Goal: Transaction & Acquisition: Book appointment/travel/reservation

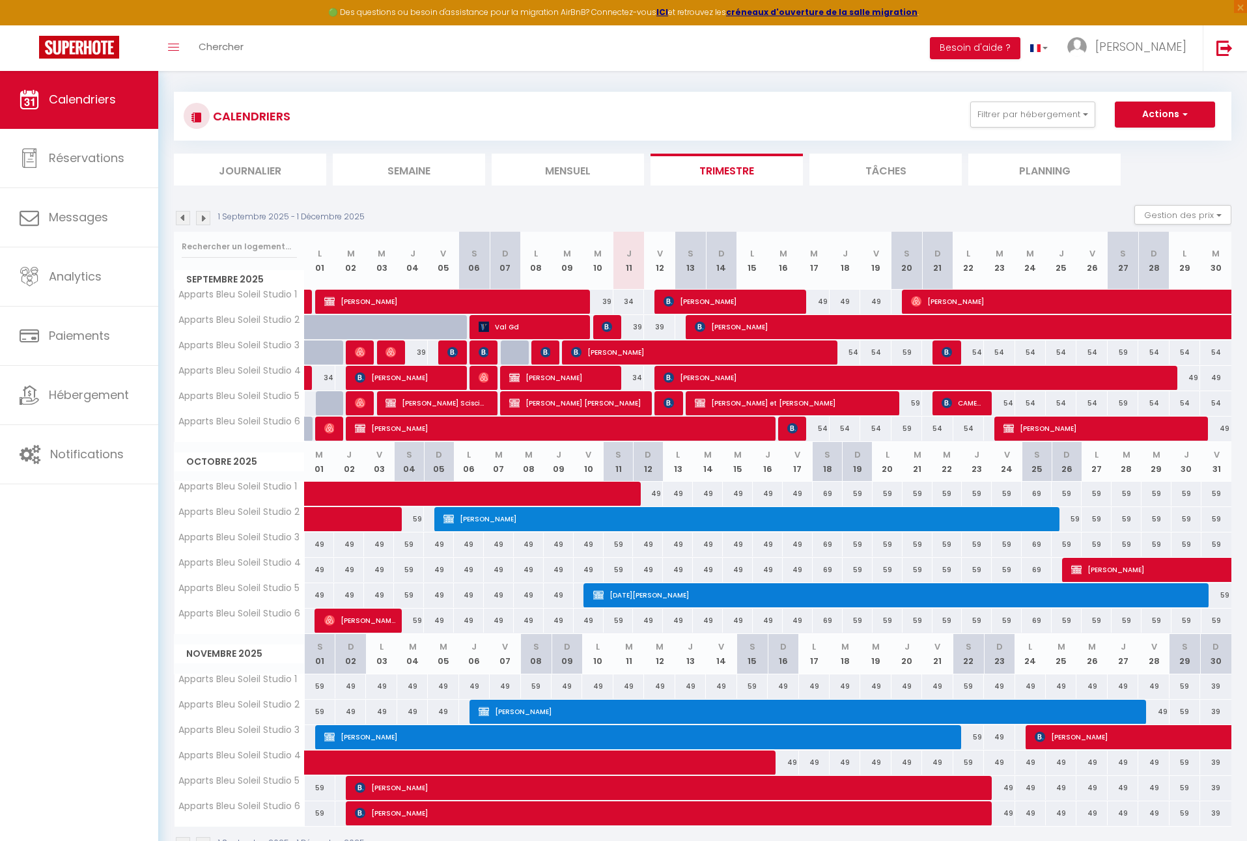
scroll to position [7, 0]
click at [629, 301] on div "34" at bounding box center [628, 302] width 31 height 24
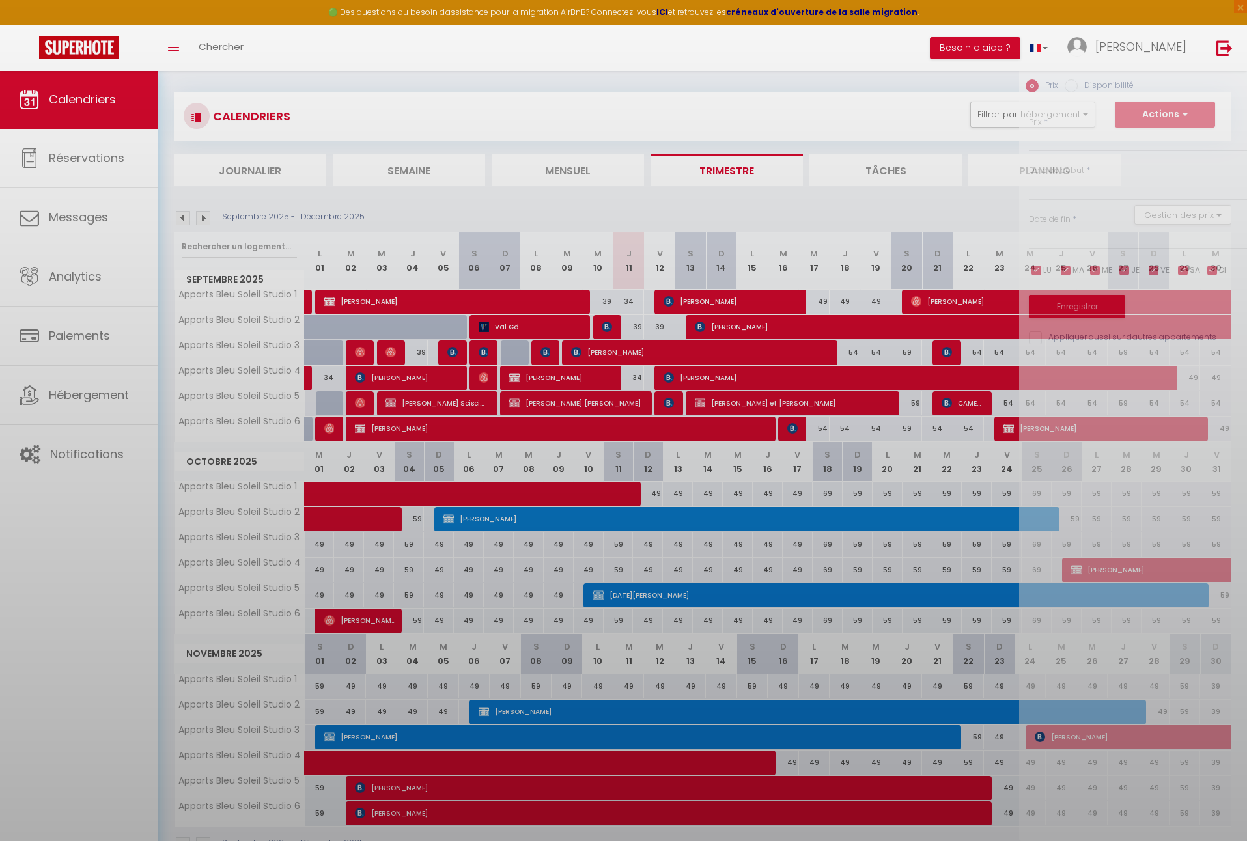
type input "34"
type input "Jeu 11 Septembre 2025"
type input "Ven 12 Septembre 2025"
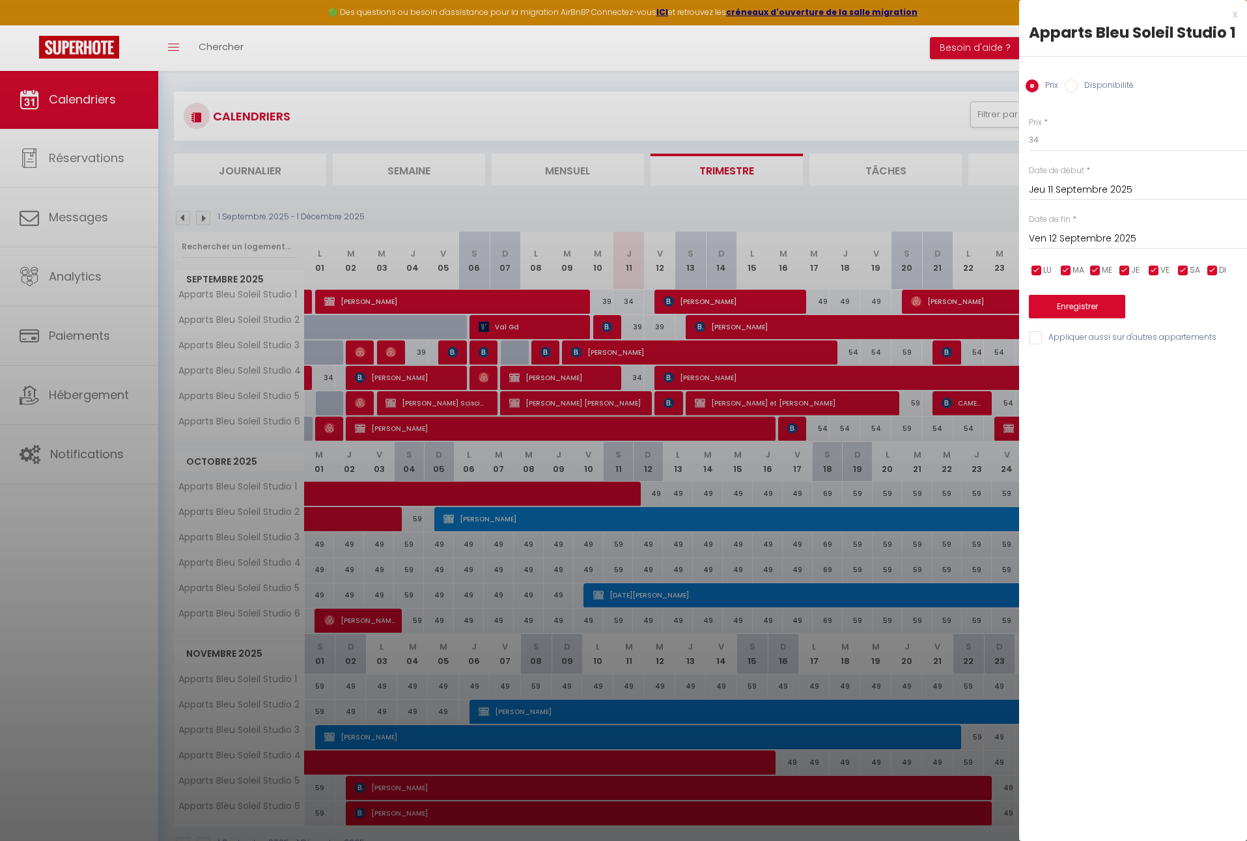
click at [1076, 304] on button "Enregistrer" at bounding box center [1076, 306] width 96 height 23
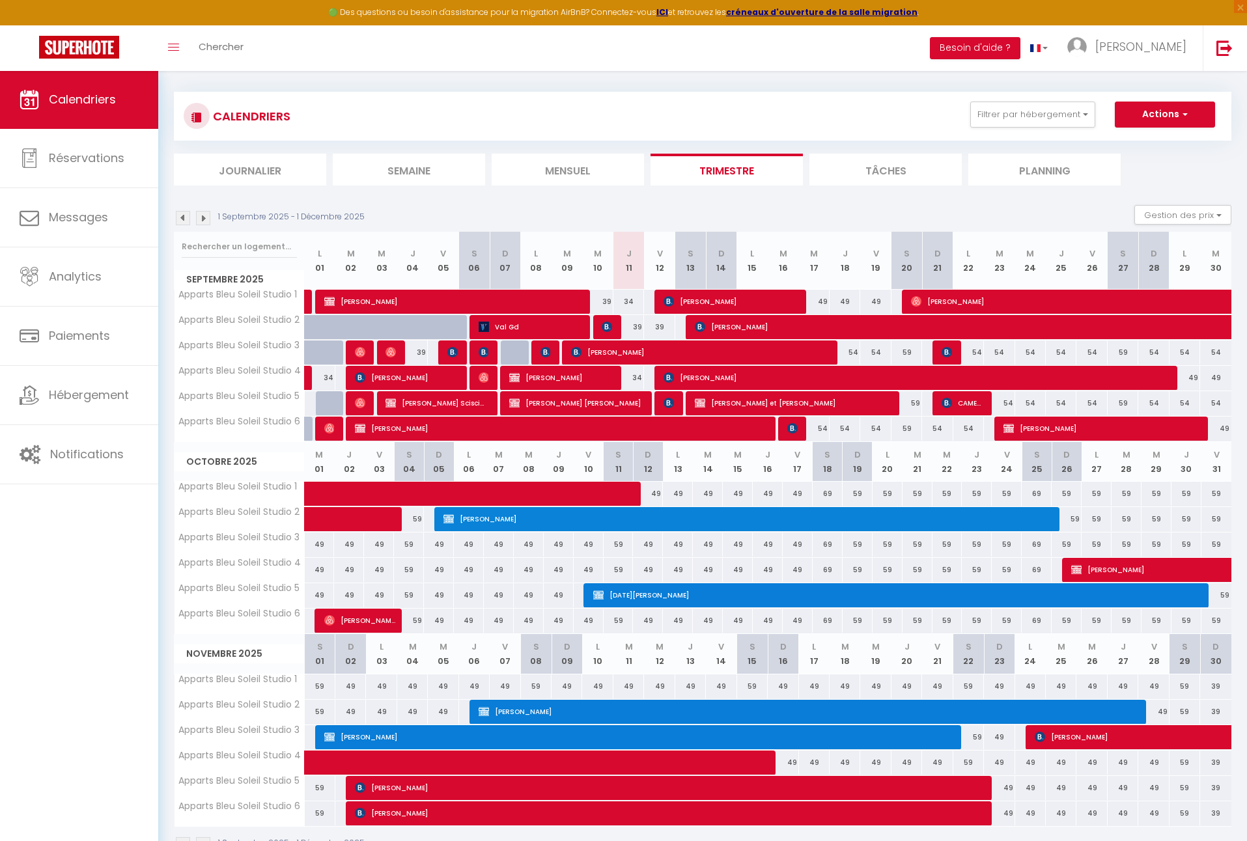
click at [1183, 113] on span "button" at bounding box center [1183, 113] width 8 height 13
click at [1159, 144] on link "Nouvelle réservation" at bounding box center [1150, 145] width 113 height 20
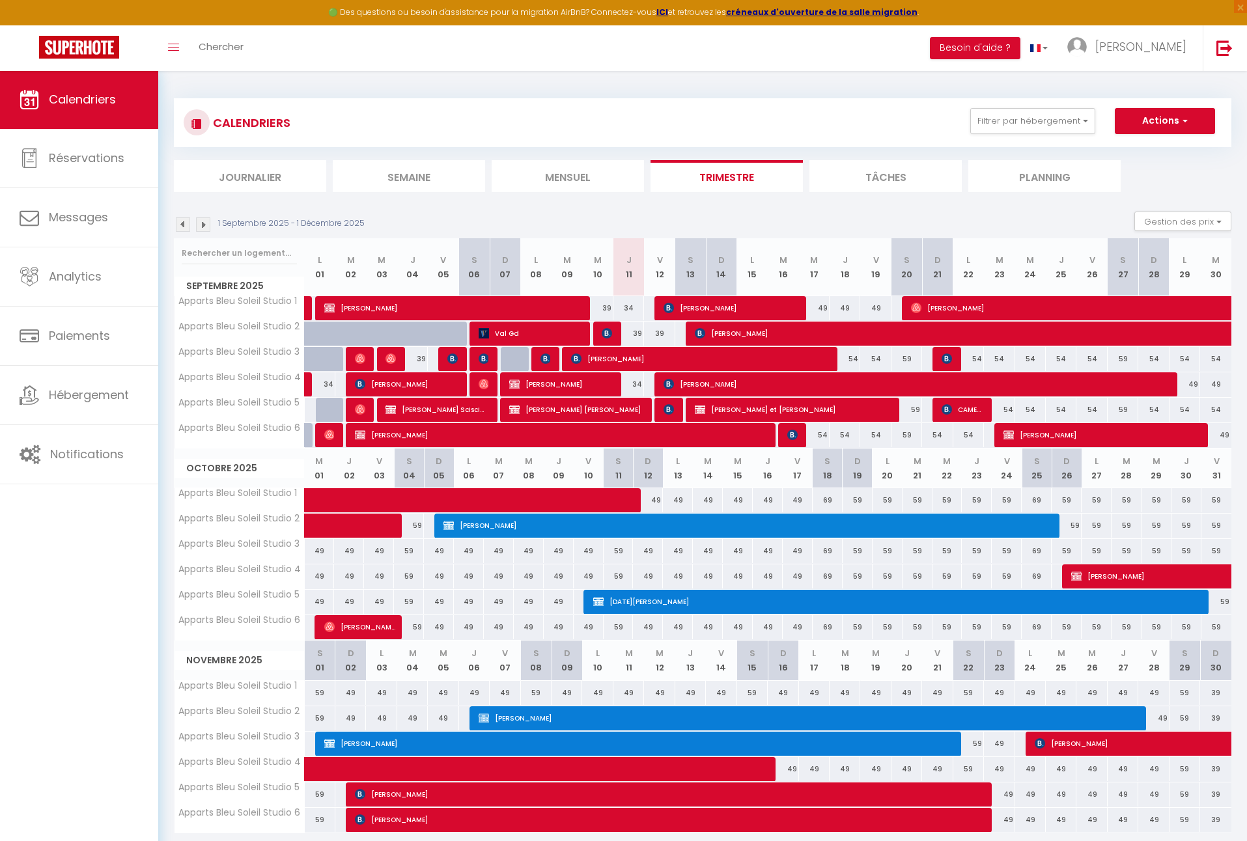
select select
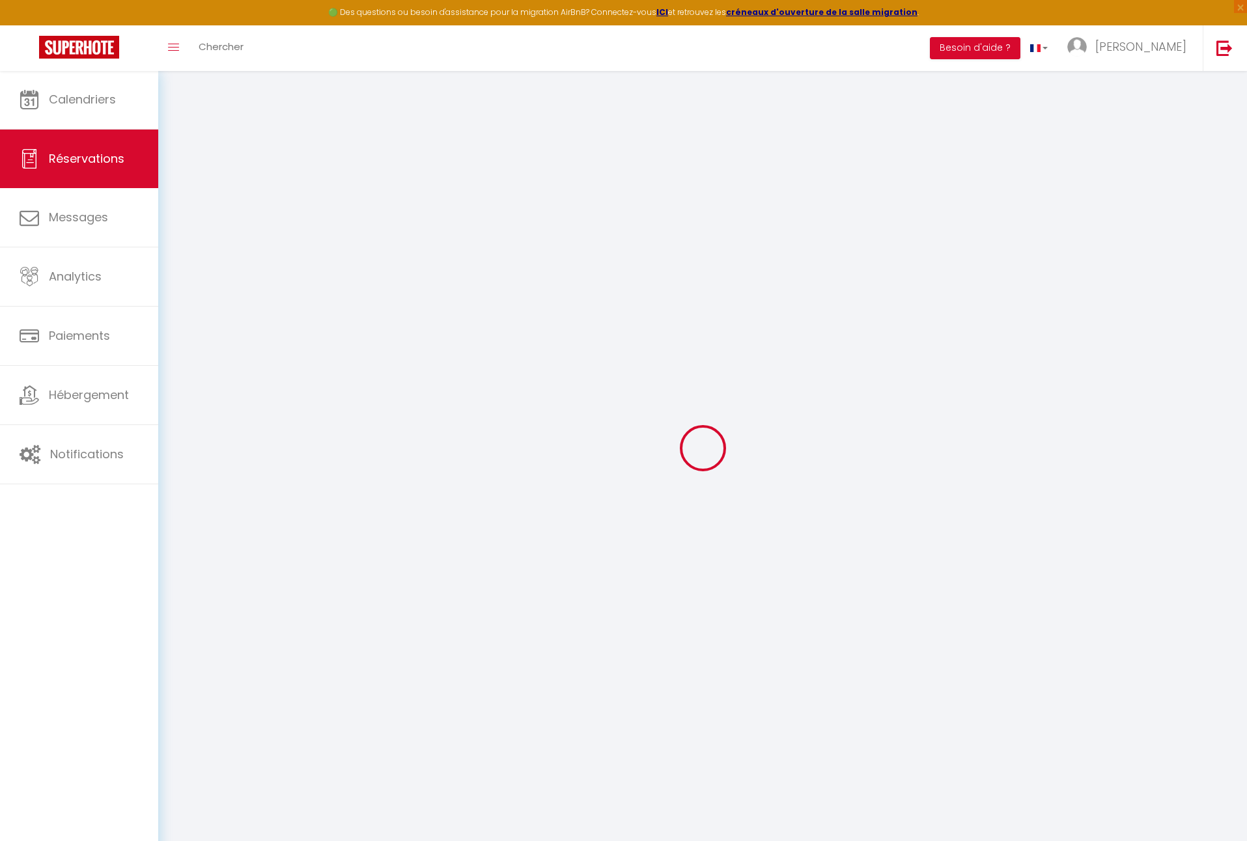
select select
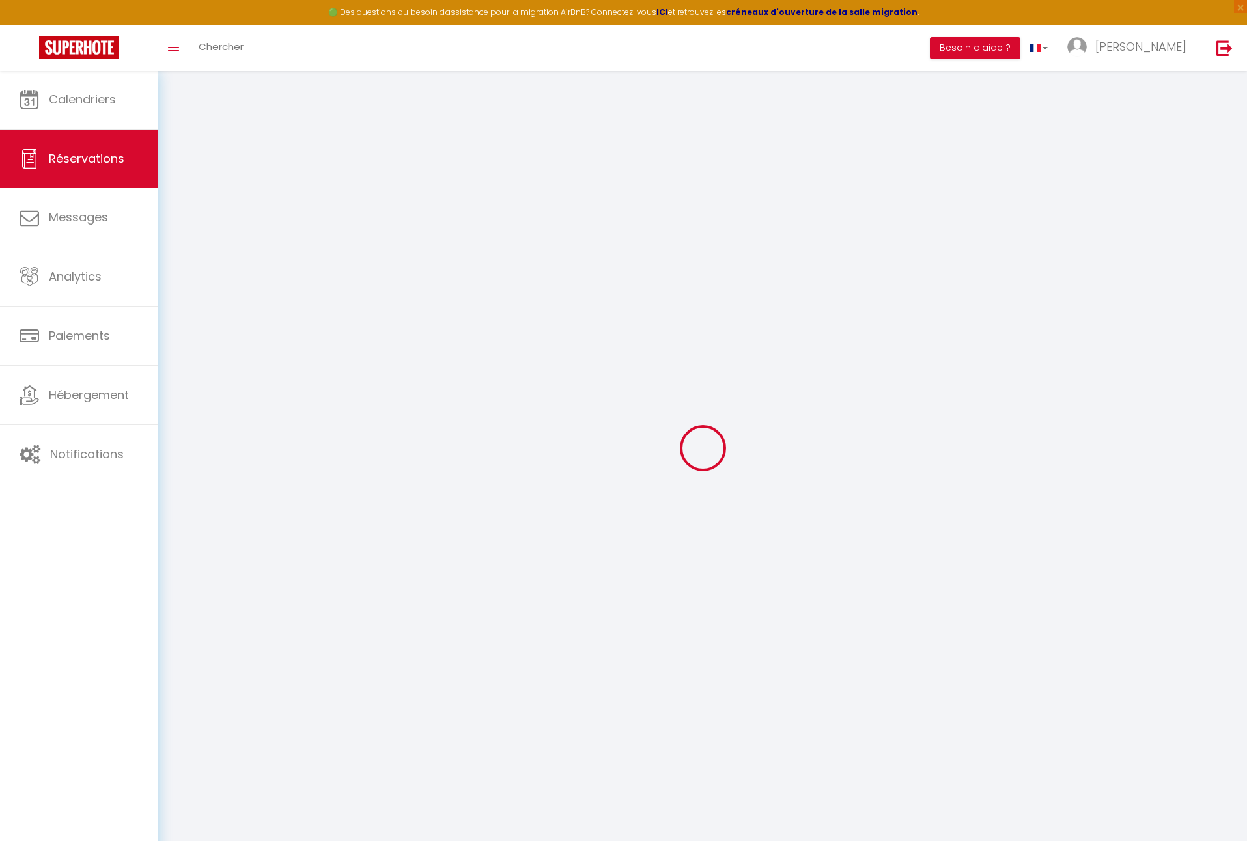
select select
checkbox input "false"
select select
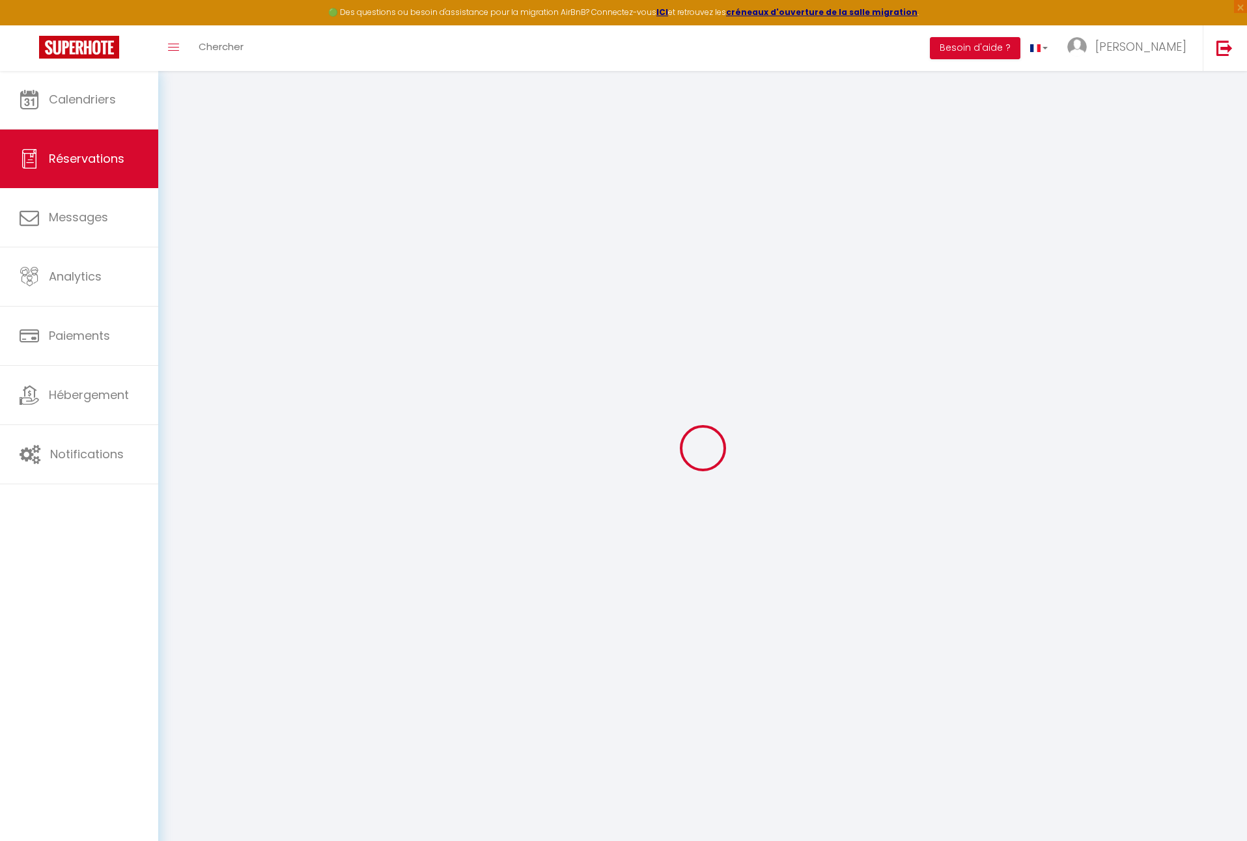
select select
checkbox input "false"
select select
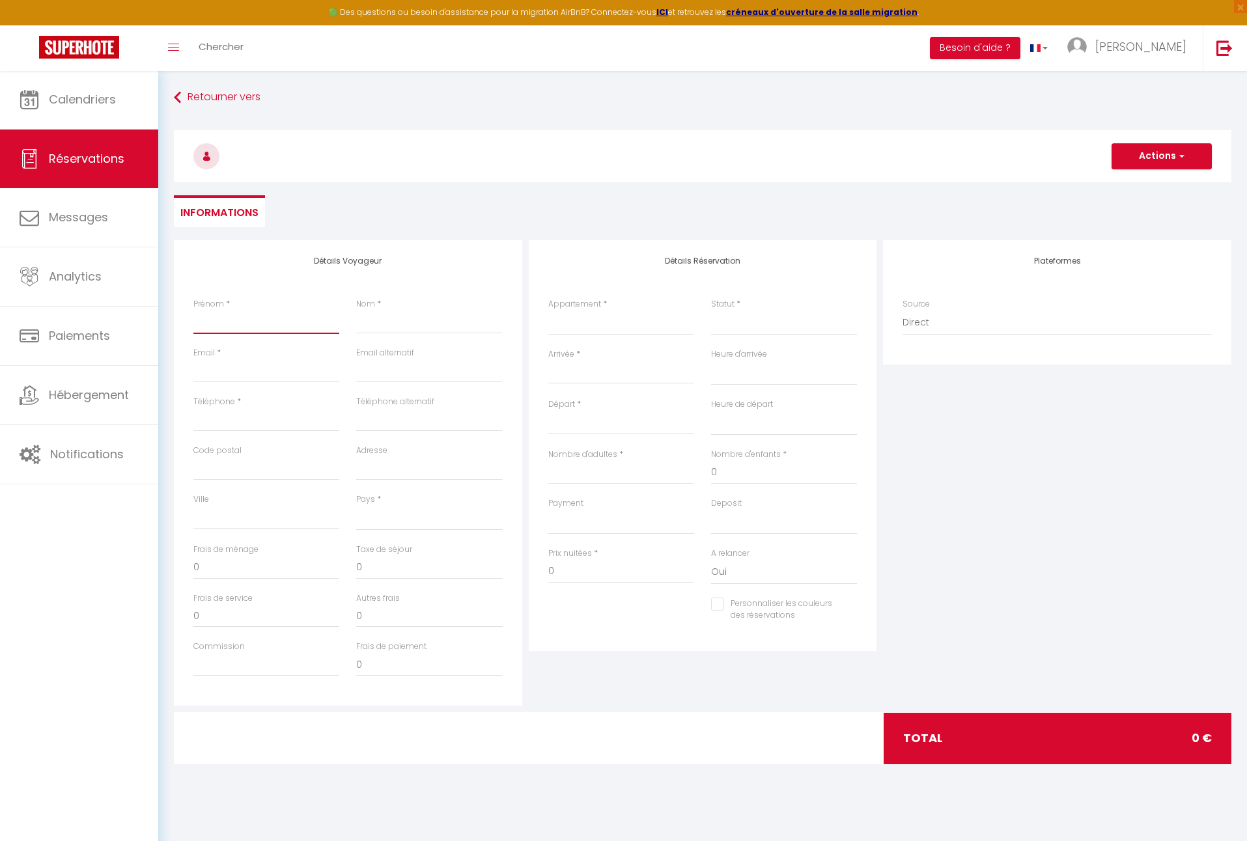
type input "R"
select select
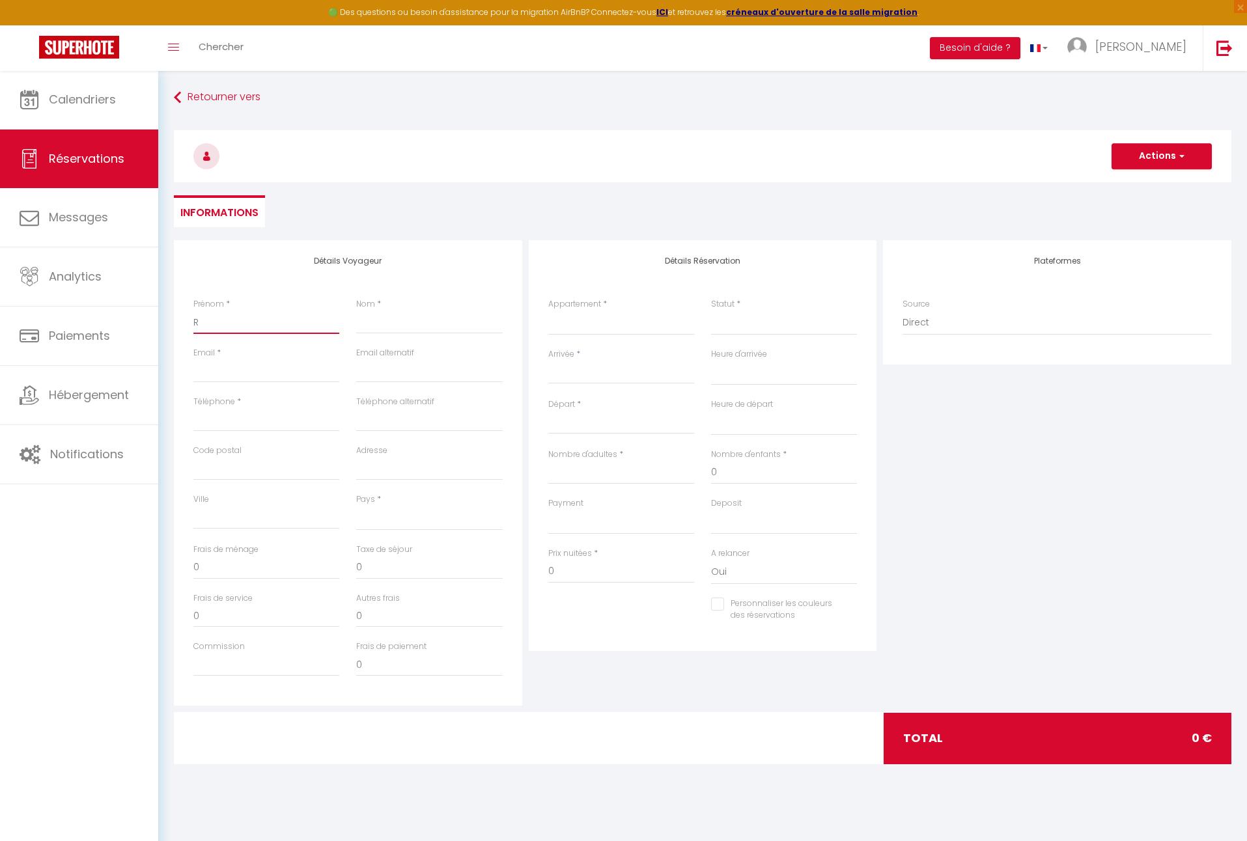
select select
checkbox input "false"
type input "Ro"
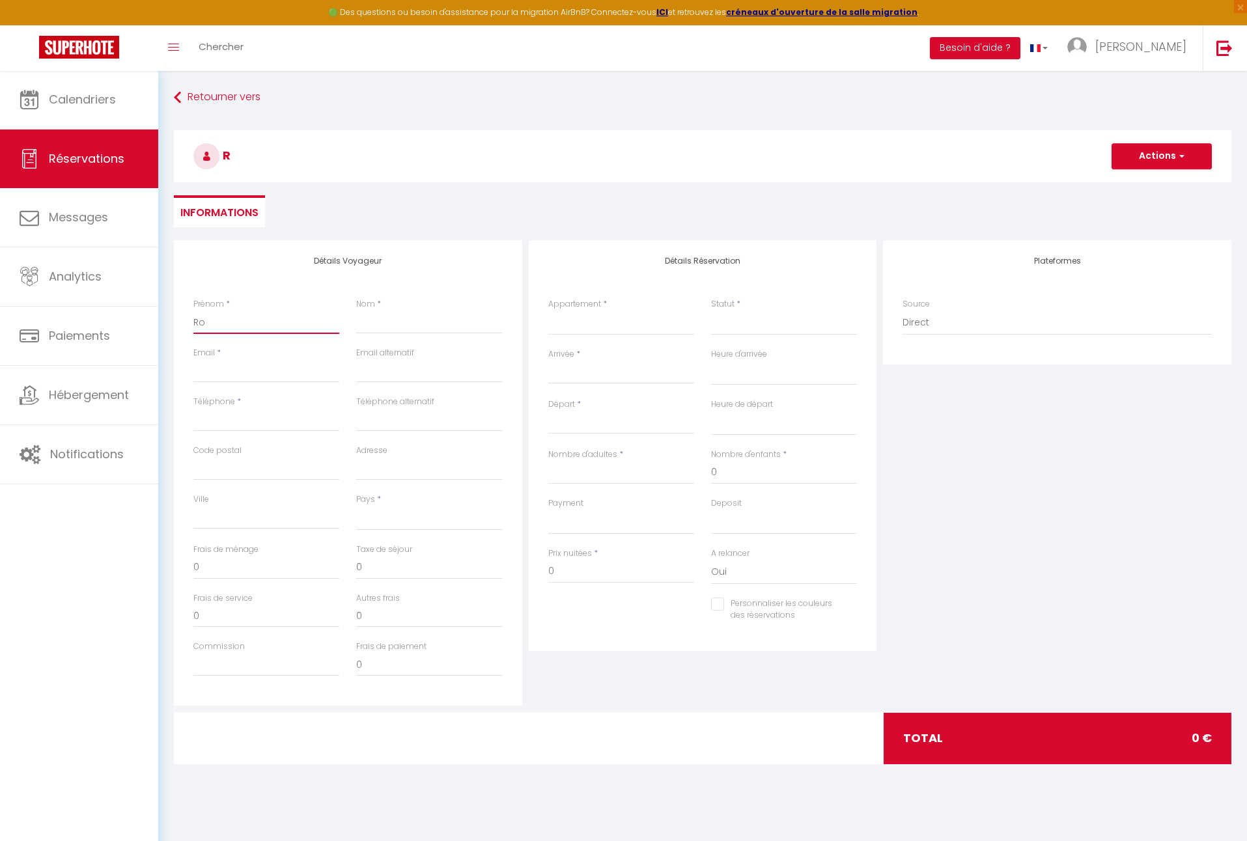
select select
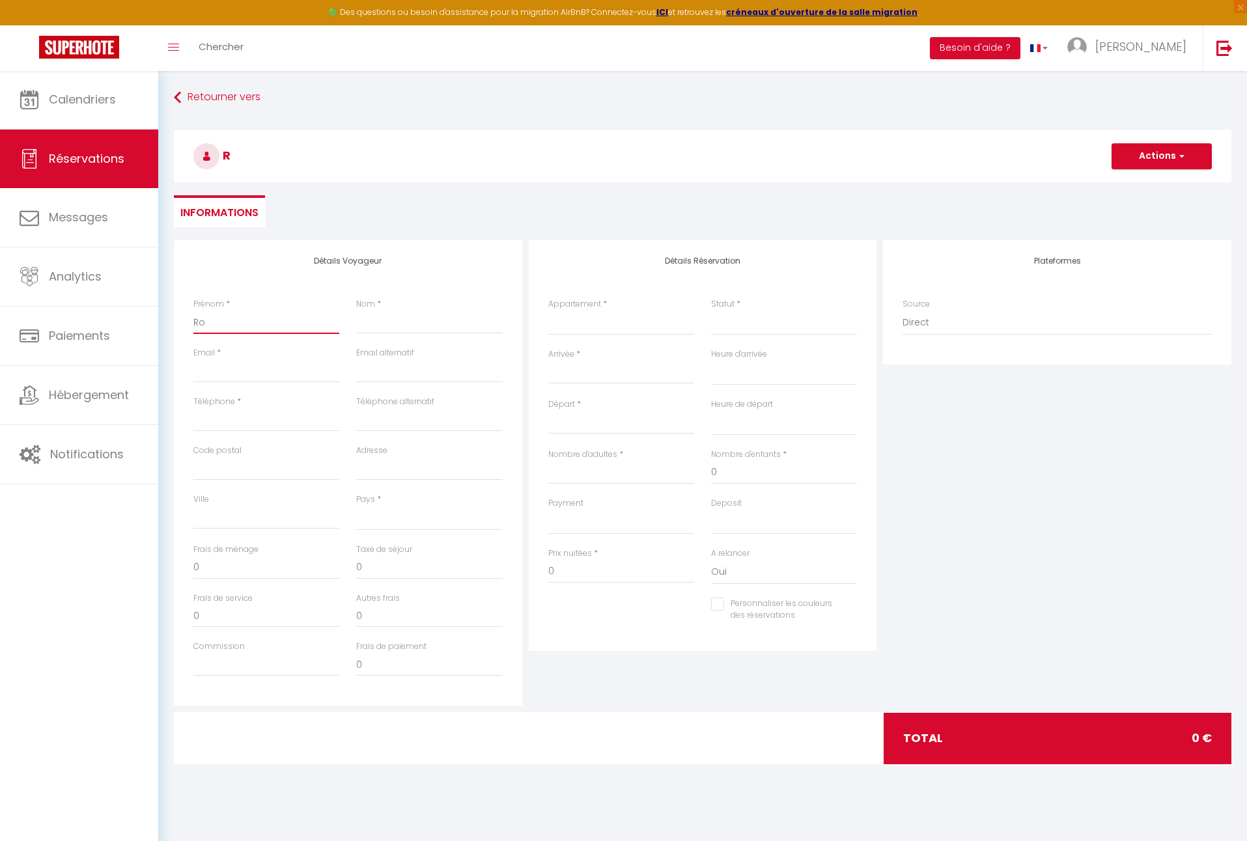
select select
checkbox input "false"
type input "Rog"
select select
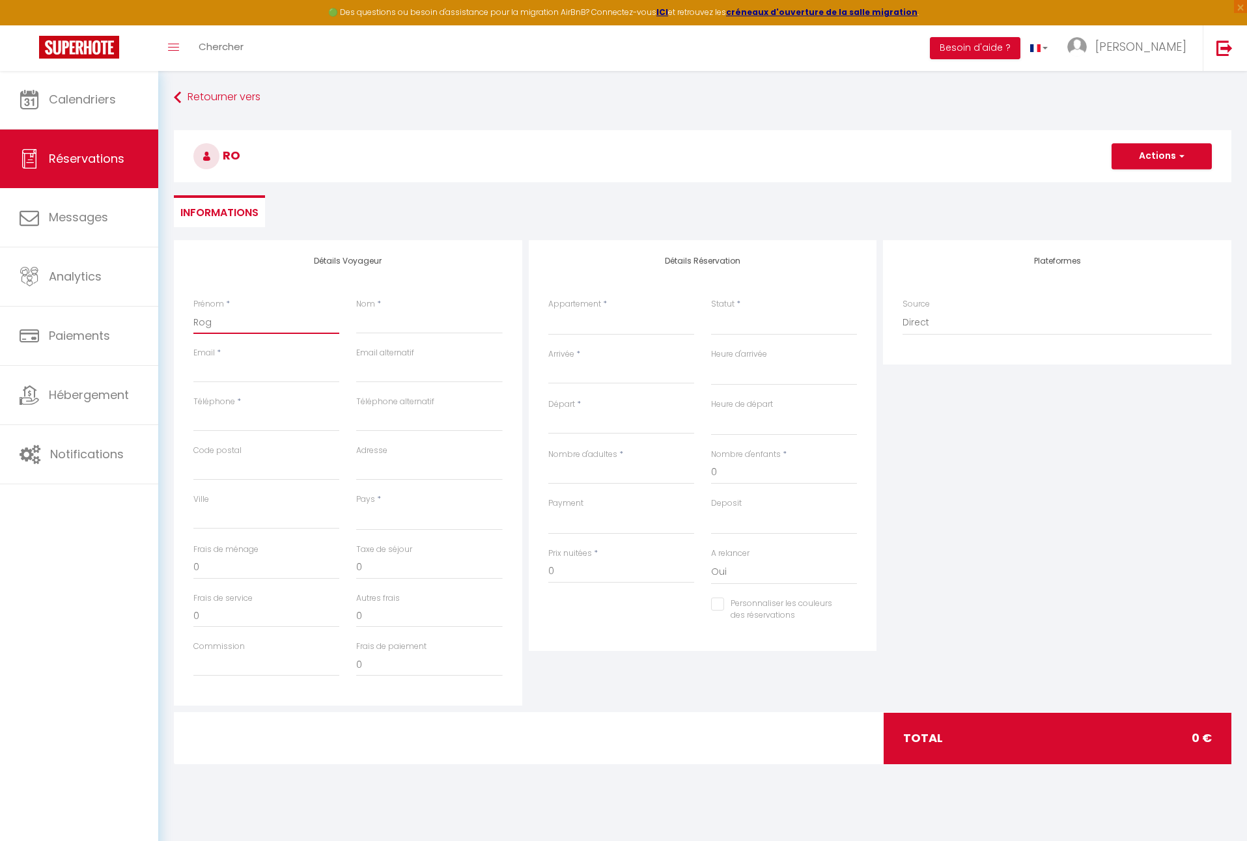
select select
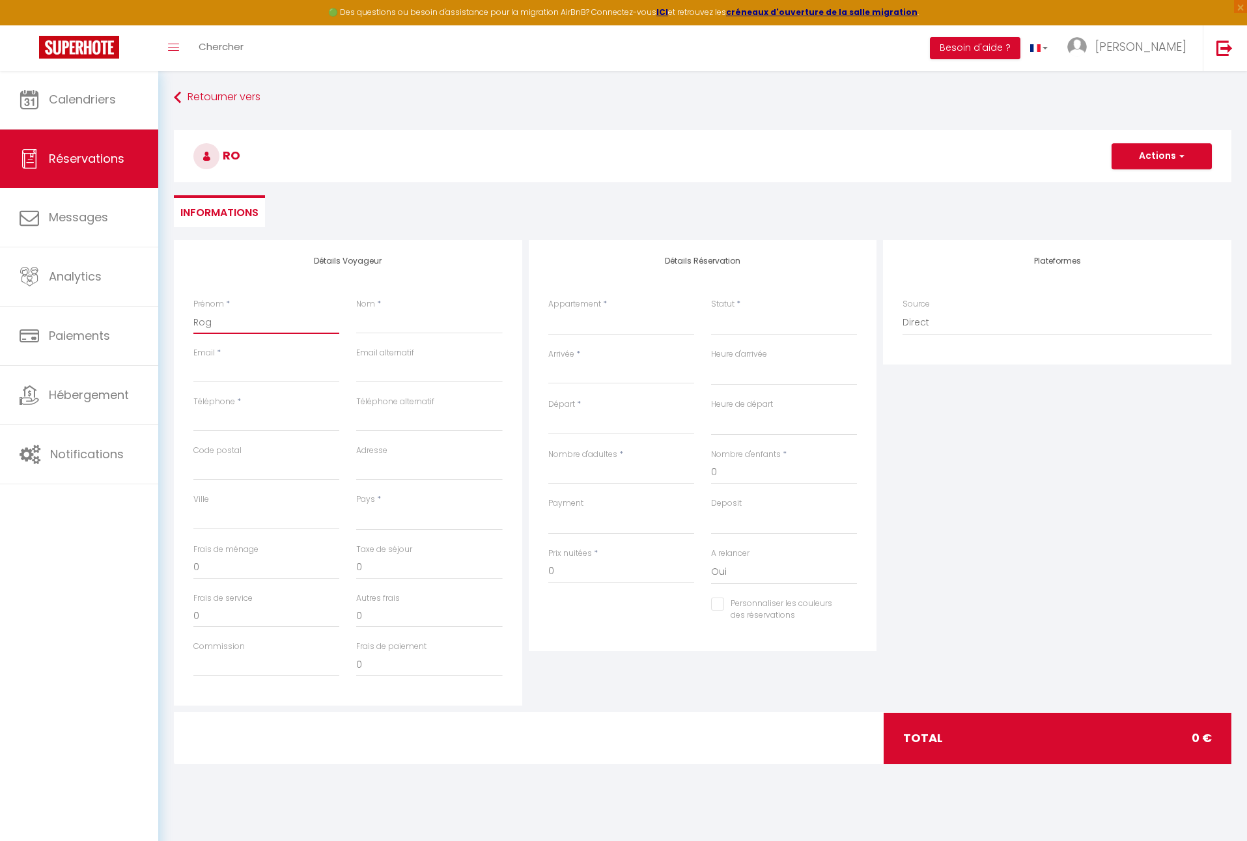
select select
checkbox input "false"
type input "Roge"
select select
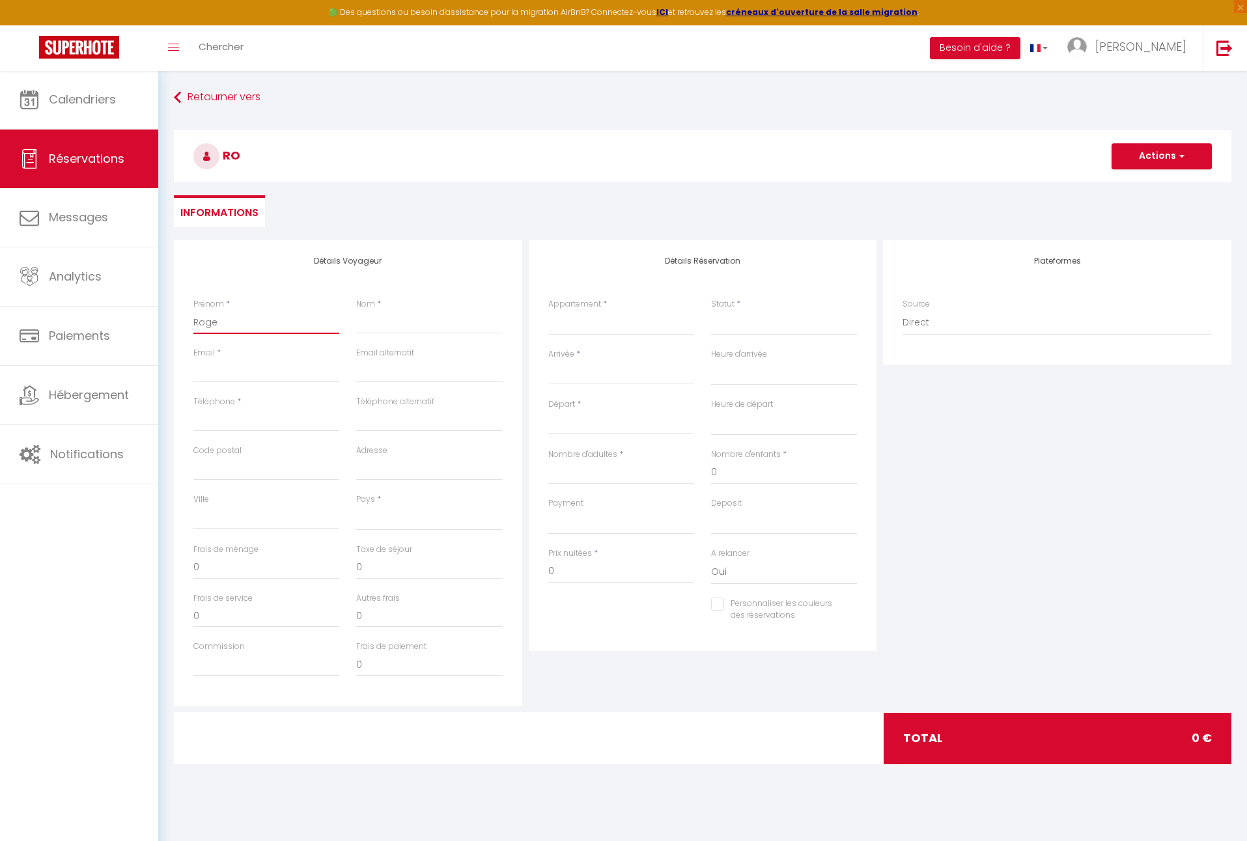
select select
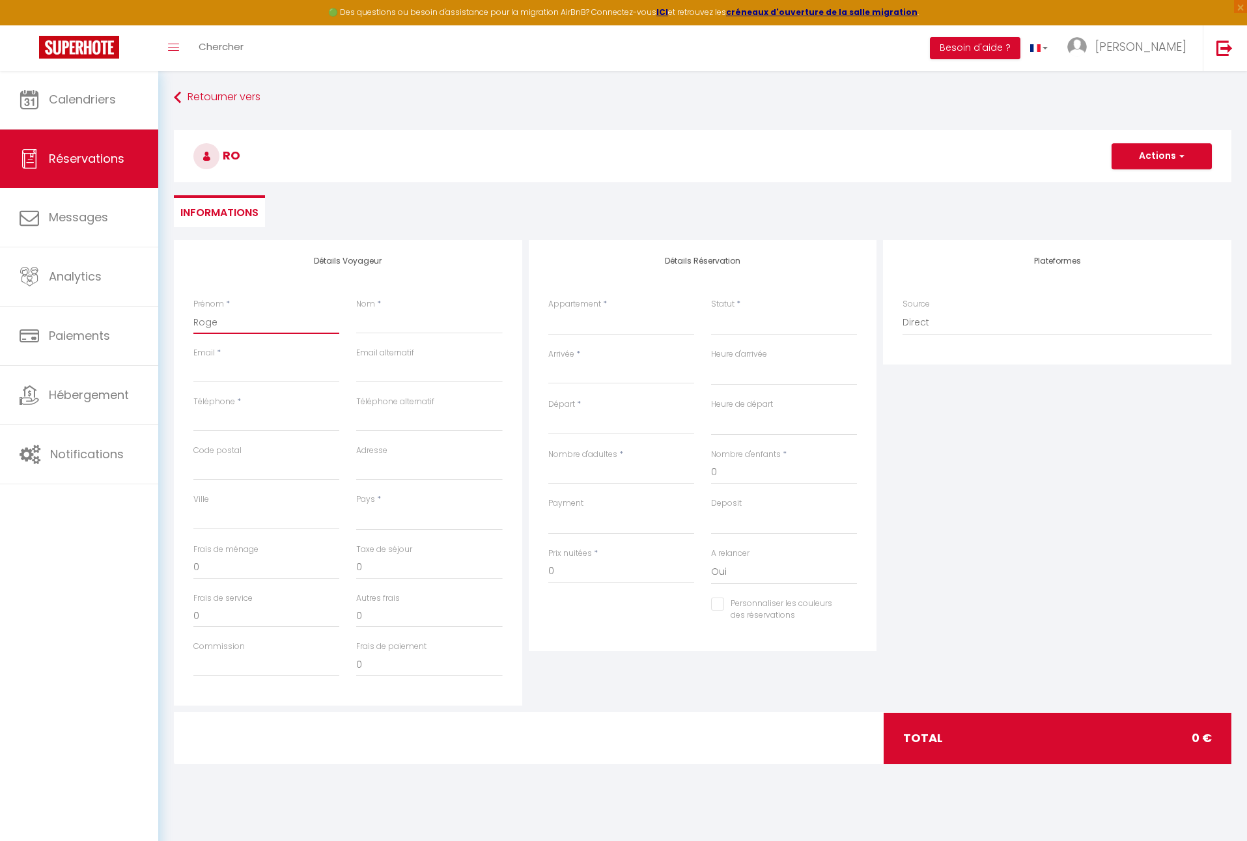
checkbox input "false"
type input "[PERSON_NAME]"
select select
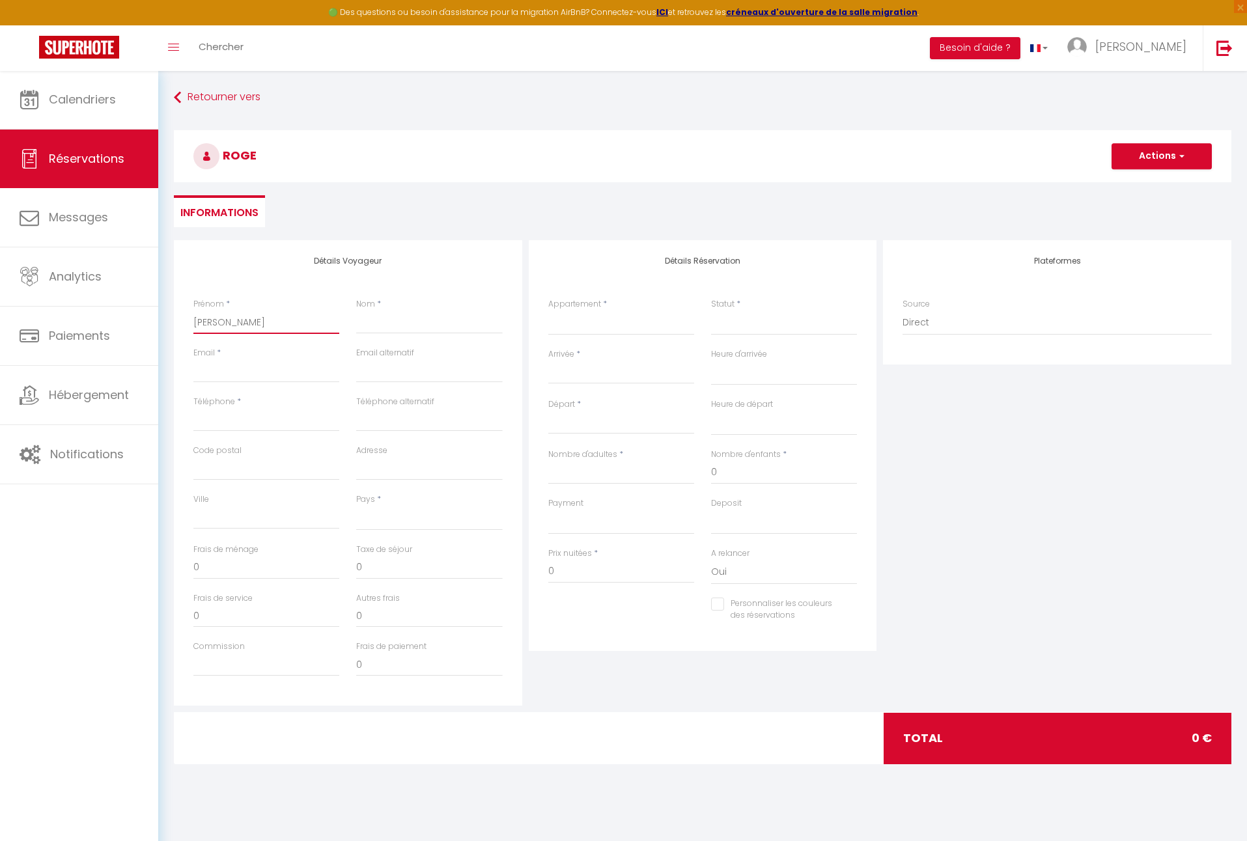
select select
checkbox input "false"
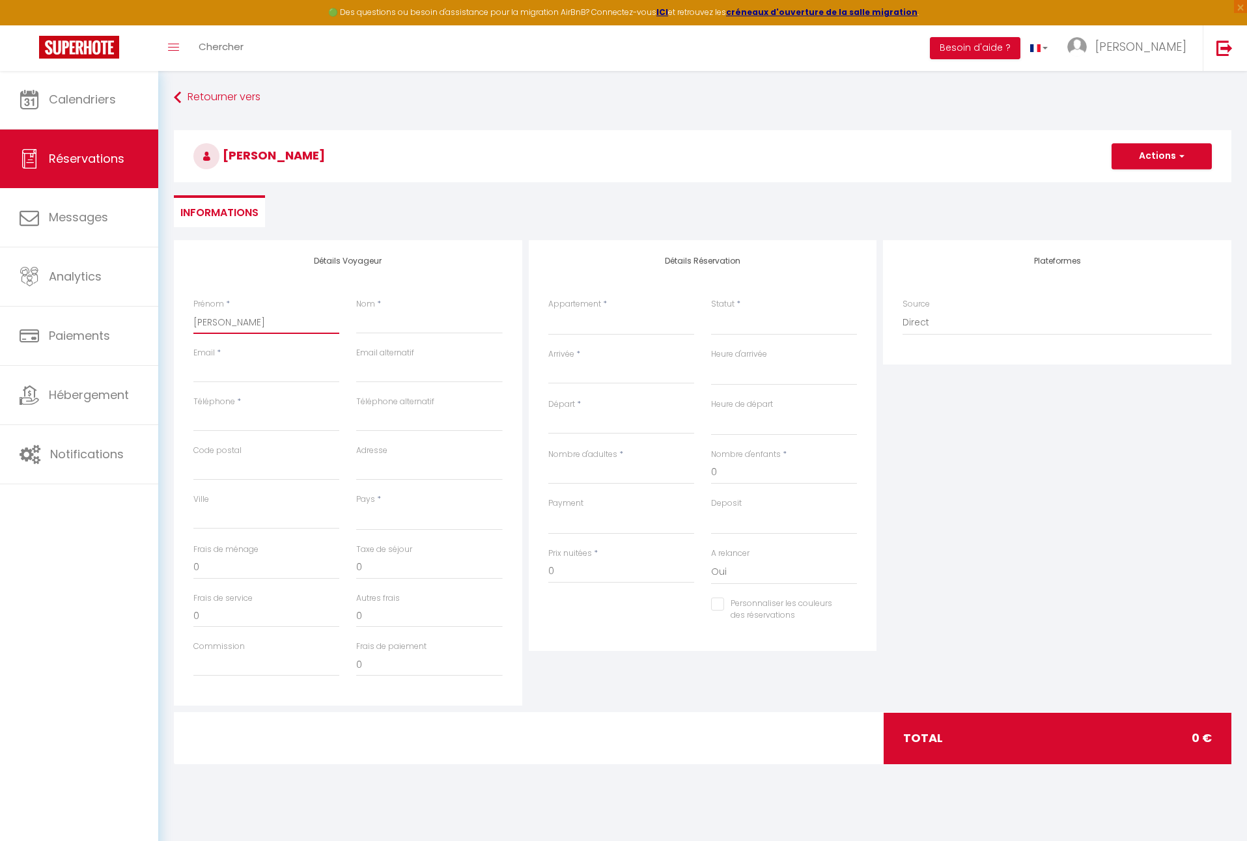
type input "[PERSON_NAME]"
type input "C"
select select
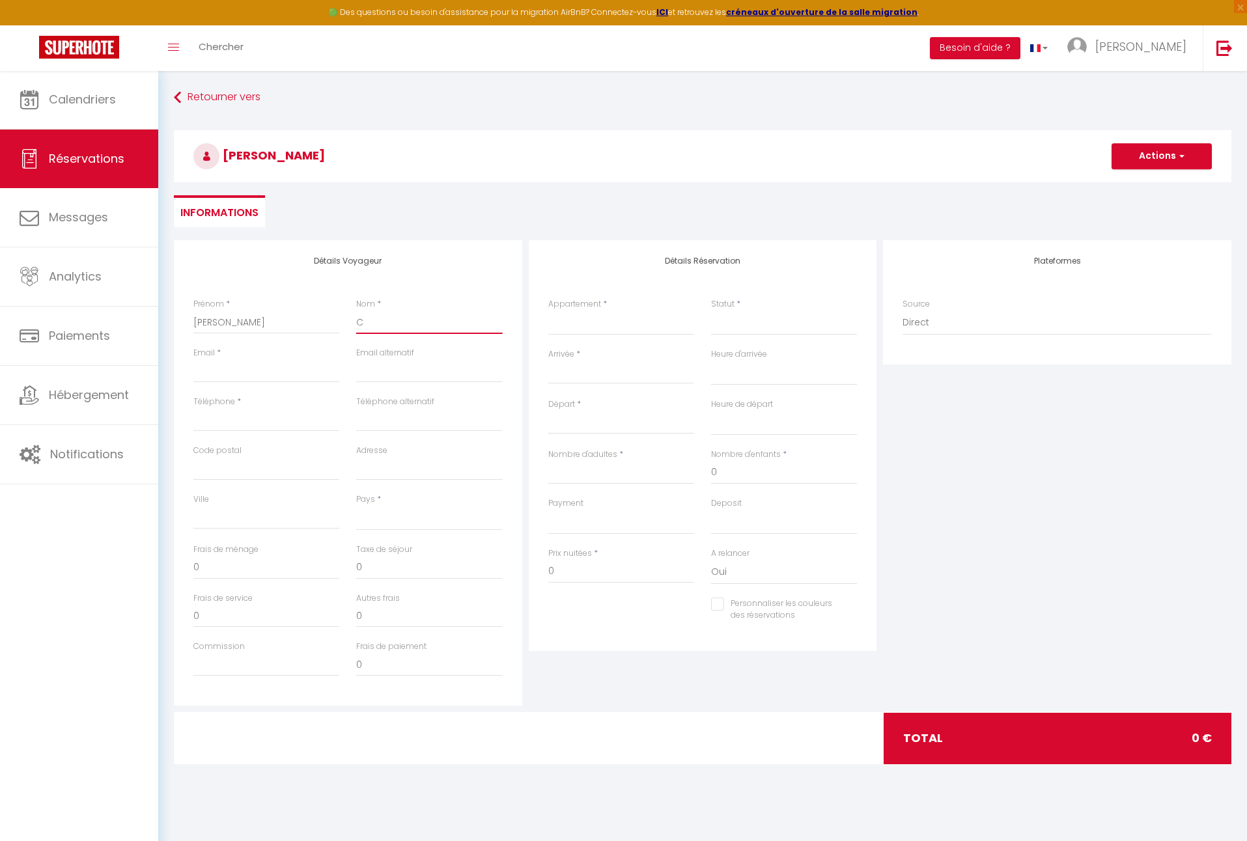
select select
checkbox input "false"
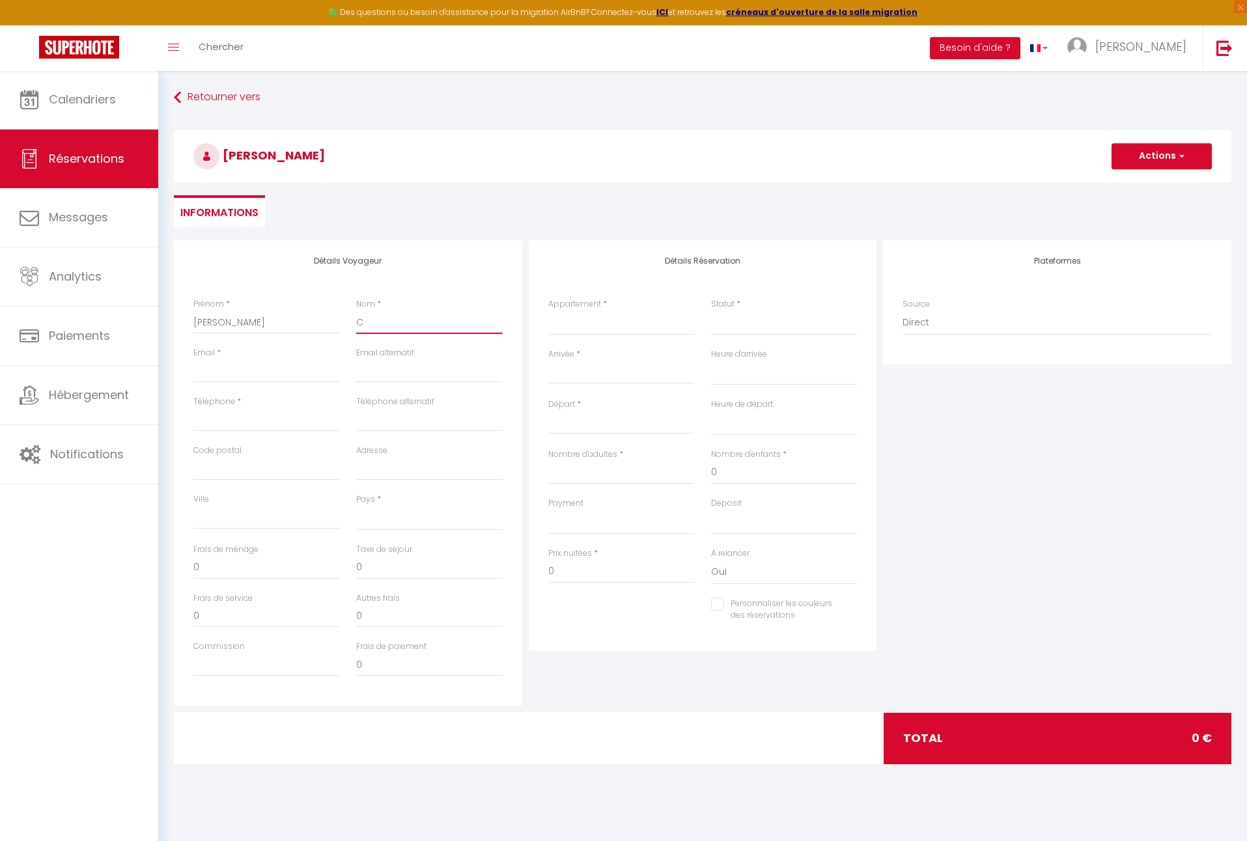
type input "Co"
select select
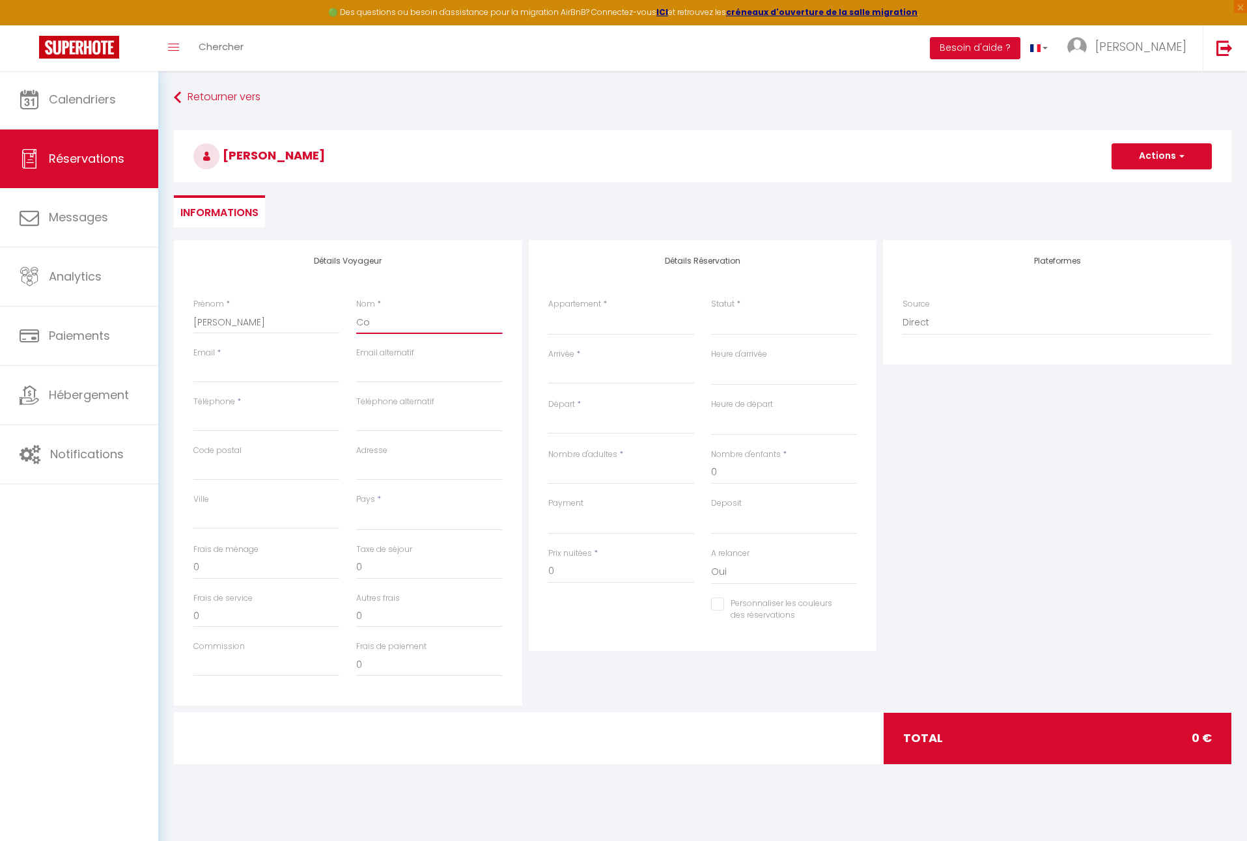
select select
checkbox input "false"
type input "Cos"
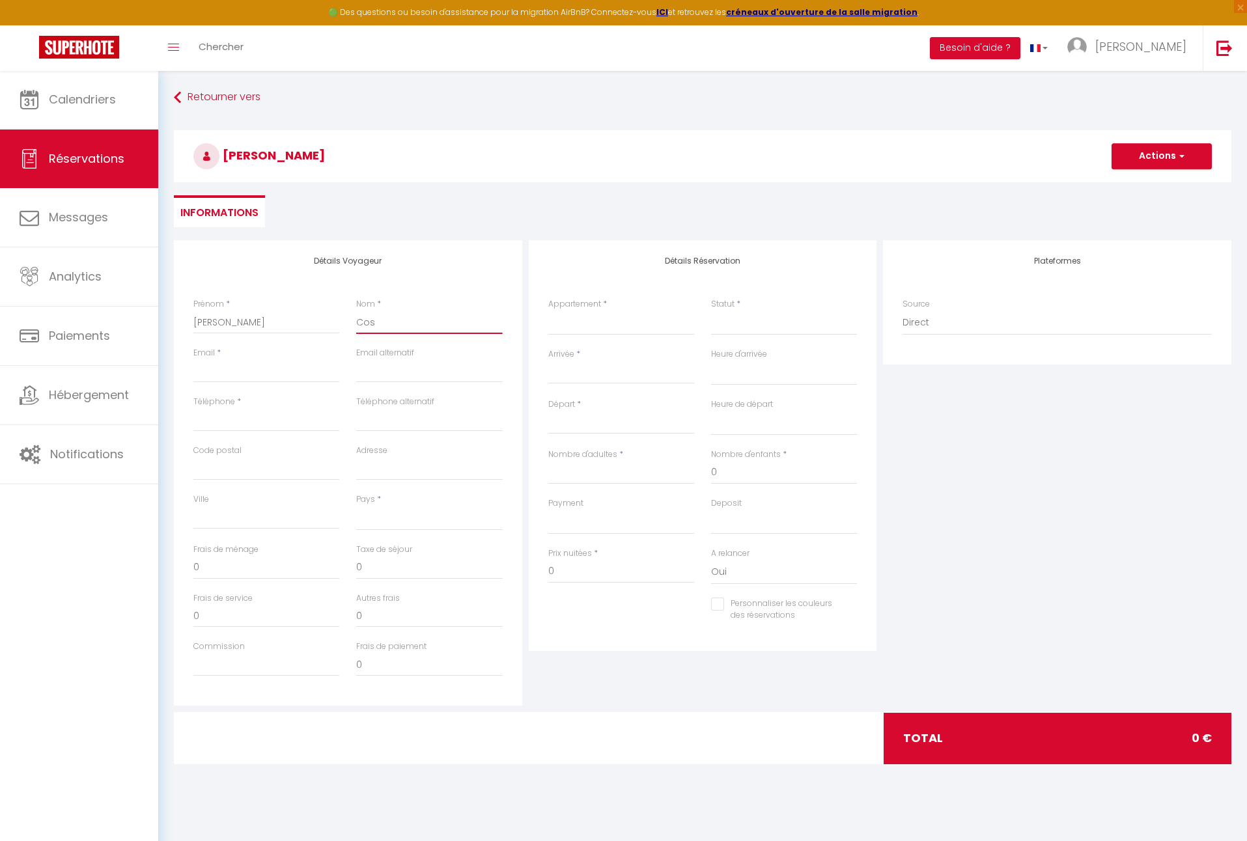
select select
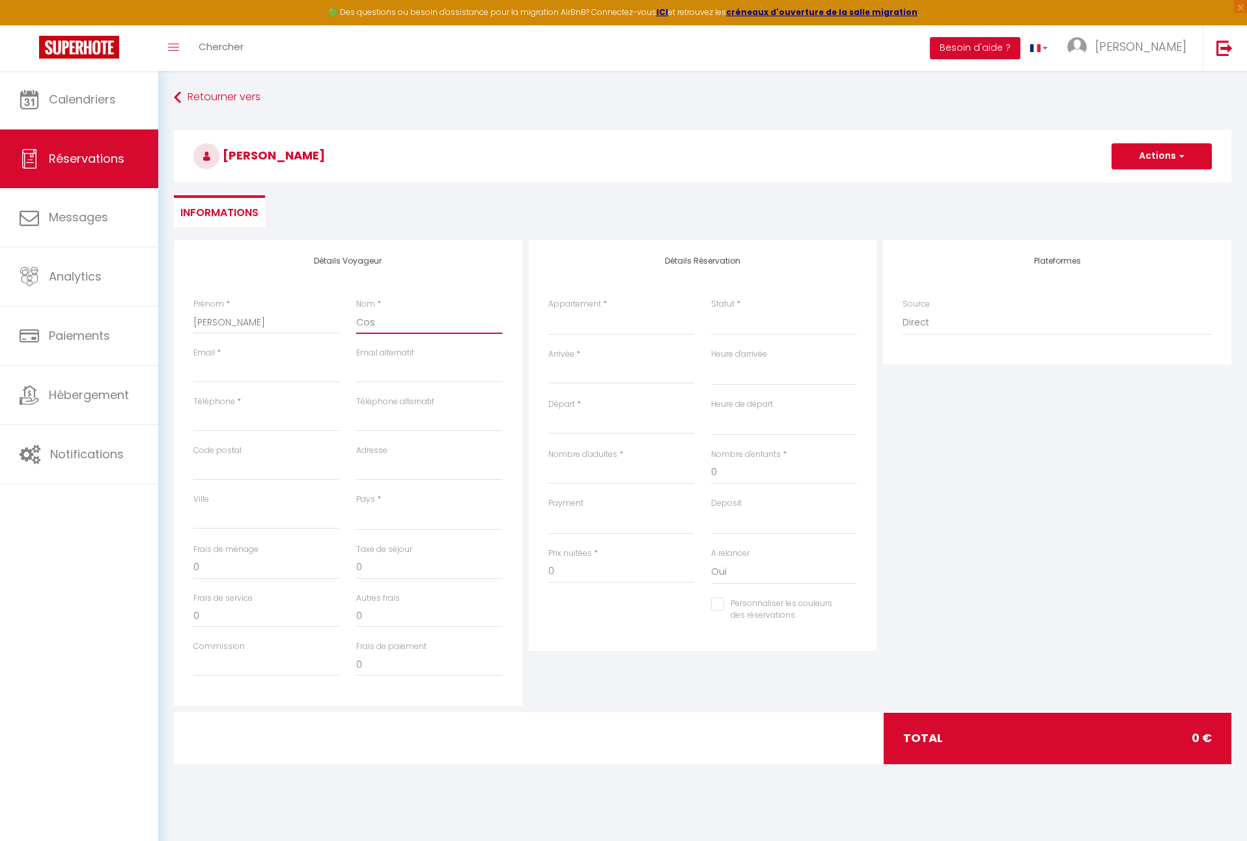
select select
checkbox input "false"
type input "Cost"
select select
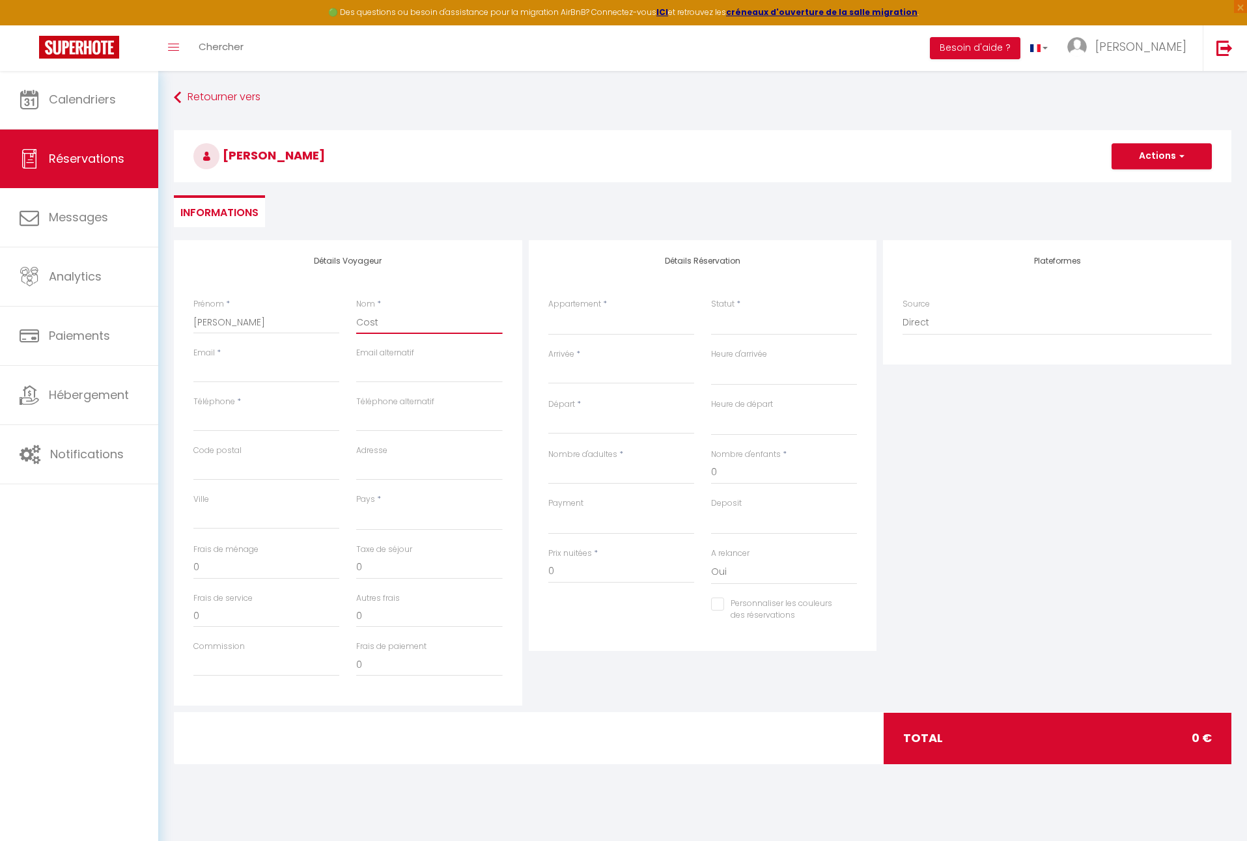
select select
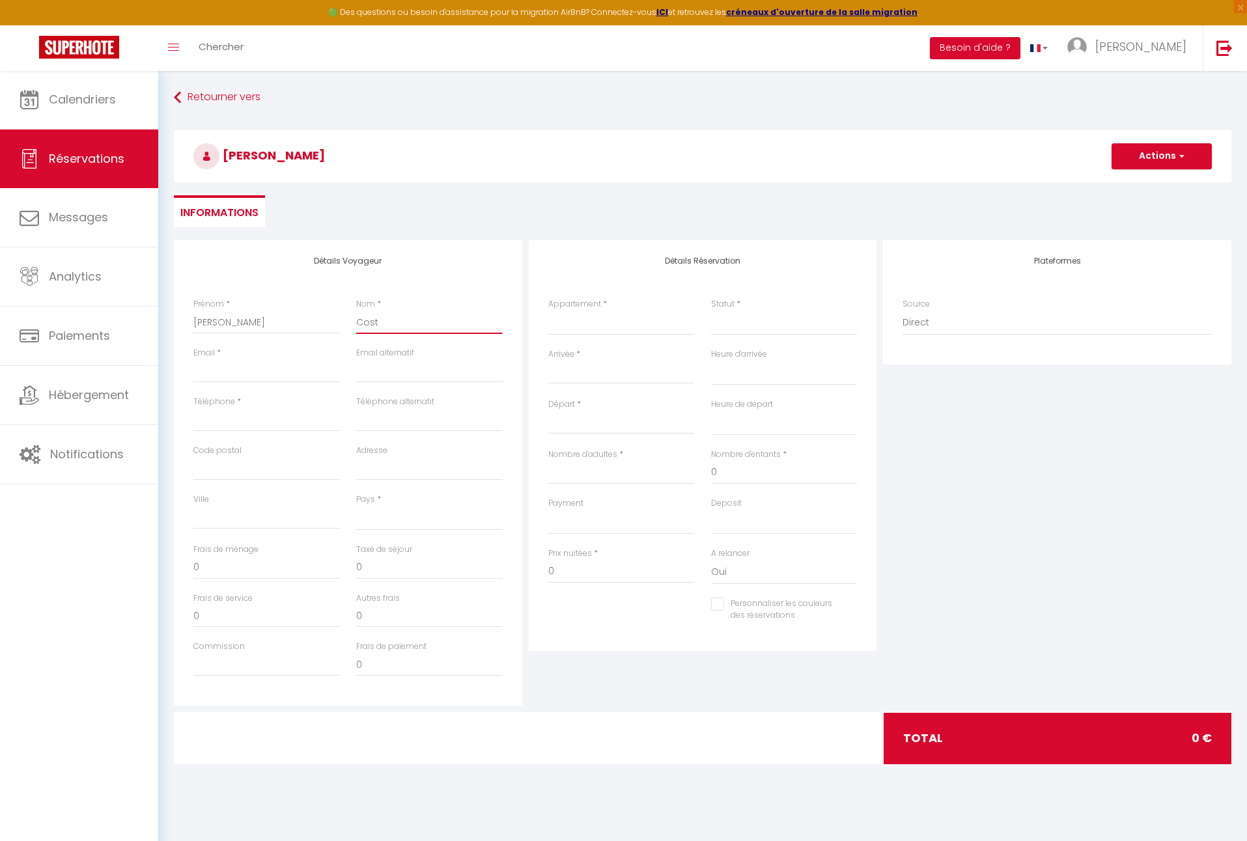
select select
checkbox input "false"
type input "Costa"
select select
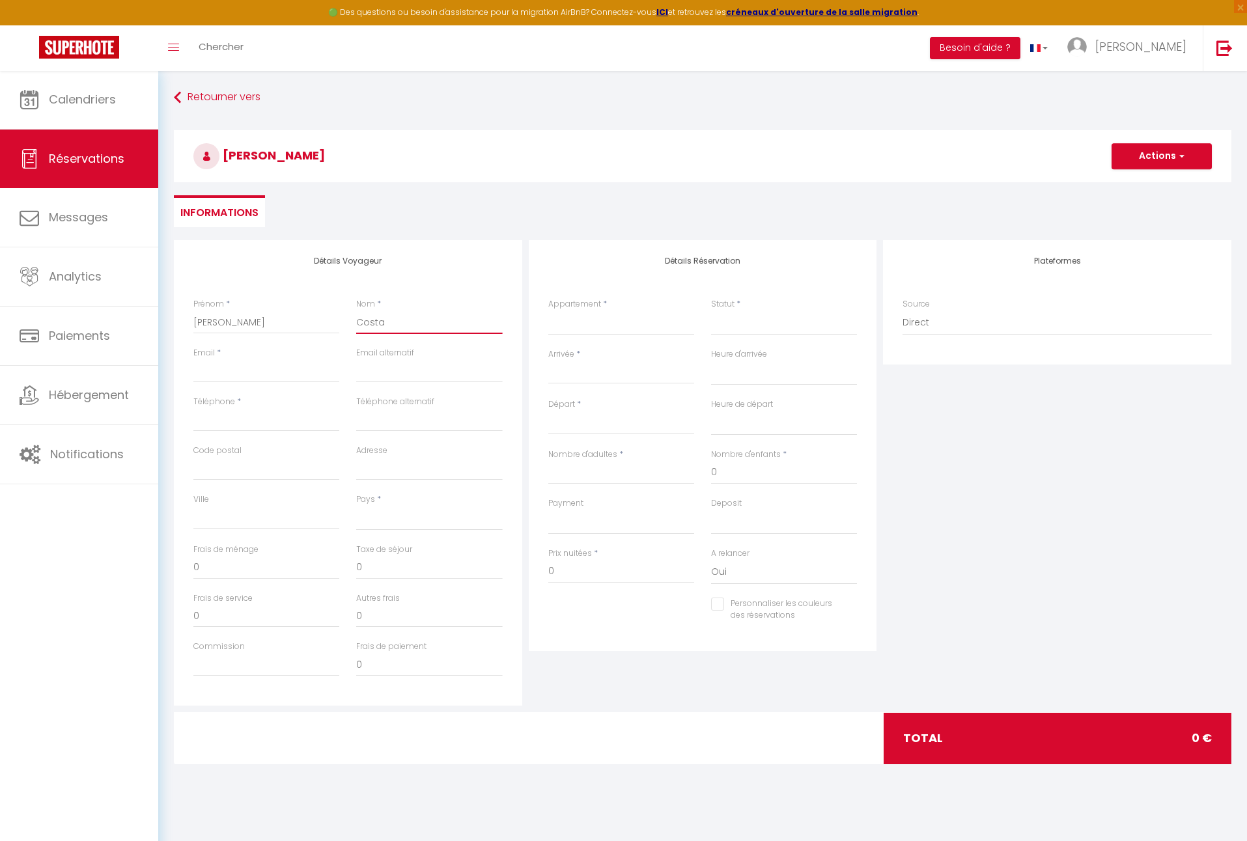
select select
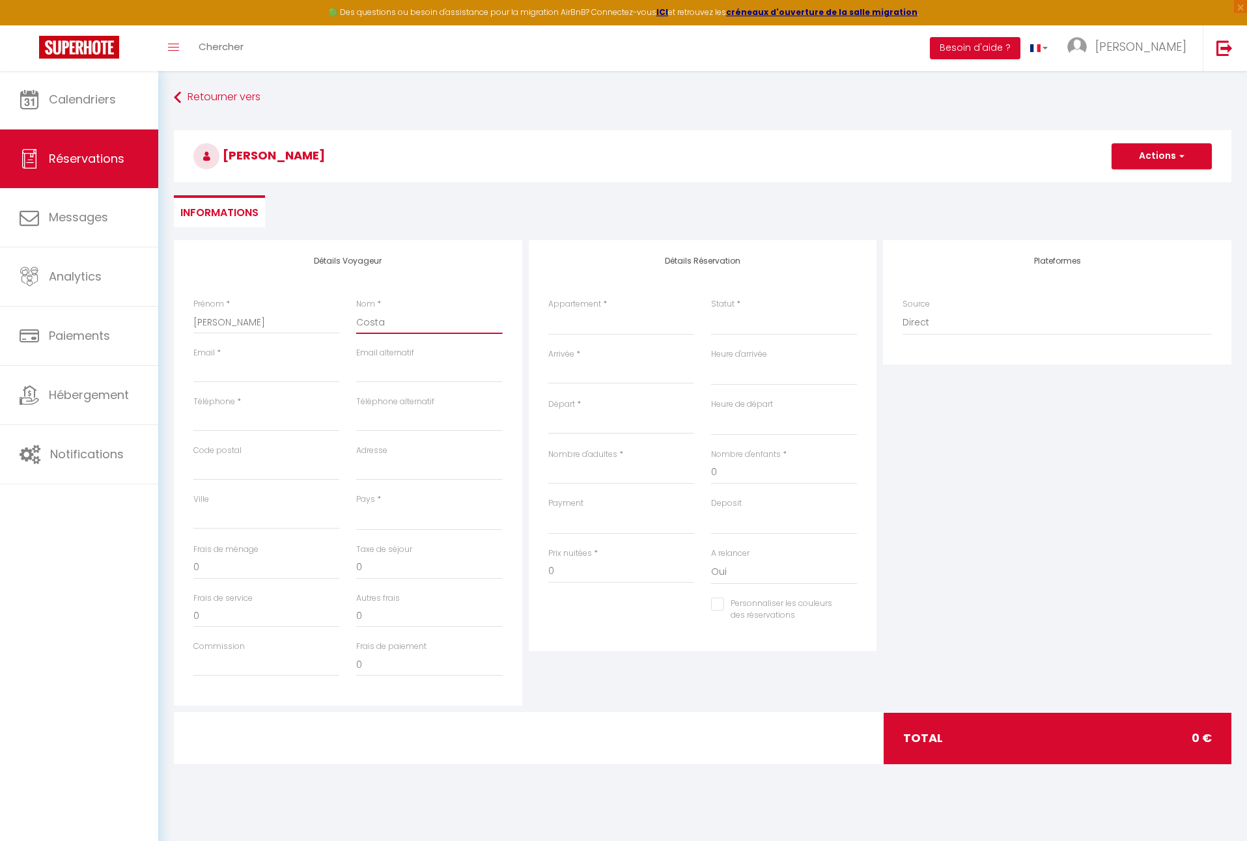
checkbox input "false"
type input "Costa"
type input "r"
select select
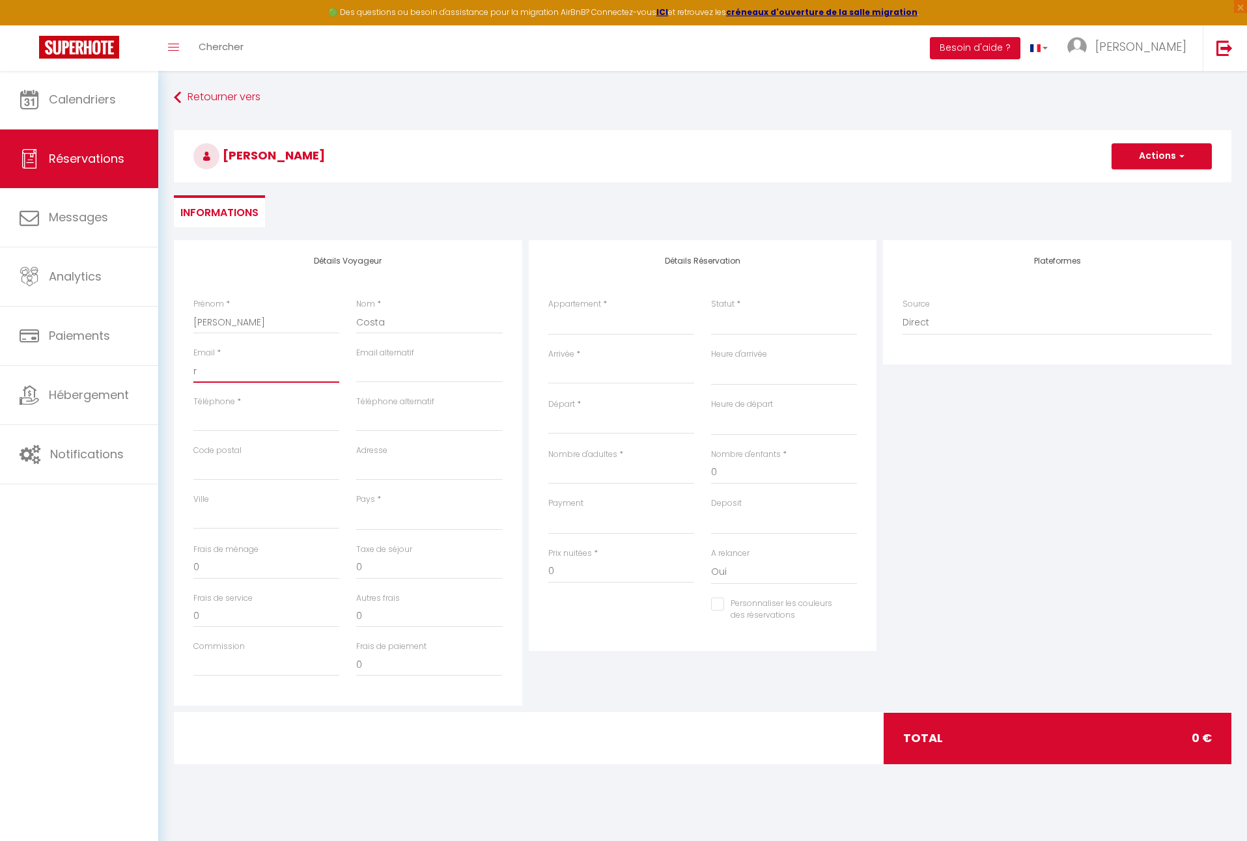
select select
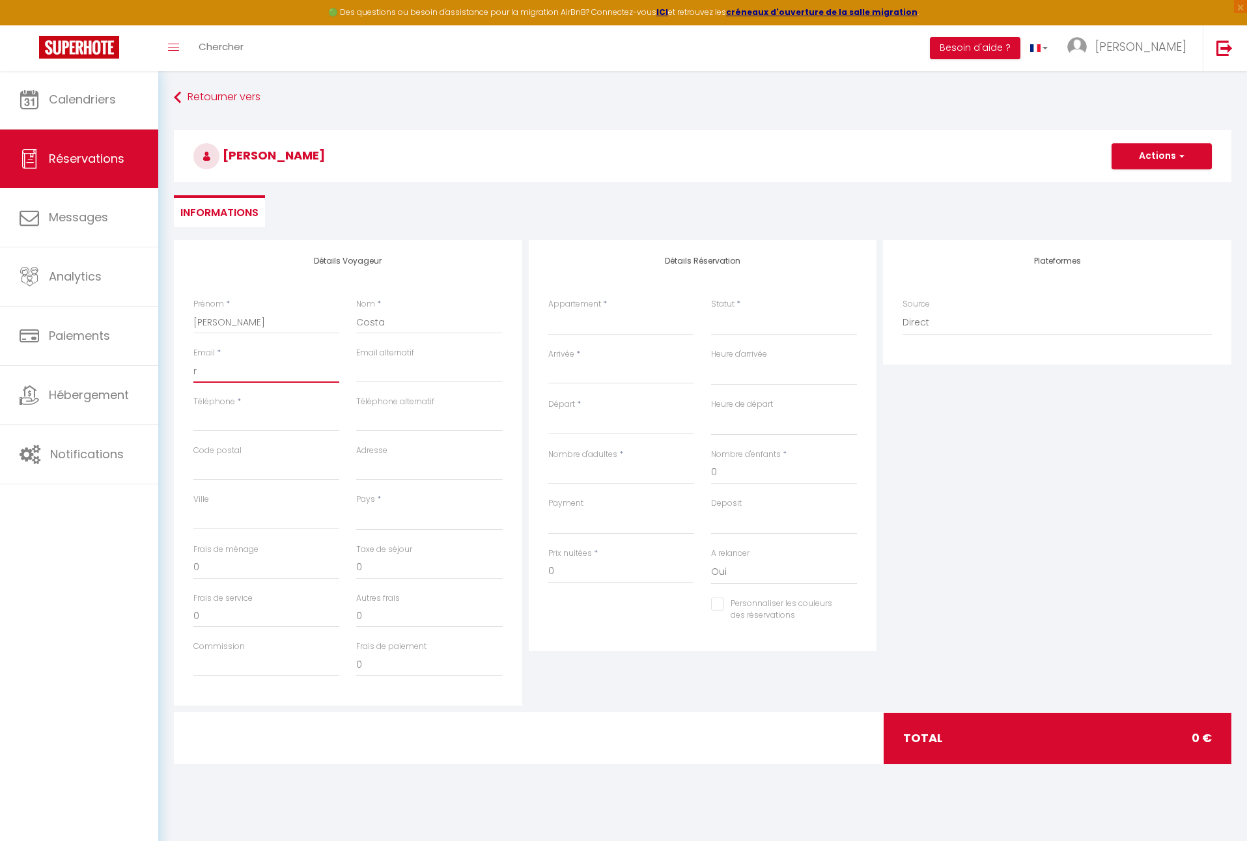
checkbox input "false"
type input "ro"
select select
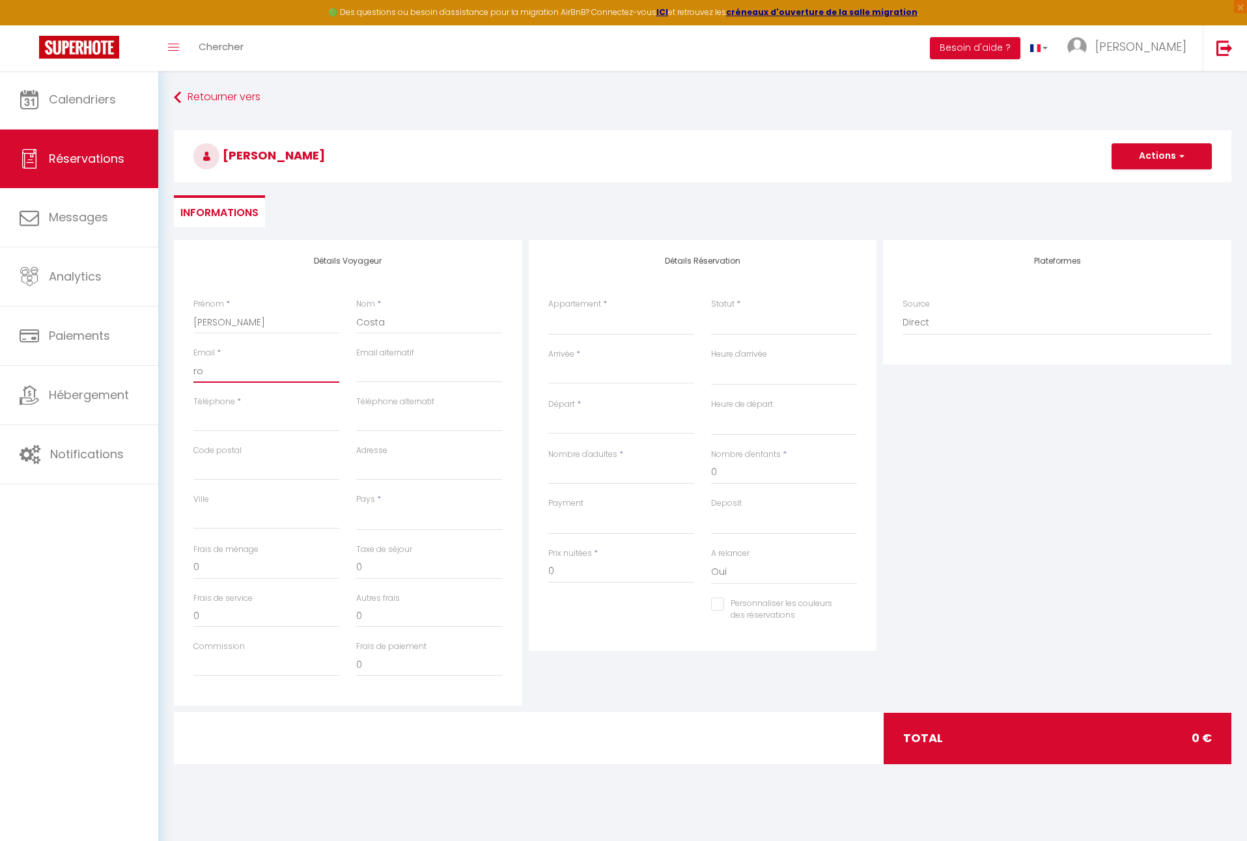
select select
checkbox input "false"
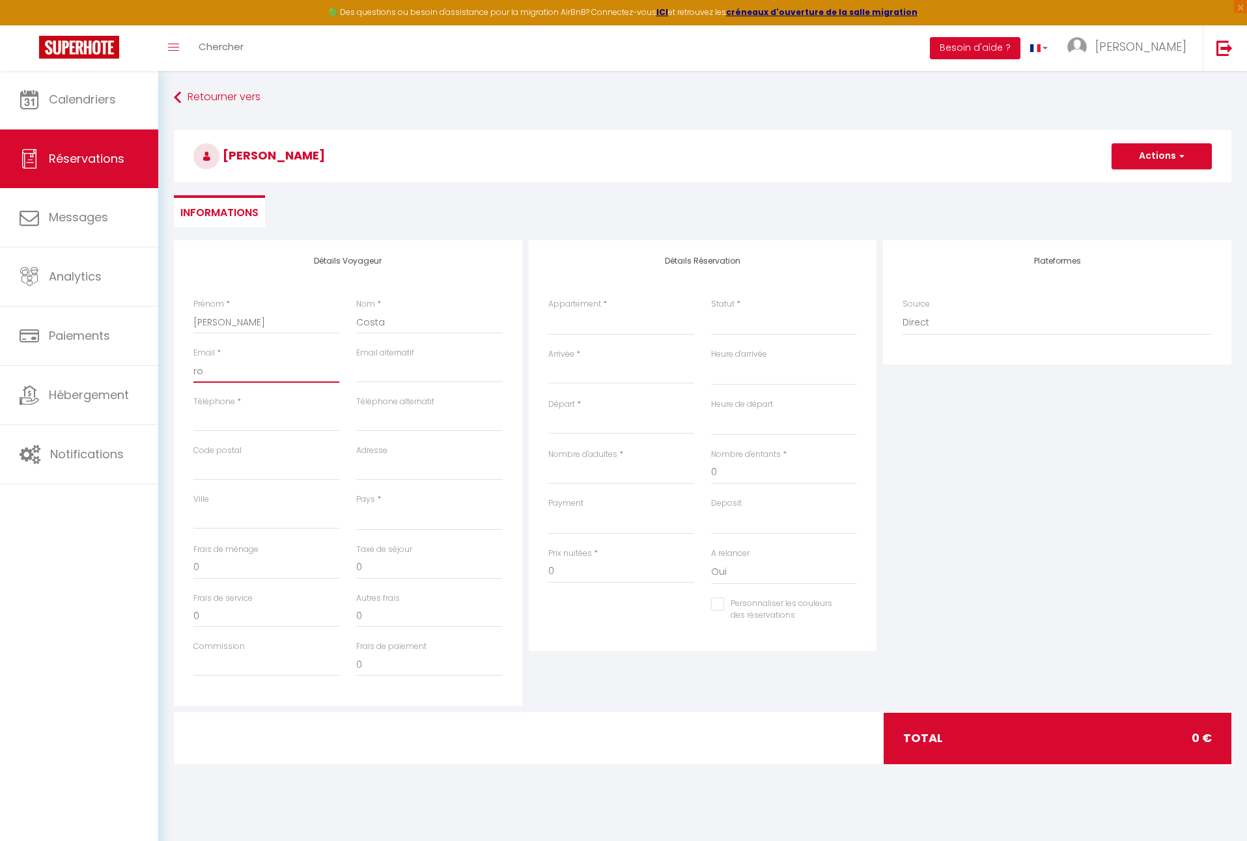
type input "rog"
select select
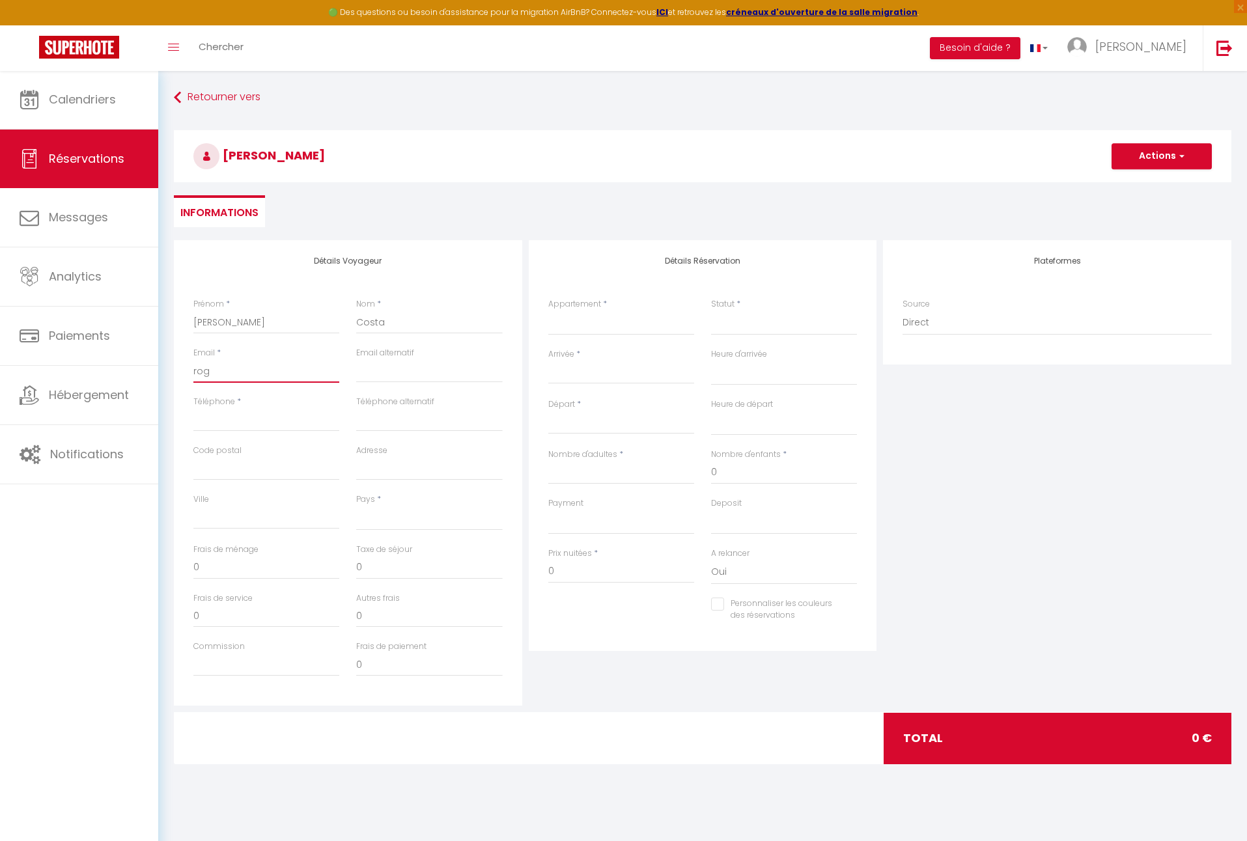
select select
checkbox input "false"
type input "roge"
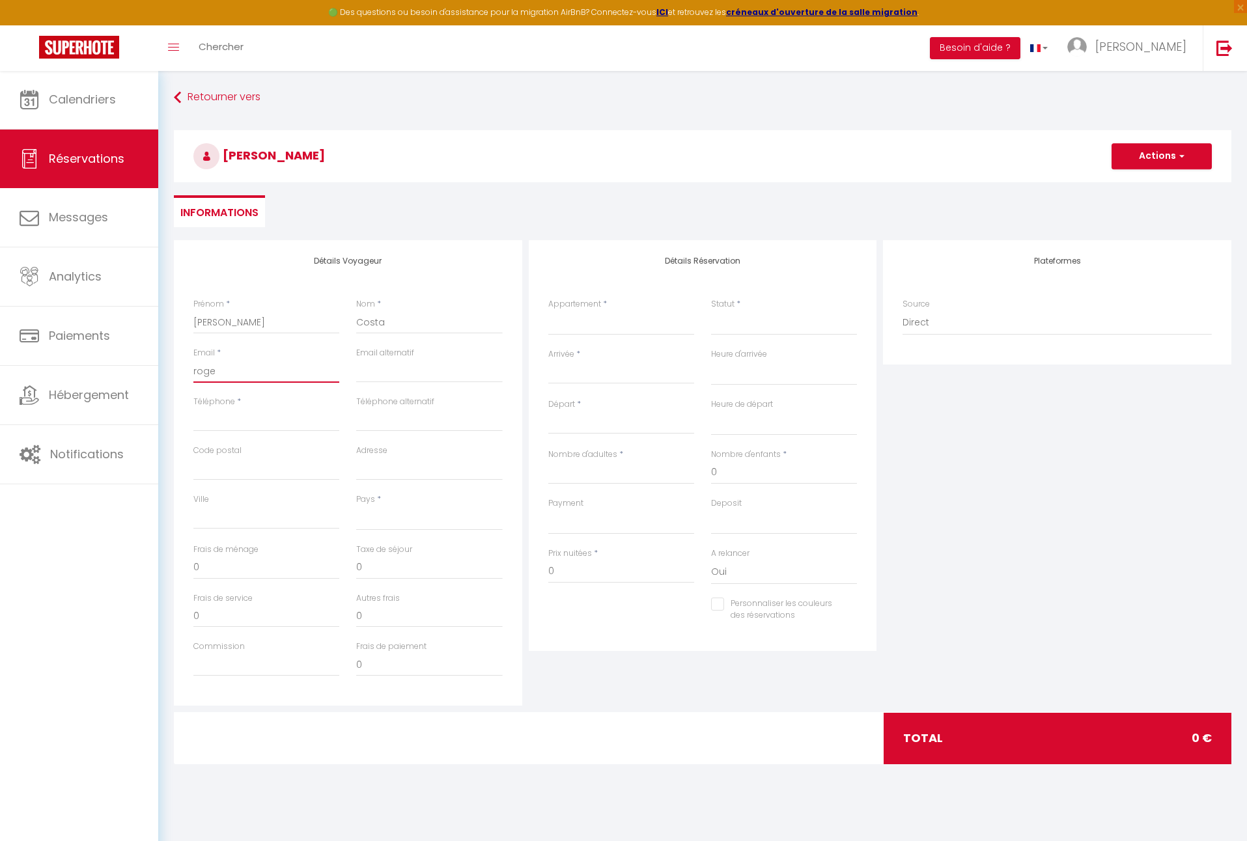
select select
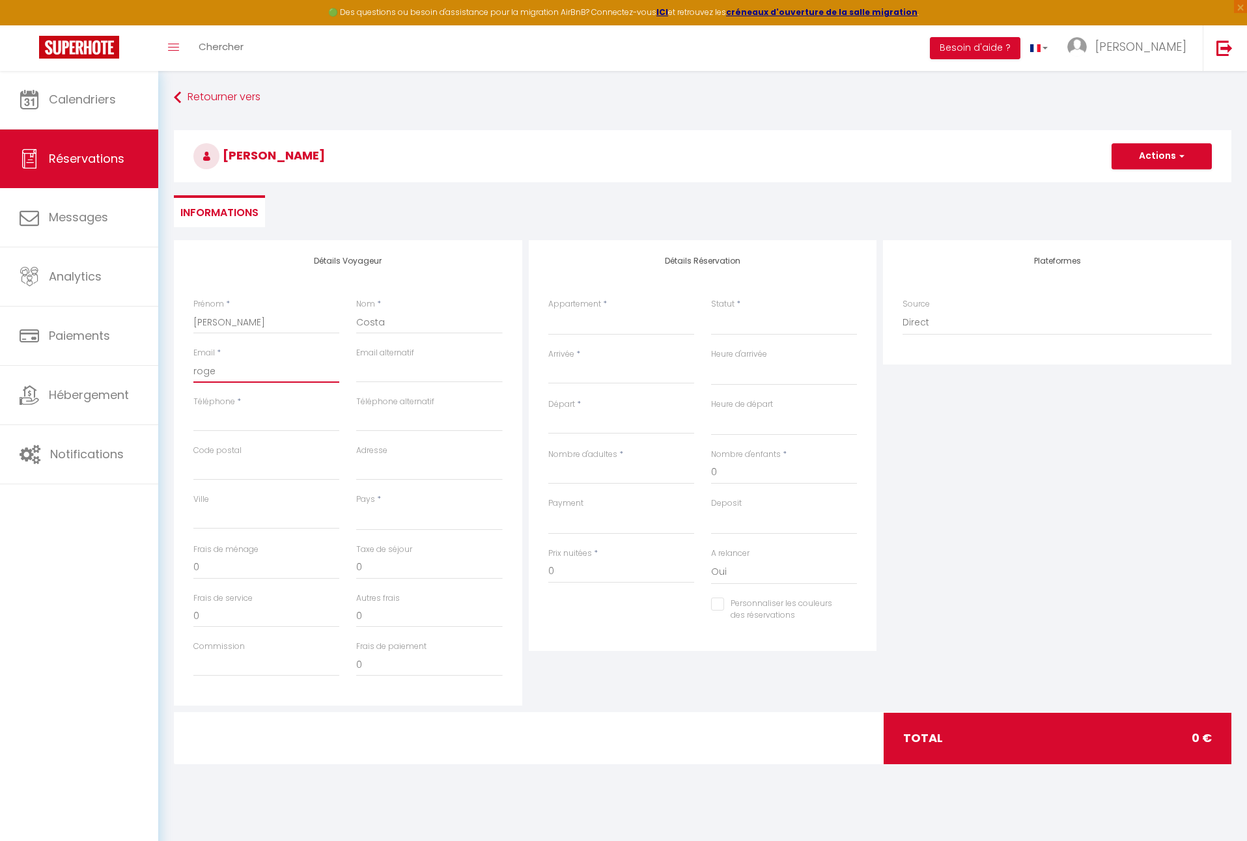
select select
checkbox input "false"
type input "roger"
select select
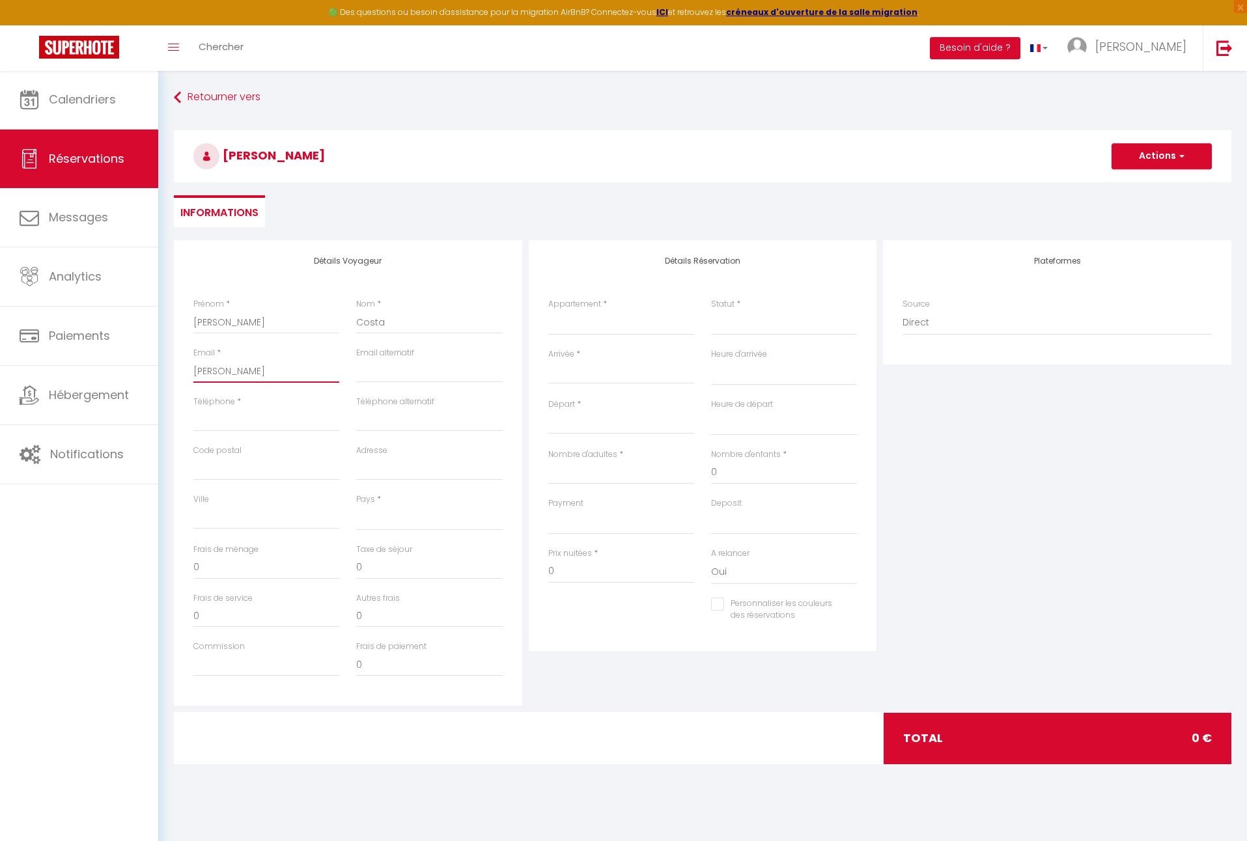
select select
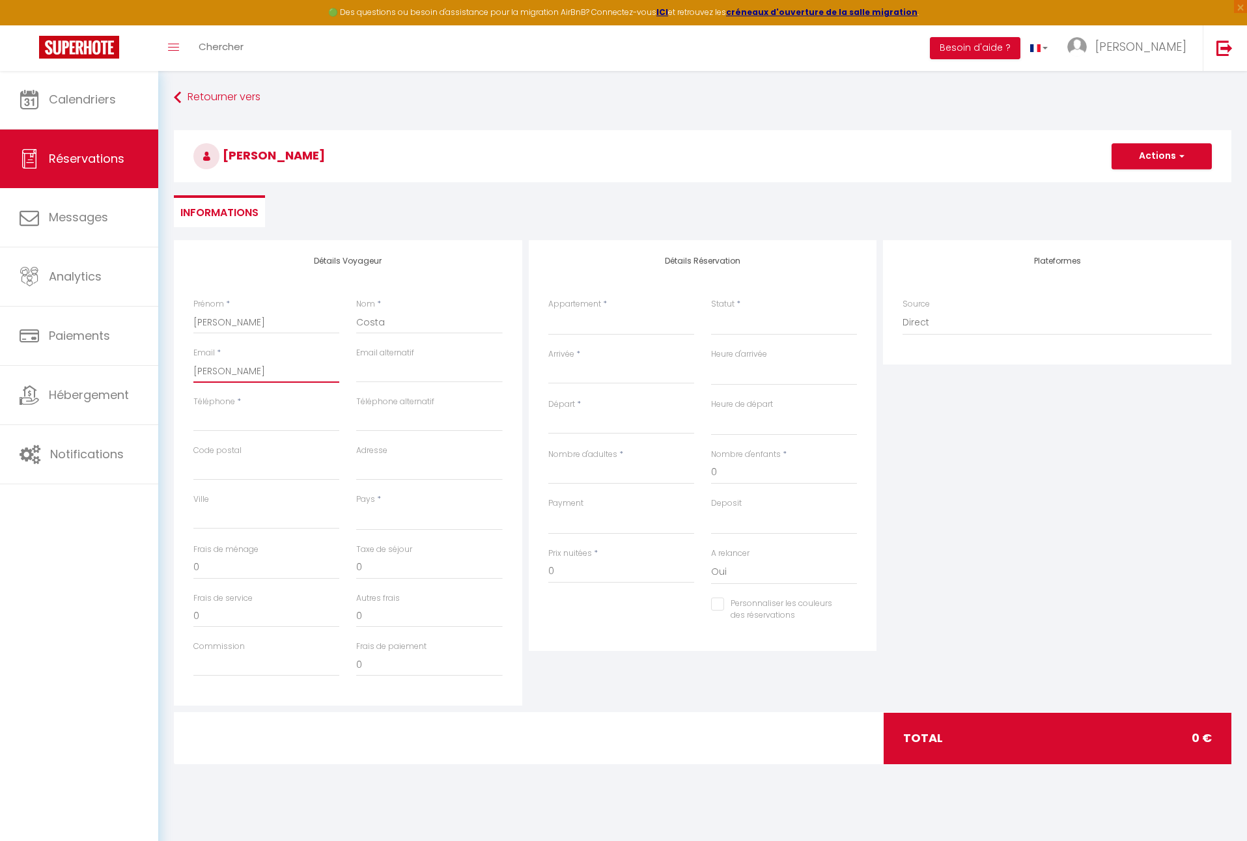
select select
checkbox input "false"
type input "rogerc"
select select
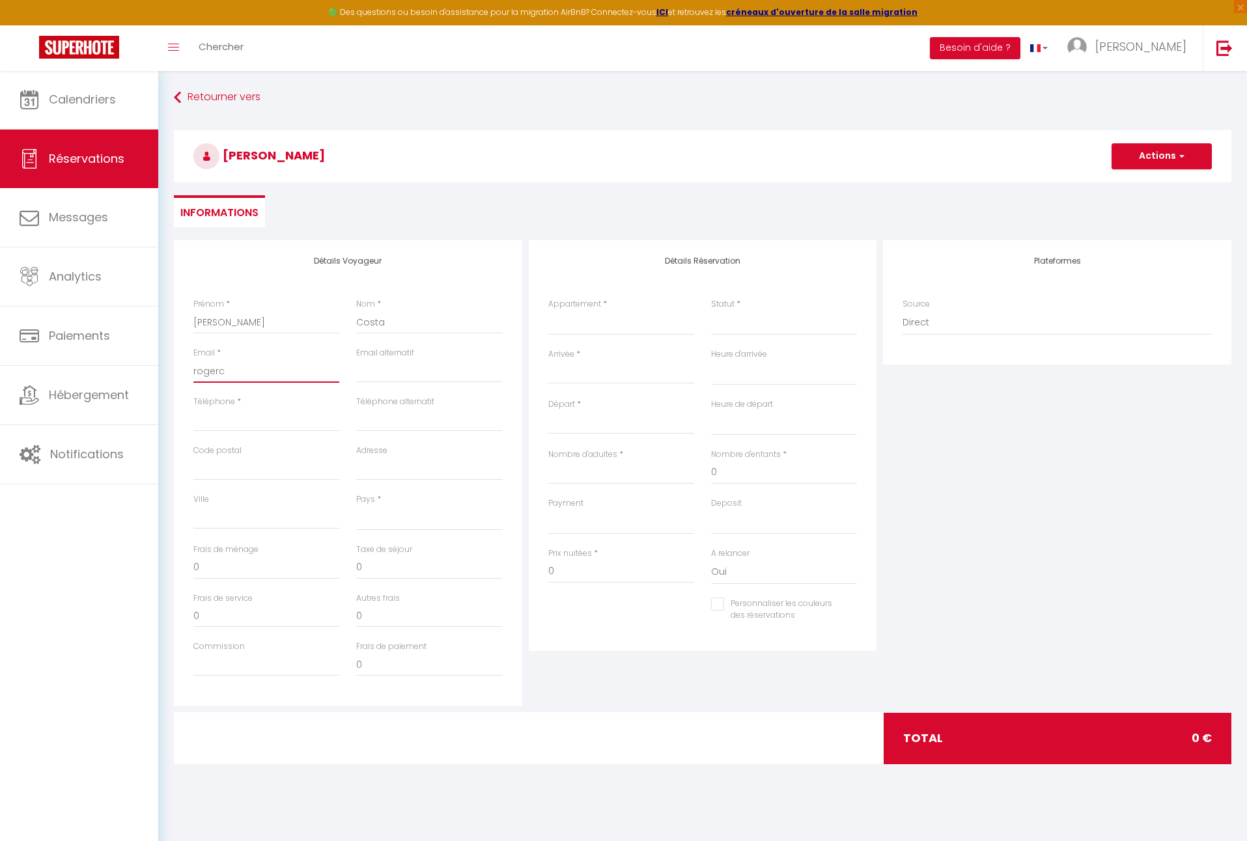
select select
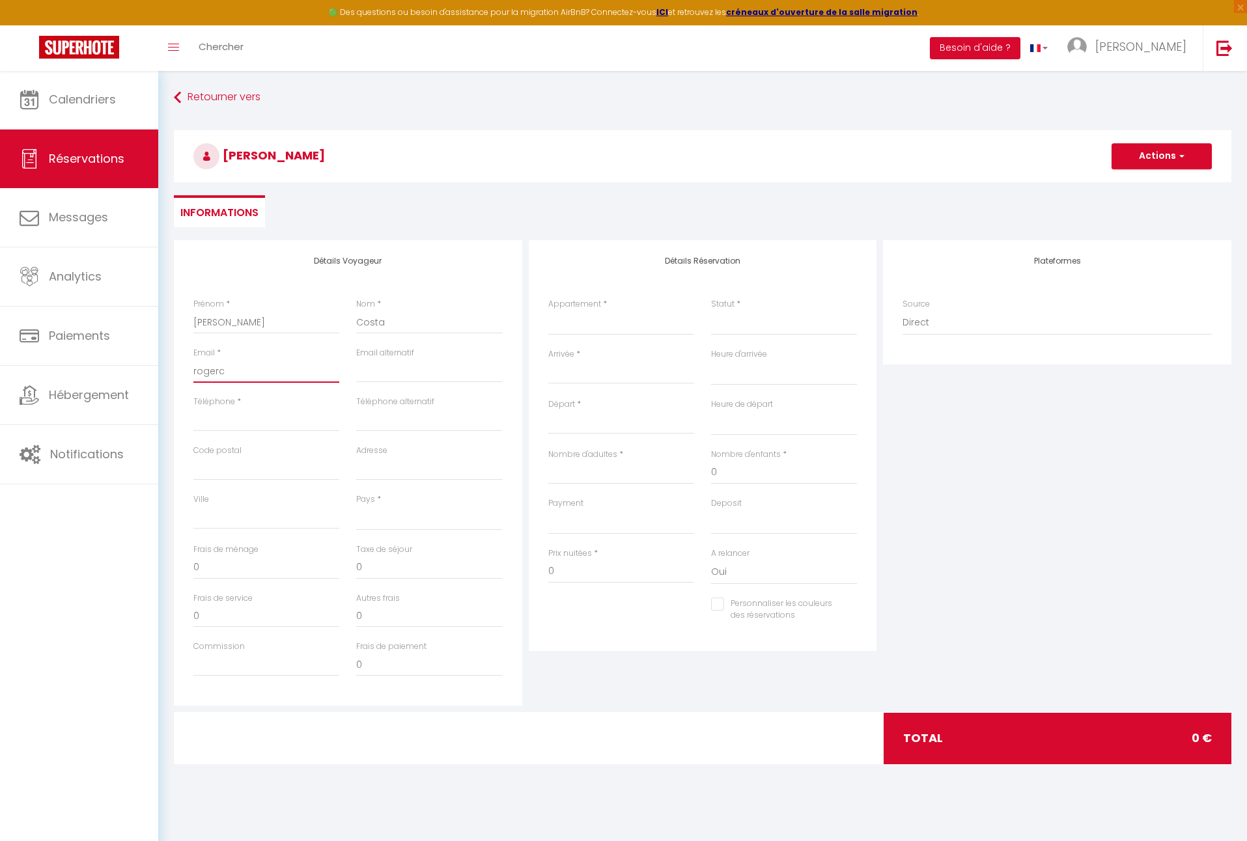
checkbox input "false"
type input "rogerco"
select select
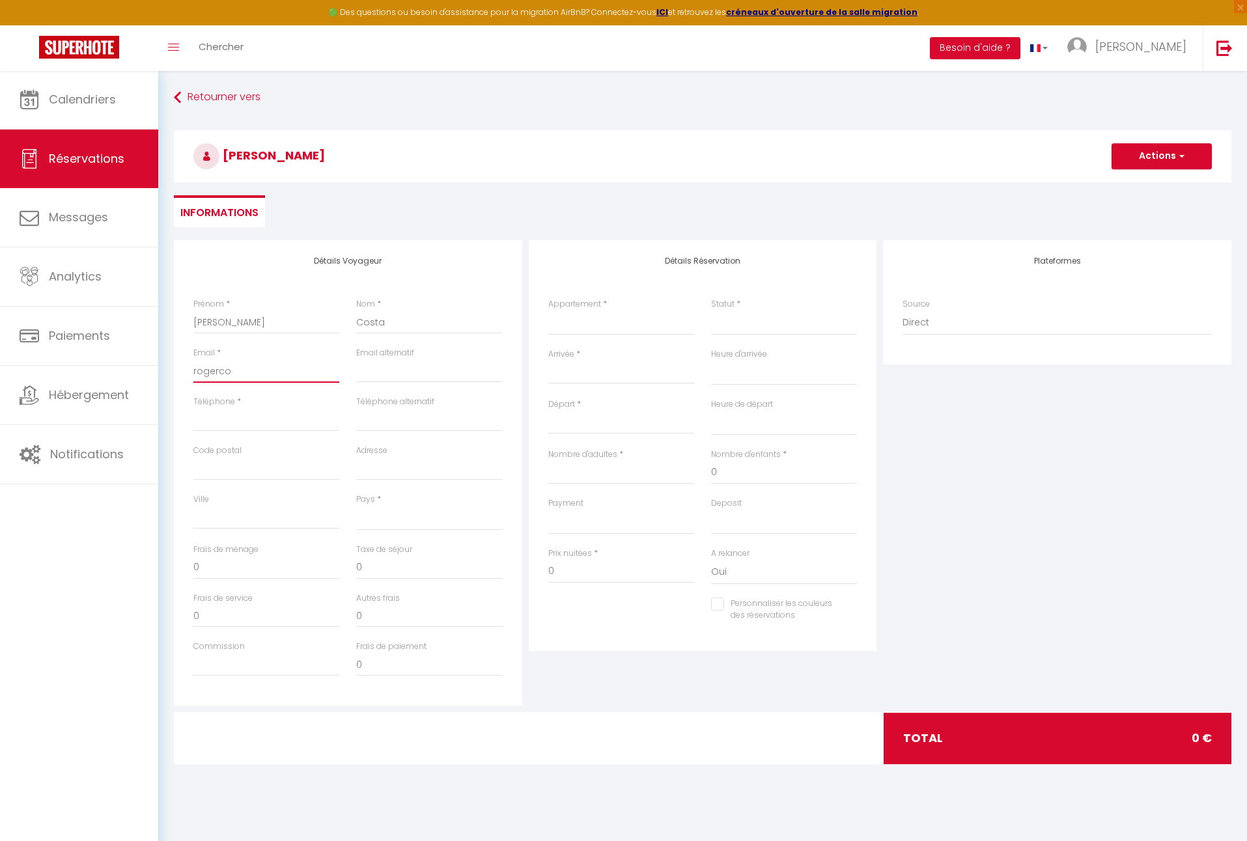
select select
checkbox input "false"
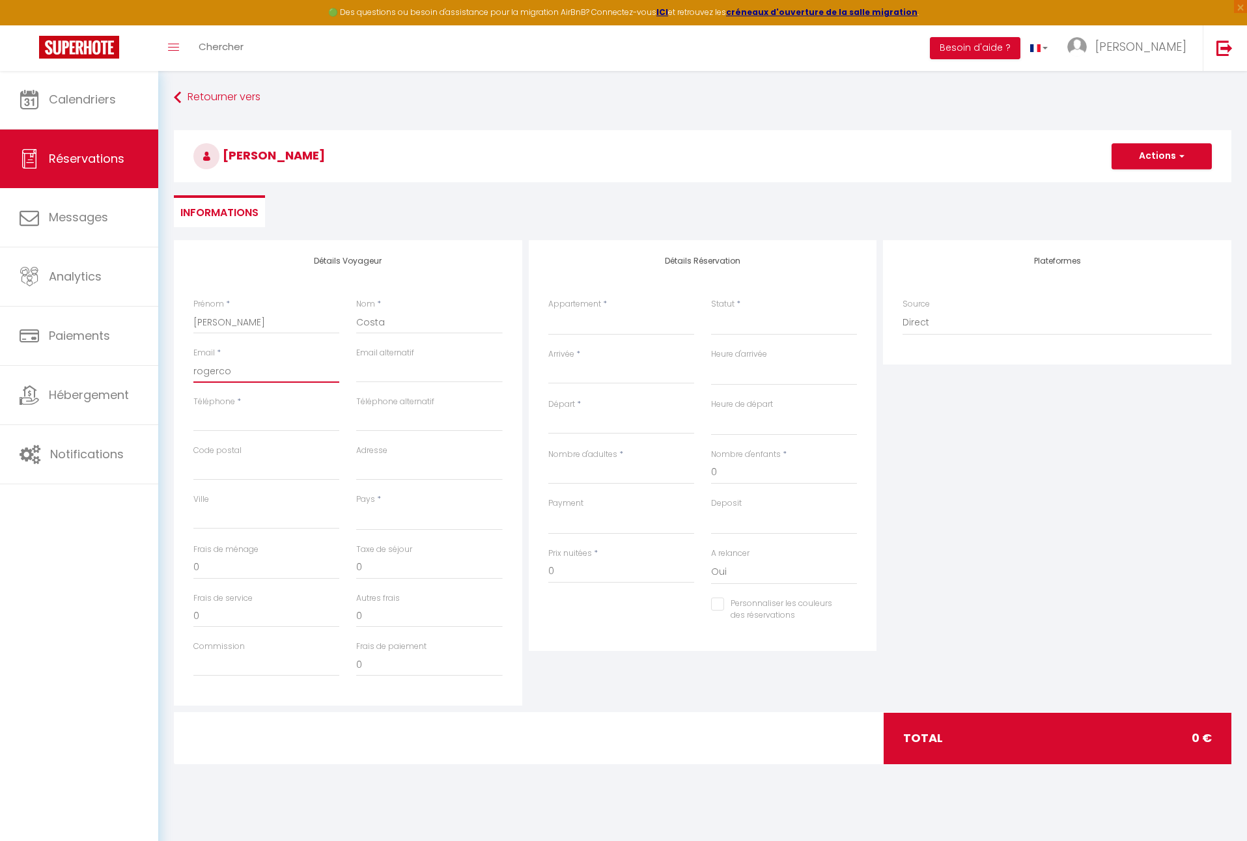
type input "rogercos"
select select
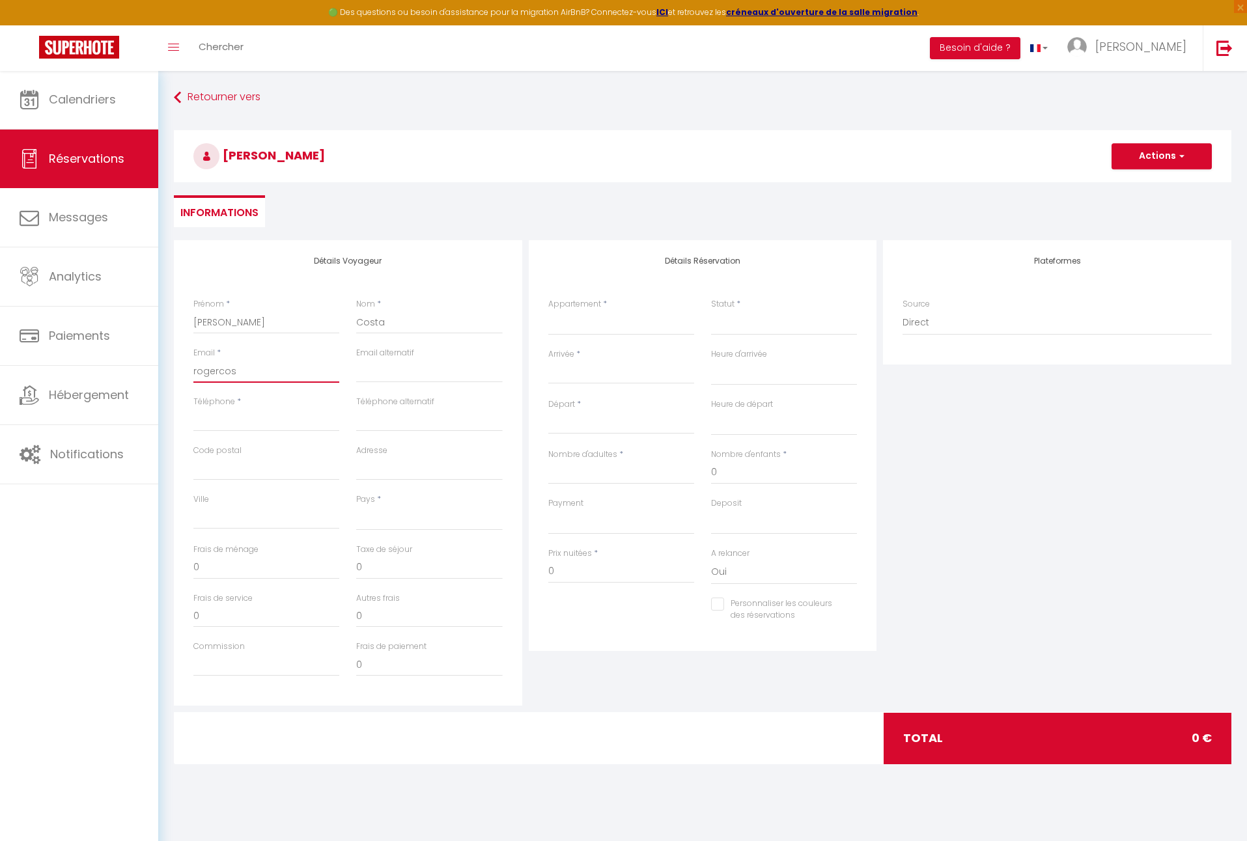
select select
checkbox input "false"
type input "rogercost"
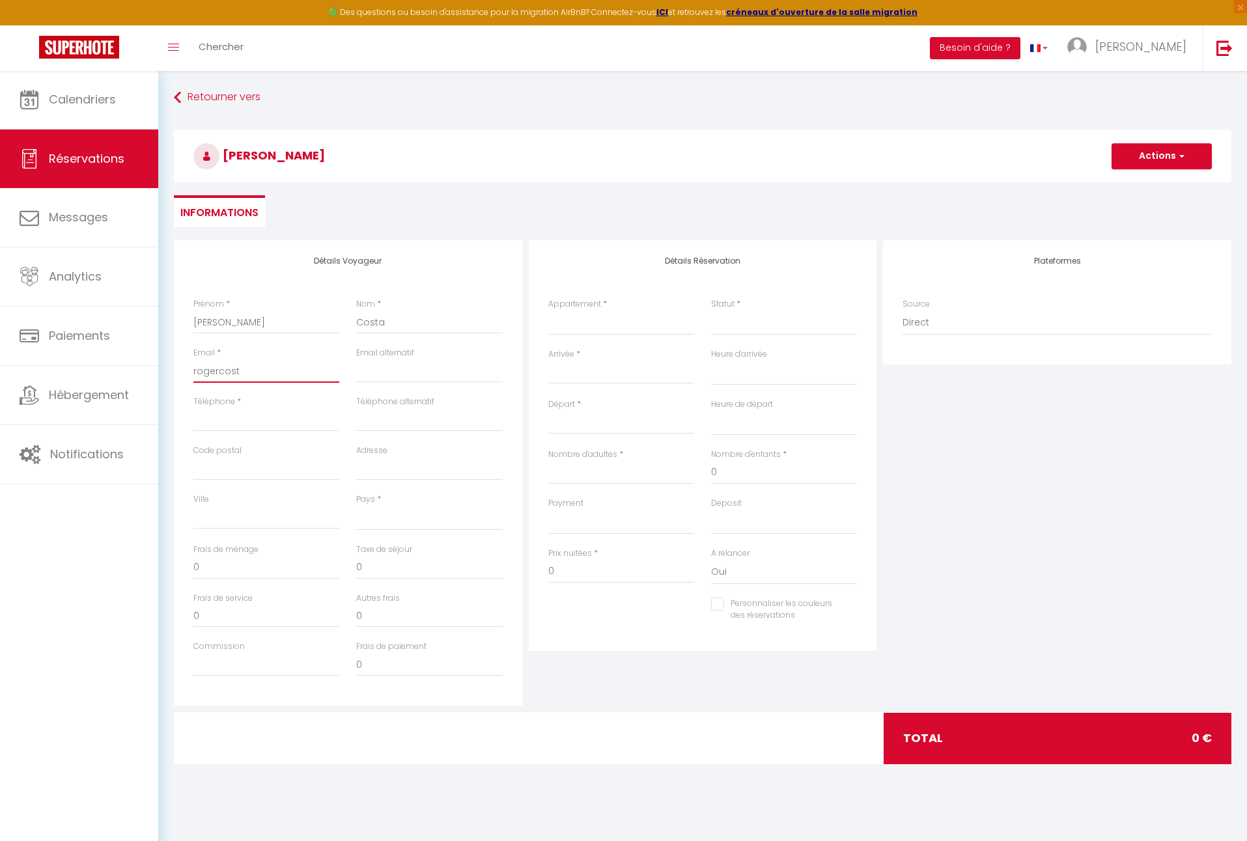
select select
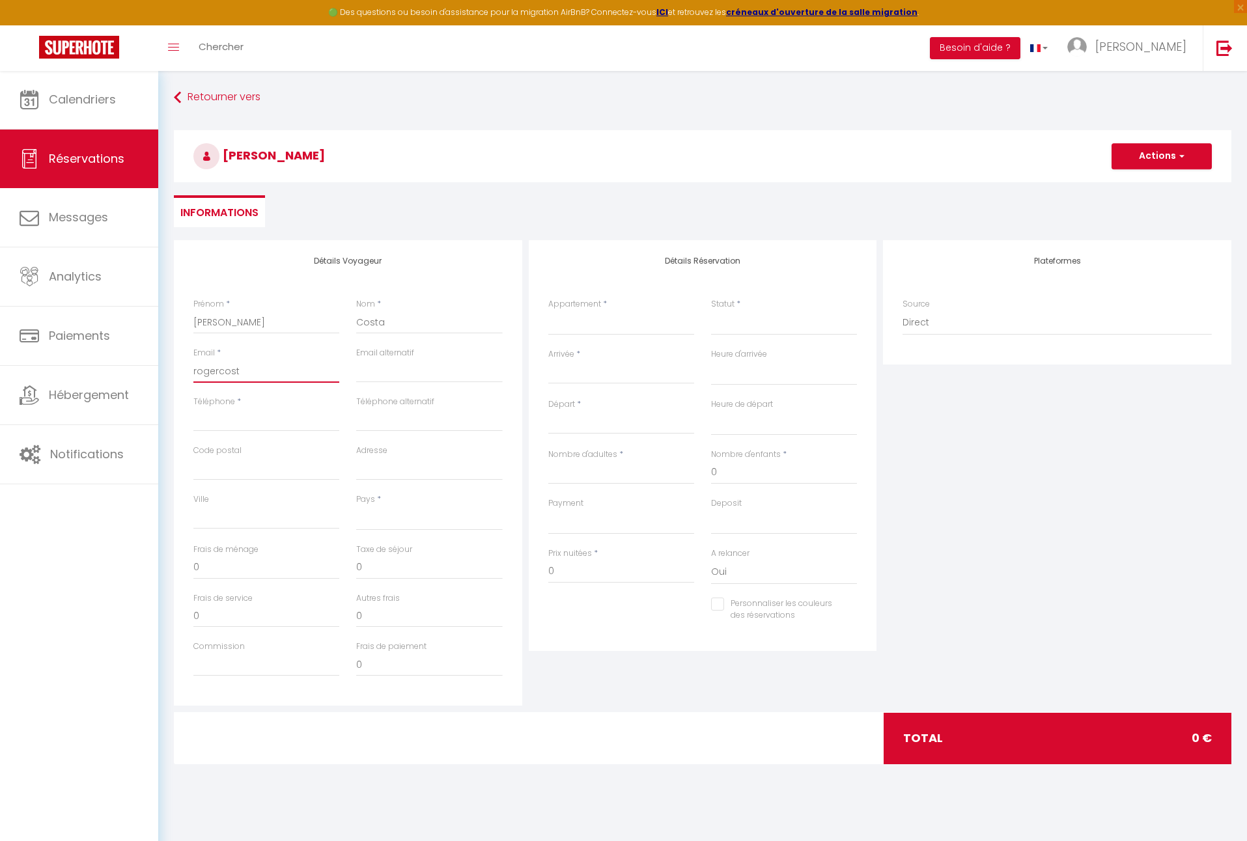
select select
checkbox input "false"
type input "rogercosta"
select select
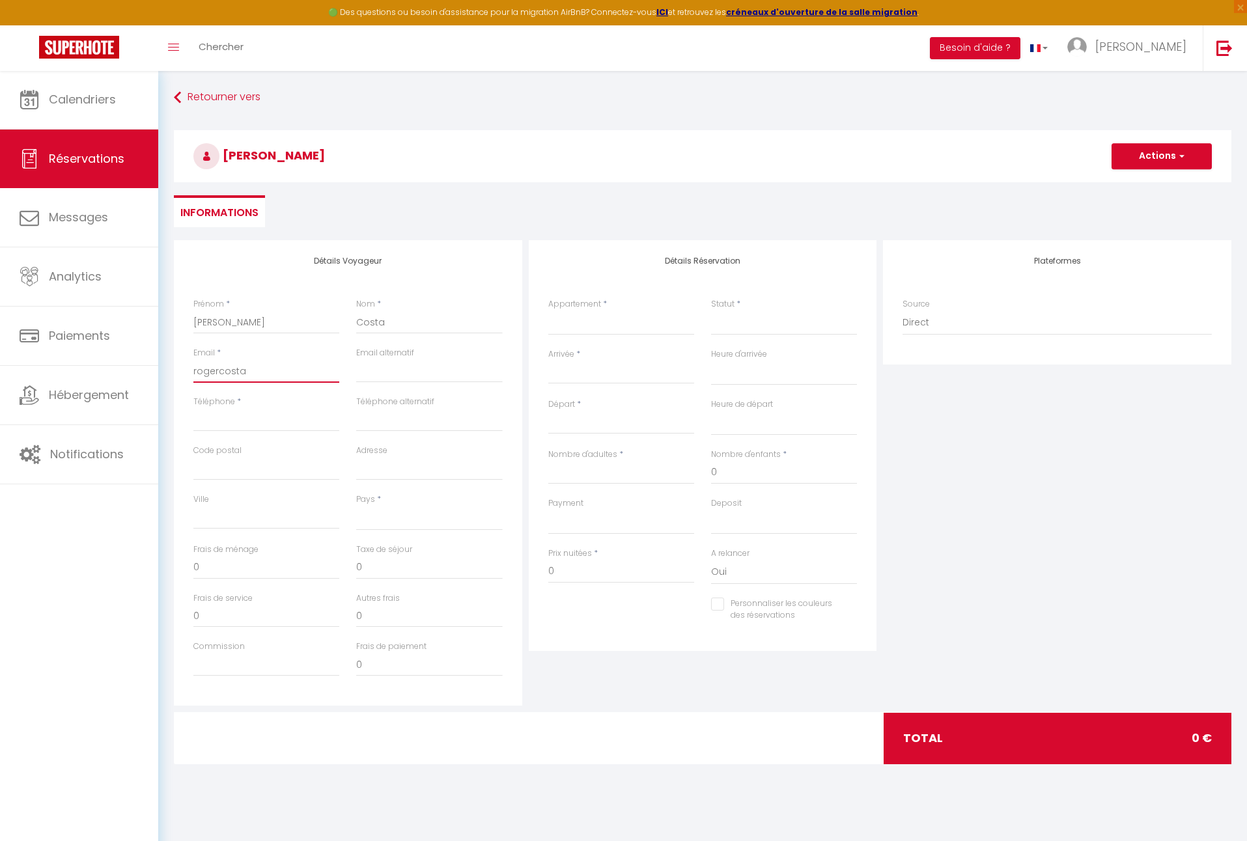
select select
click at [941, 459] on div "Plateformes Source Direct Airbnb.com Booking.com Chalet montagne Expedia Gite d…" at bounding box center [1056, 472] width 355 height 465
click at [568, 367] on input "Arrivée" at bounding box center [621, 373] width 146 height 17
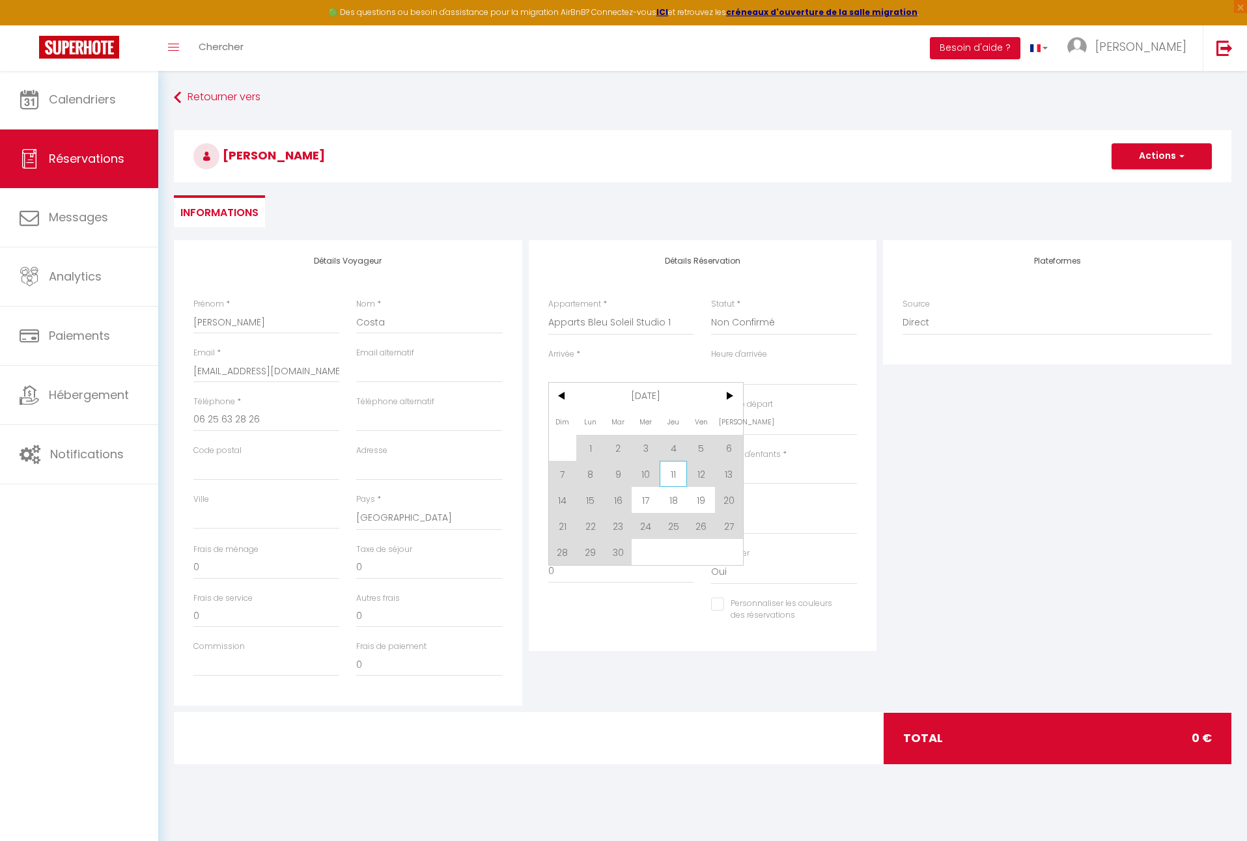
click at [670, 473] on span "11" at bounding box center [673, 474] width 28 height 26
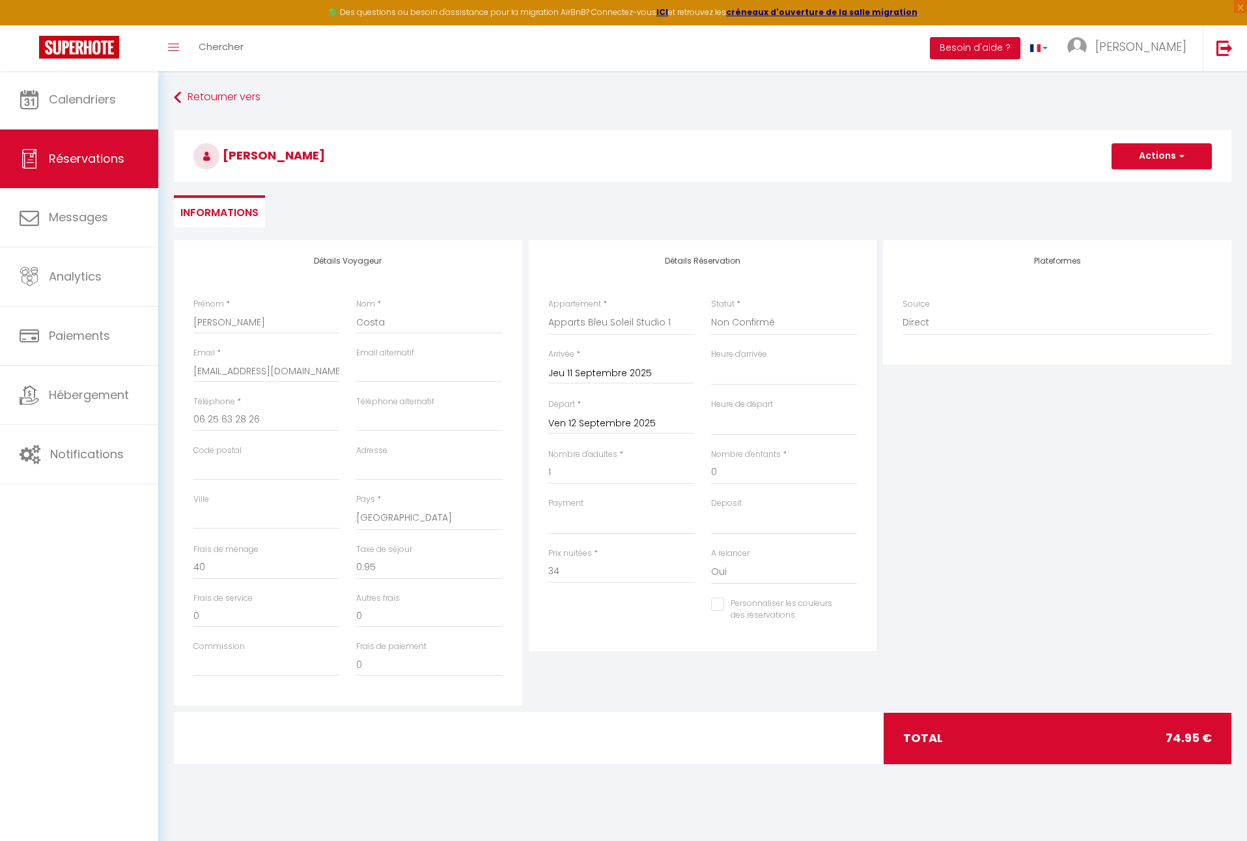
click at [1018, 495] on div "Plateformes Source Direct Airbnb.com Booking.com Chalet montagne Expedia Gite d…" at bounding box center [1056, 472] width 355 height 465
click at [1176, 158] on span "button" at bounding box center [1180, 156] width 8 height 12
click at [1150, 181] on link "Enregistrer" at bounding box center [1148, 184] width 103 height 17
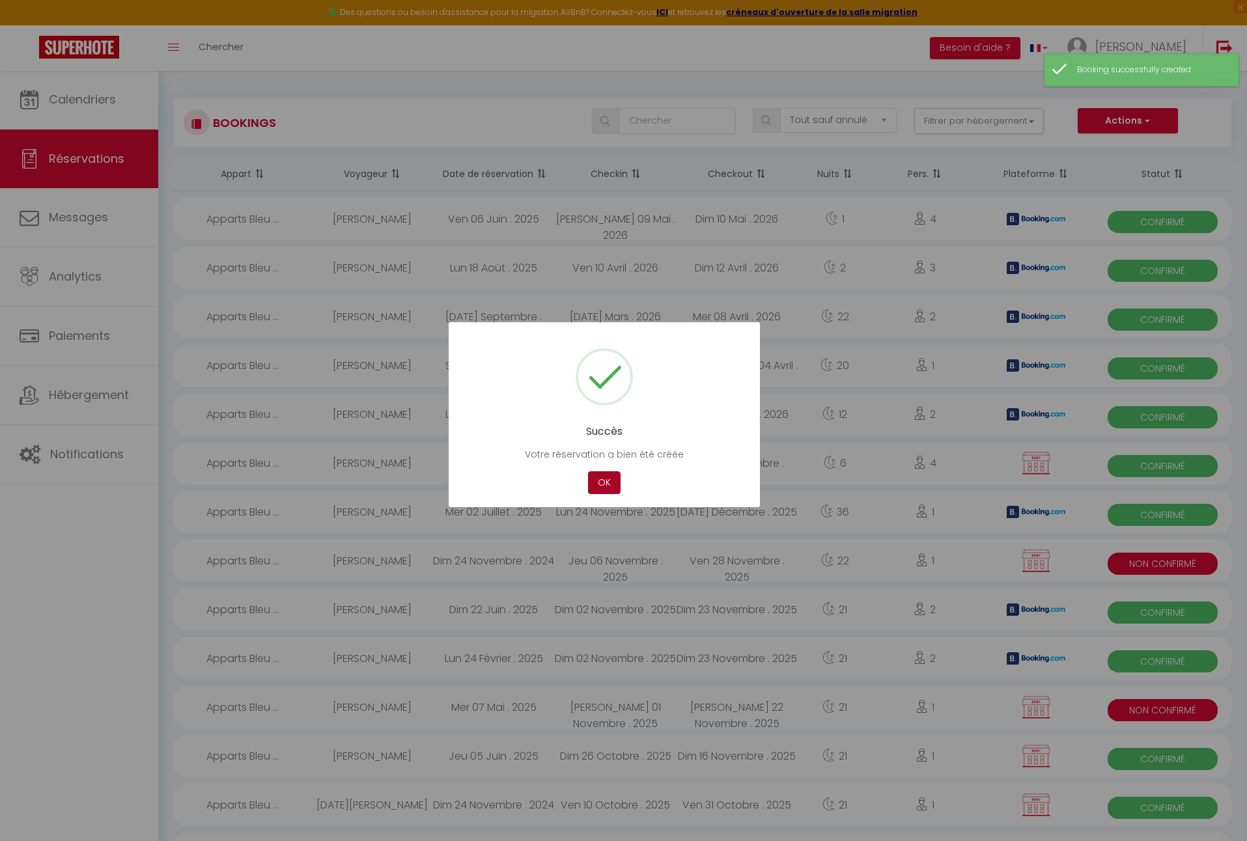
click at [609, 480] on button "OK" at bounding box center [604, 482] width 33 height 23
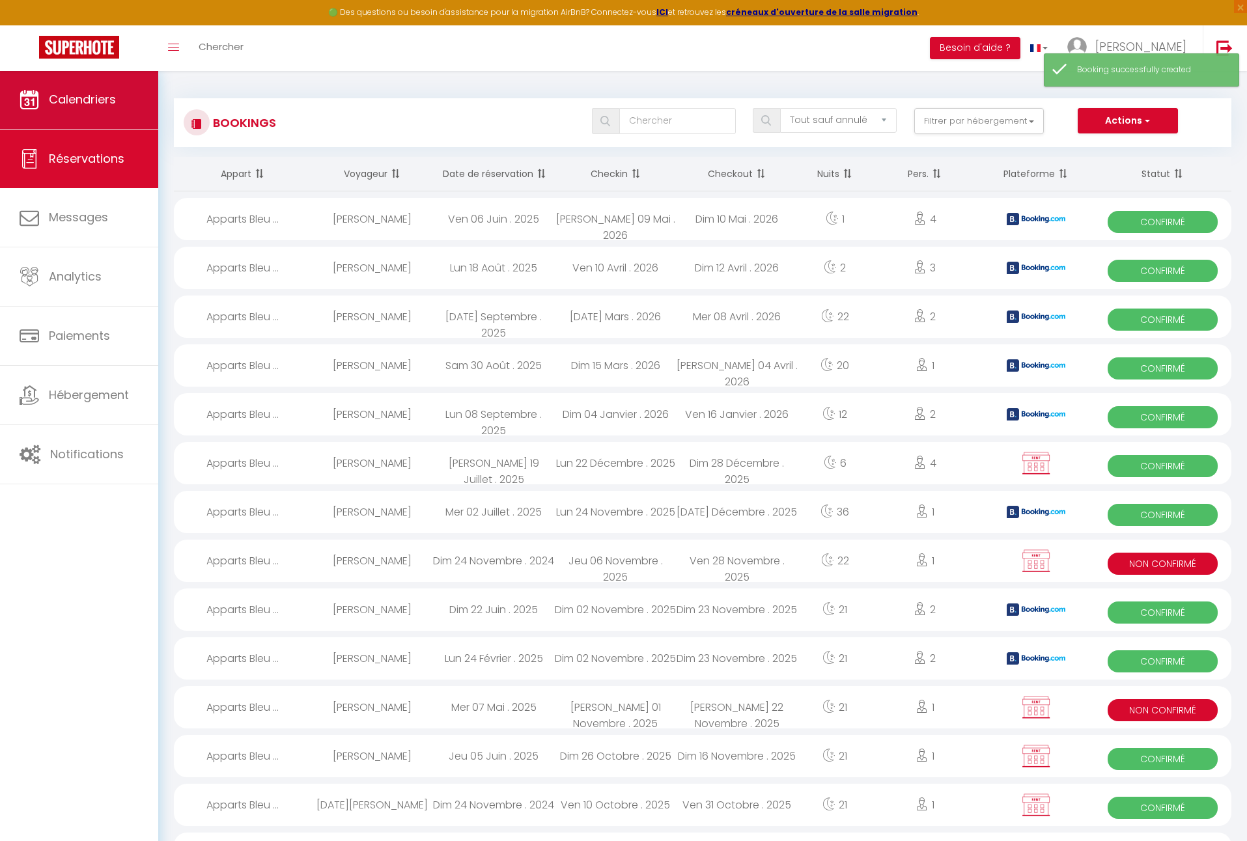
click at [117, 105] on link "Calendriers" at bounding box center [79, 99] width 158 height 59
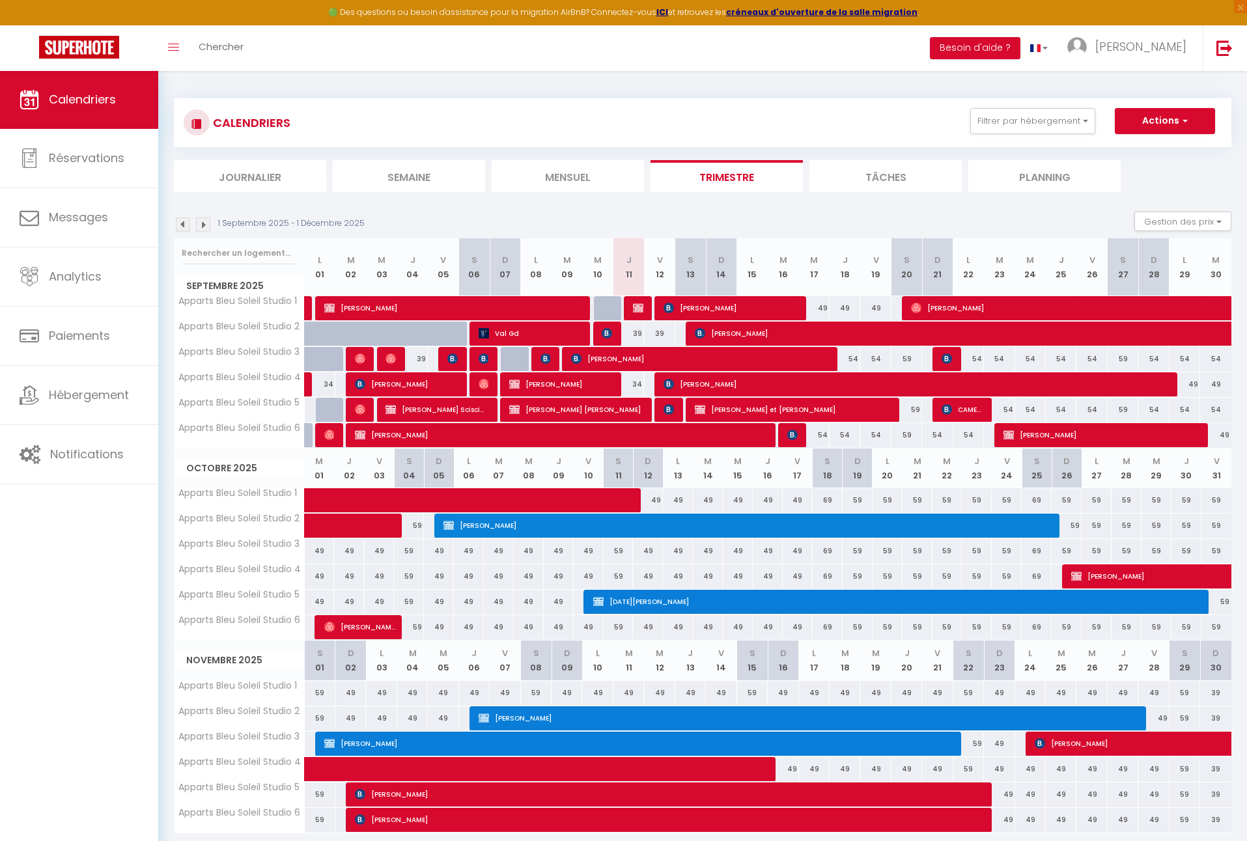
click at [640, 307] on img at bounding box center [638, 308] width 10 height 10
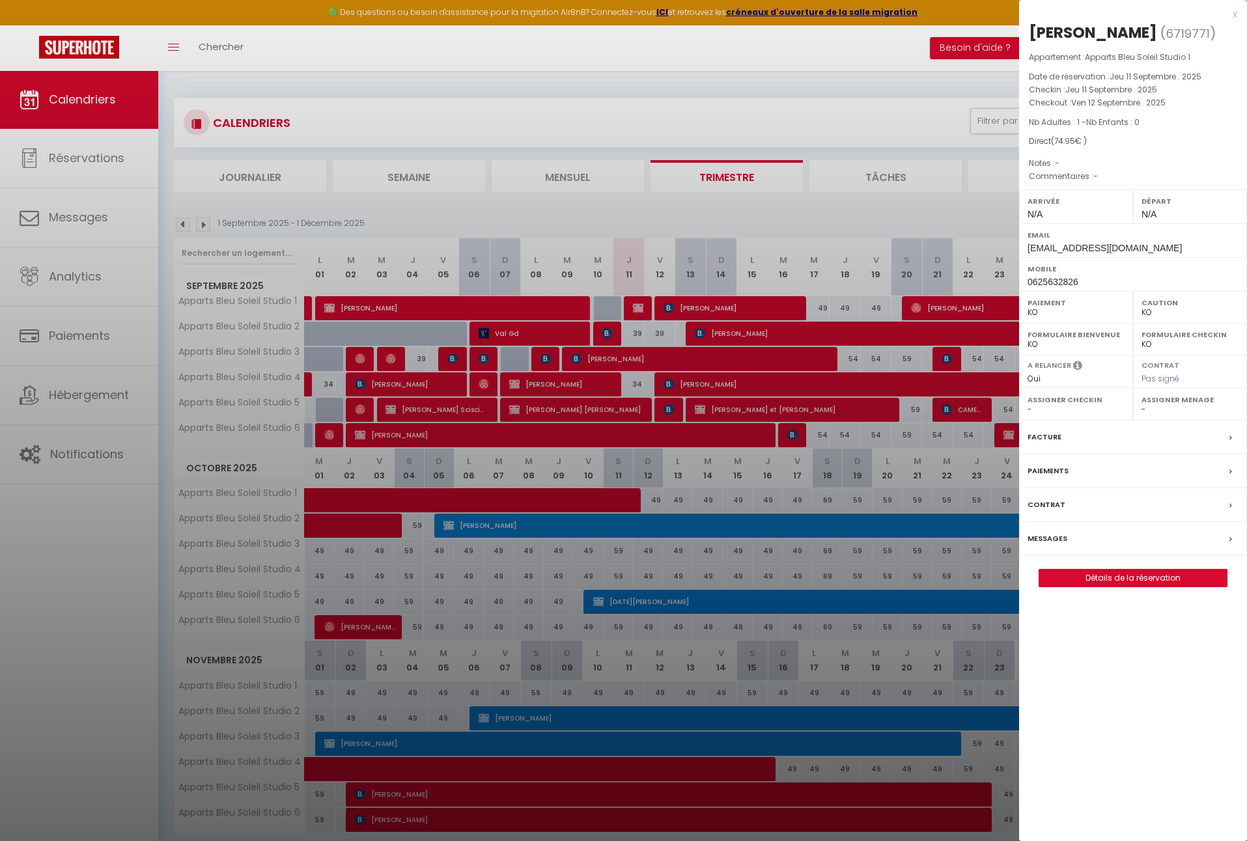
click at [1060, 466] on label "Paiements" at bounding box center [1047, 471] width 41 height 14
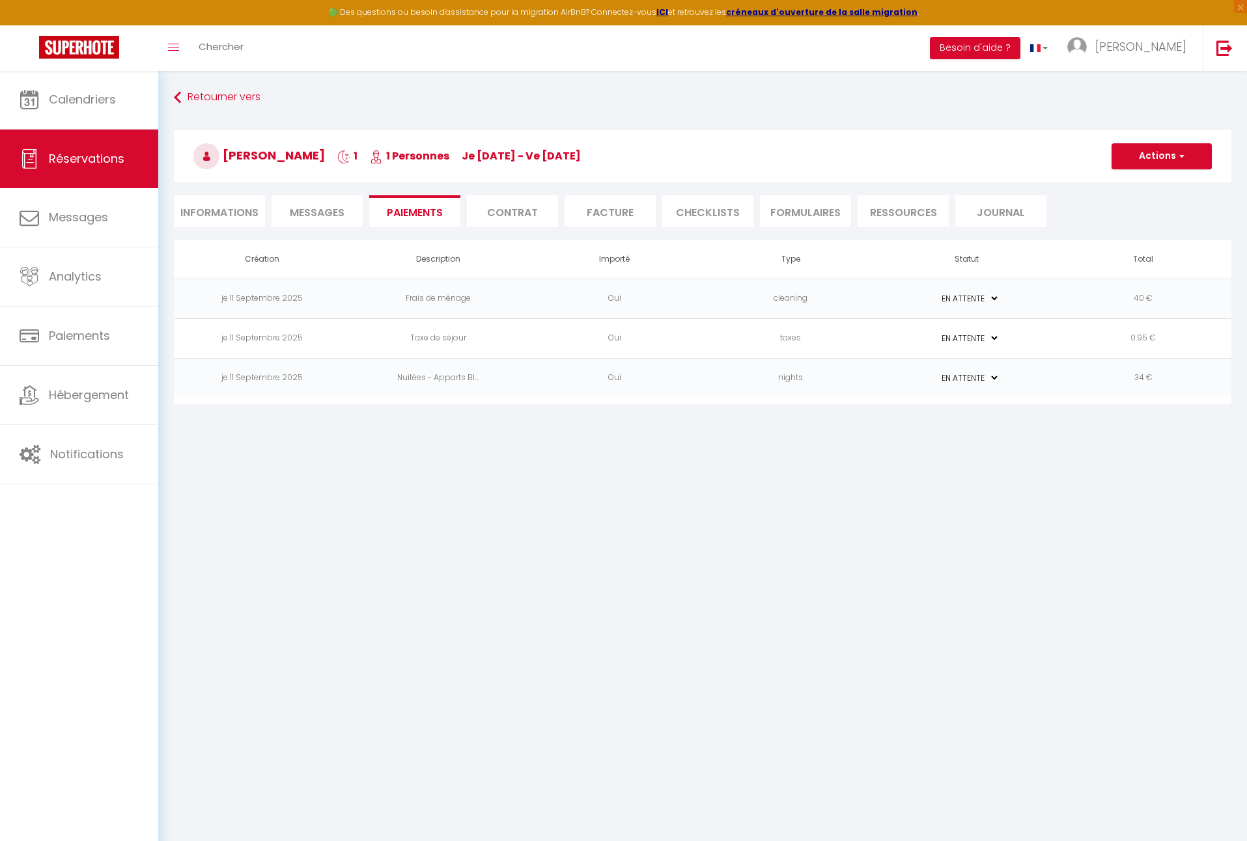
click at [1177, 159] on span "button" at bounding box center [1180, 156] width 8 height 12
click at [1172, 217] on link "Créer nouveau lien paiement" at bounding box center [1177, 218] width 160 height 17
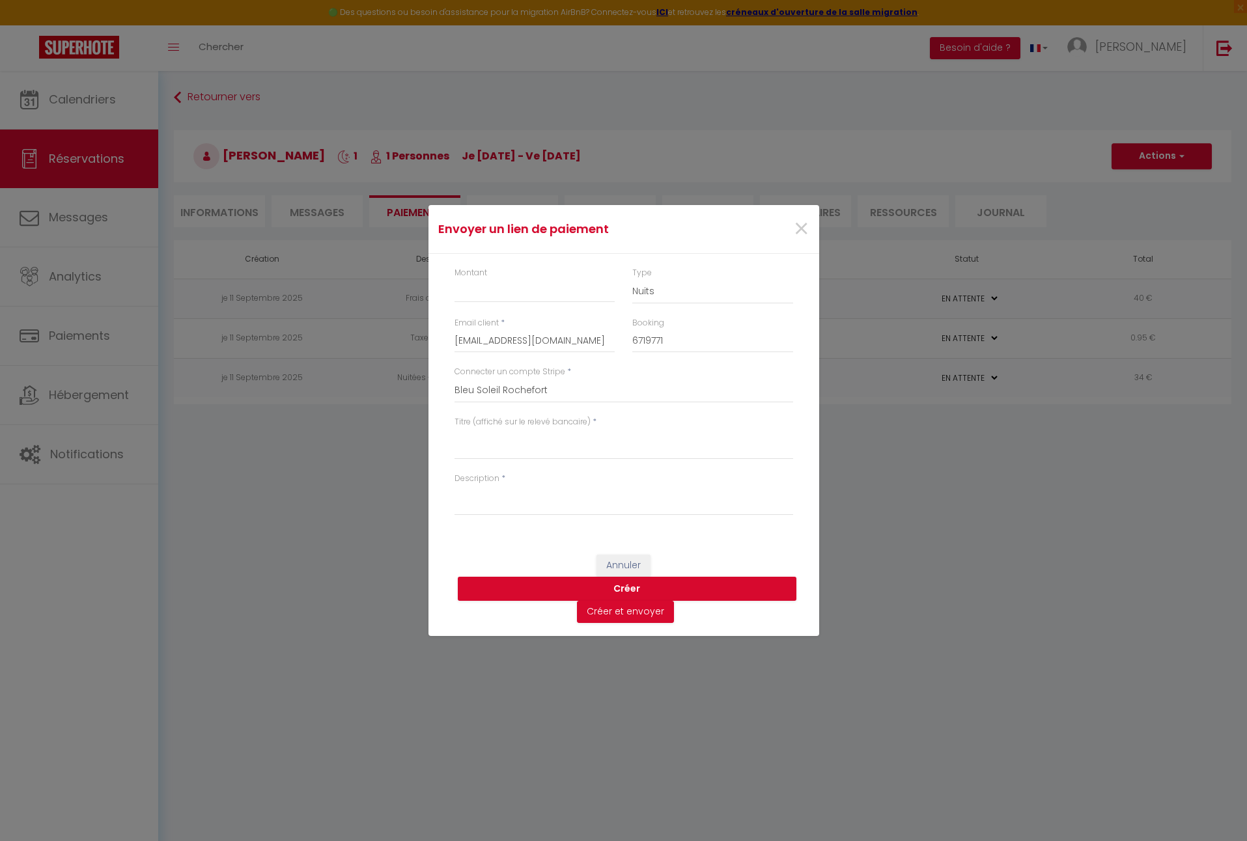
drag, startPoint x: 801, startPoint y: 232, endPoint x: 939, endPoint y: 210, distance: 139.8
click at [806, 231] on span "×" at bounding box center [801, 229] width 16 height 39
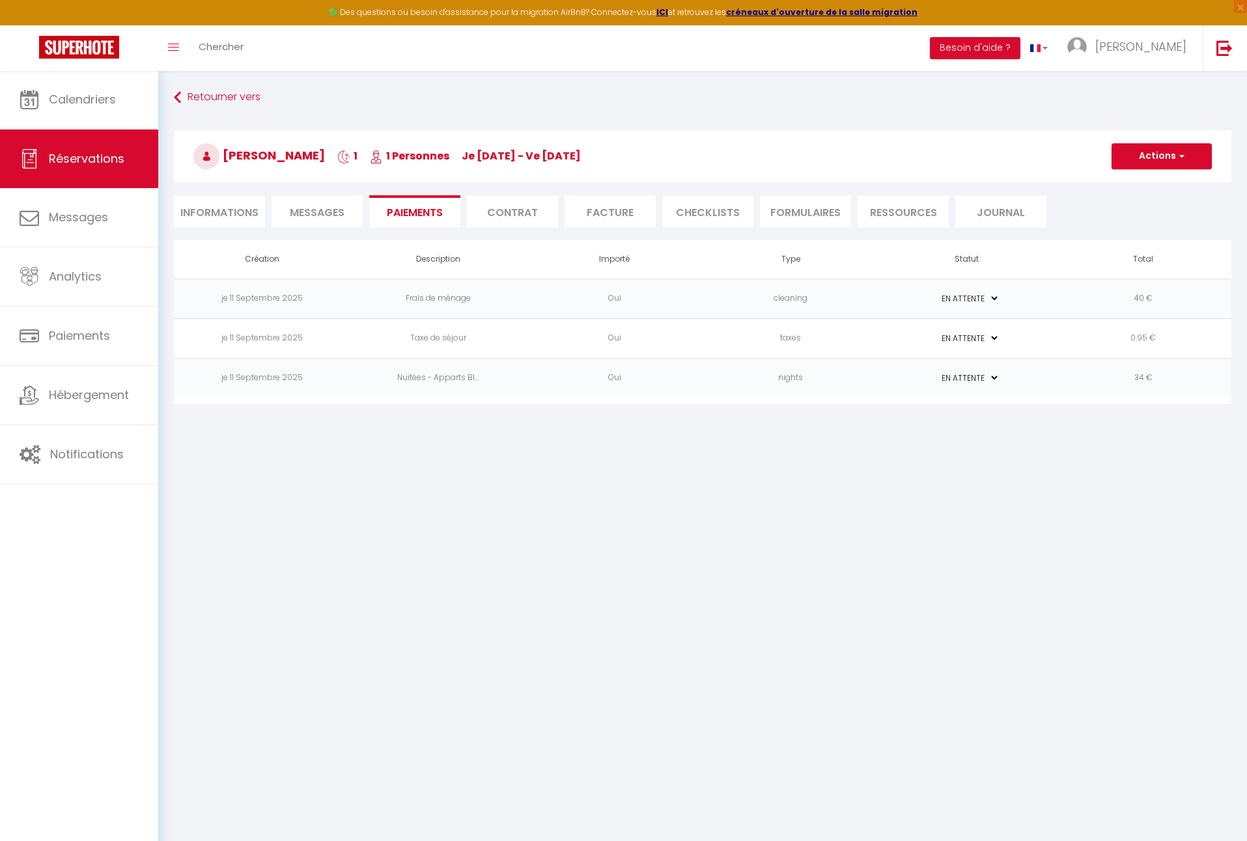
click at [1167, 160] on button "Actions" at bounding box center [1161, 156] width 100 height 26
click at [1165, 251] on link "Envoyer un paiement global" at bounding box center [1177, 252] width 160 height 17
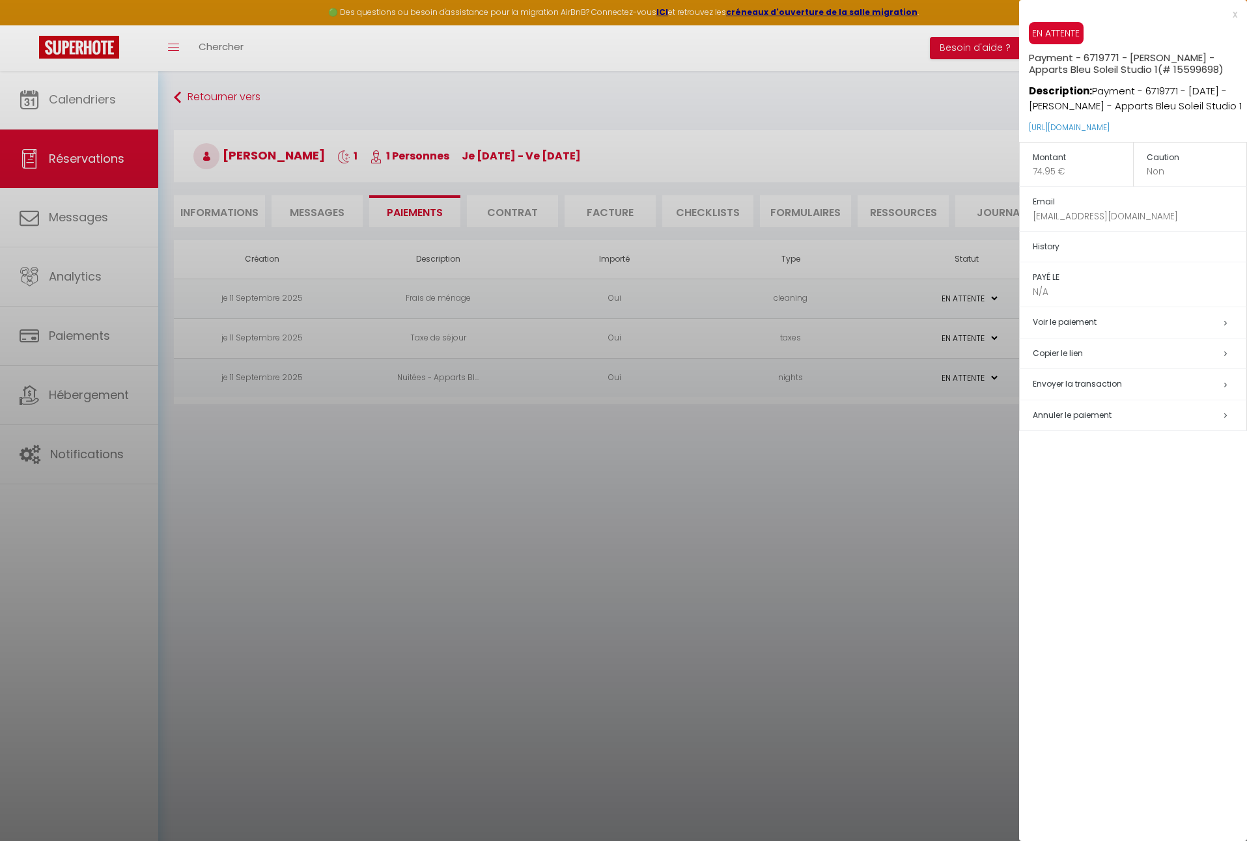
click at [1077, 382] on span "Envoyer la transaction" at bounding box center [1076, 383] width 89 height 11
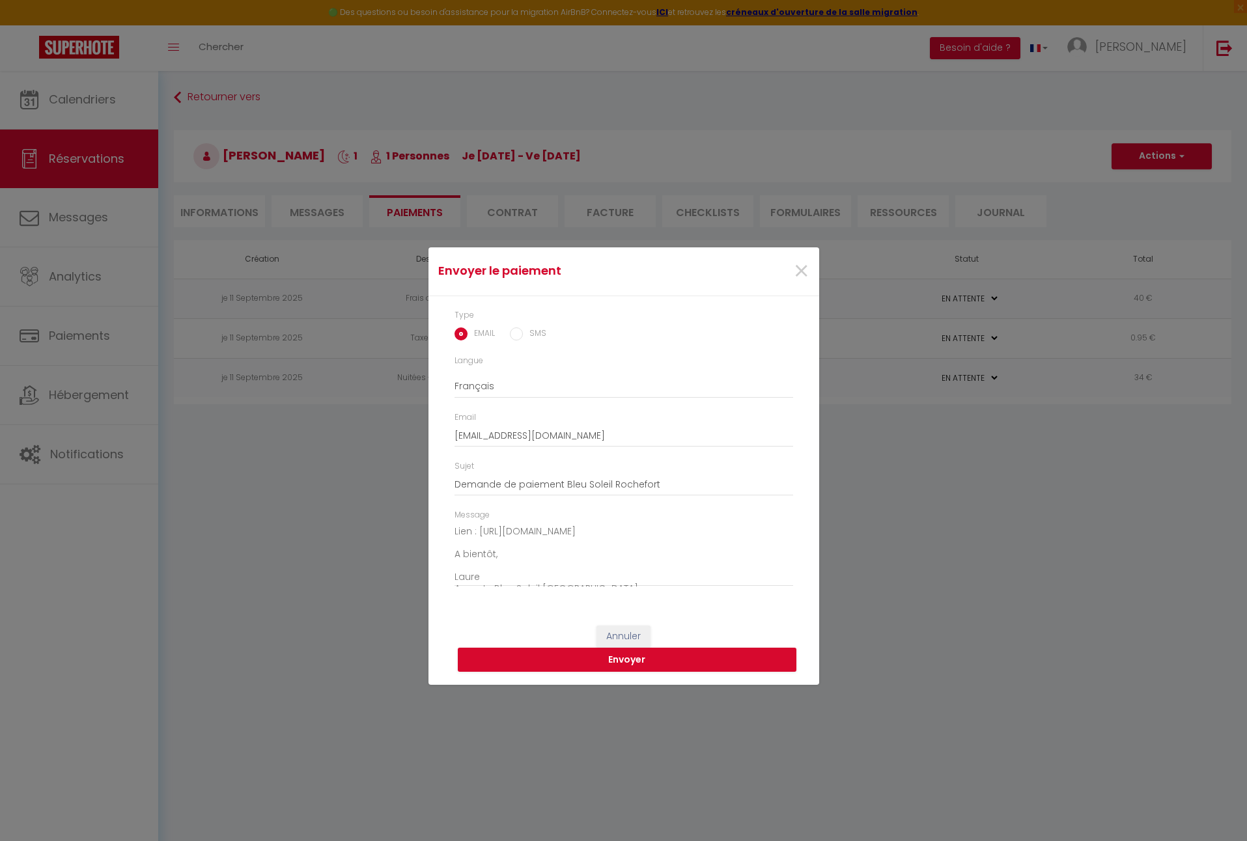
scroll to position [107, 0]
click at [657, 657] on button "Envoyer" at bounding box center [627, 660] width 338 height 25
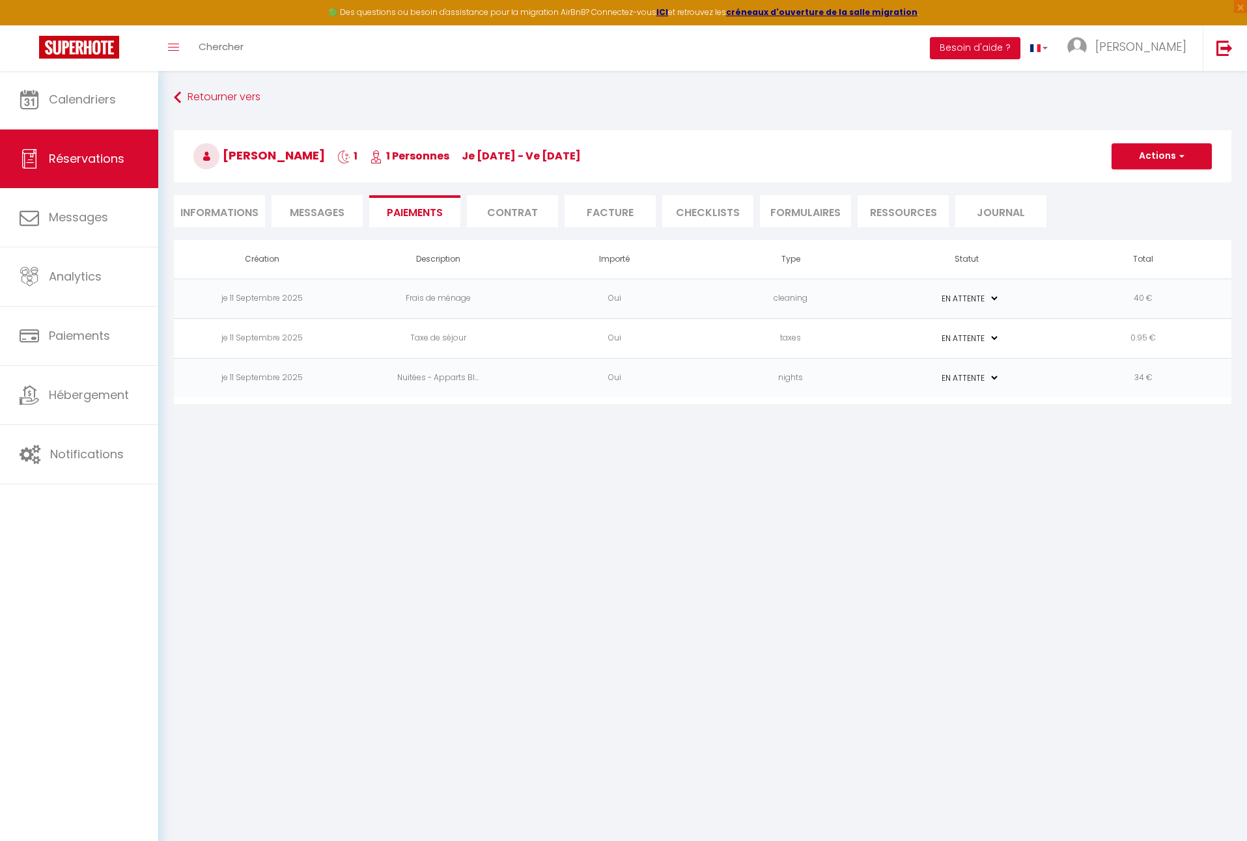
click at [245, 215] on li "Informations" at bounding box center [219, 211] width 91 height 32
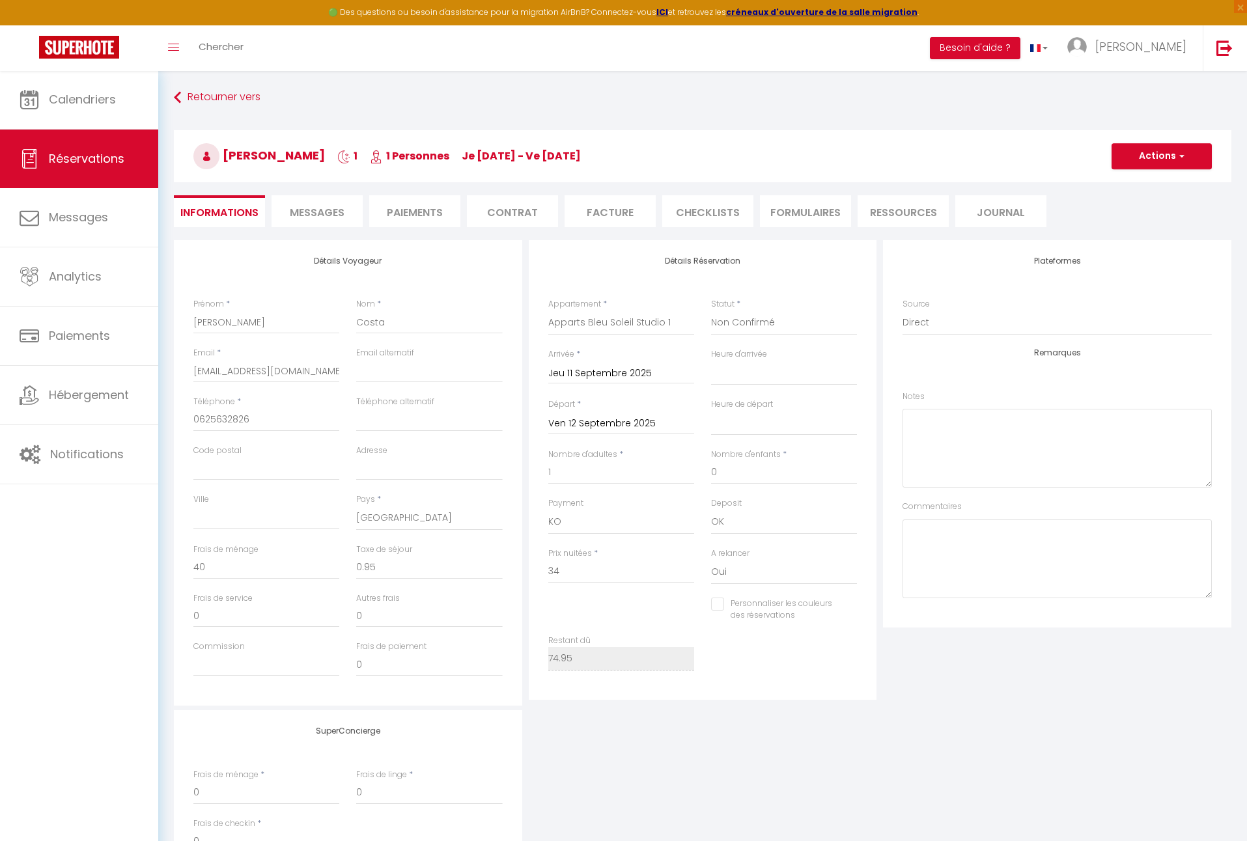
click at [1174, 158] on button "Actions" at bounding box center [1161, 156] width 100 height 26
click at [1138, 180] on link "Enregistrer" at bounding box center [1148, 184] width 103 height 17
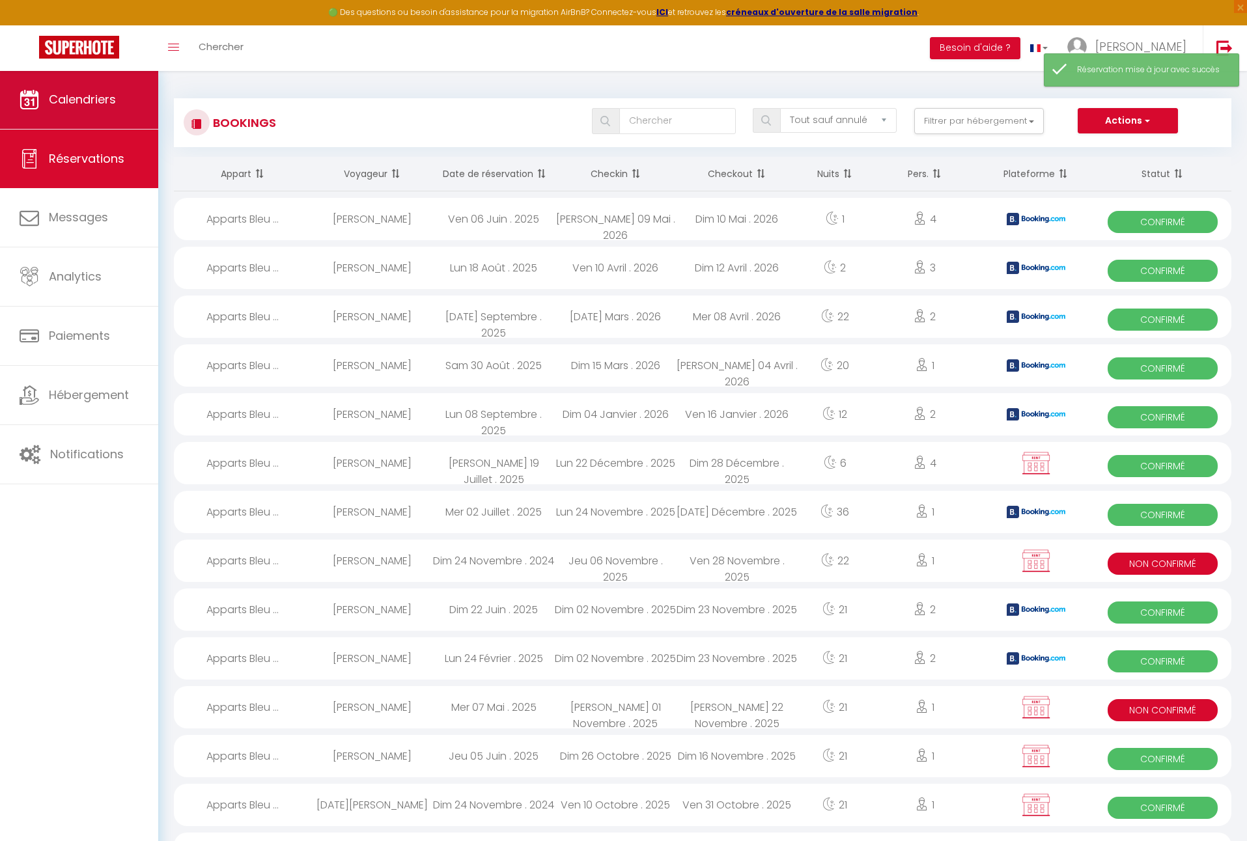
click at [118, 98] on link "Calendriers" at bounding box center [79, 99] width 158 height 59
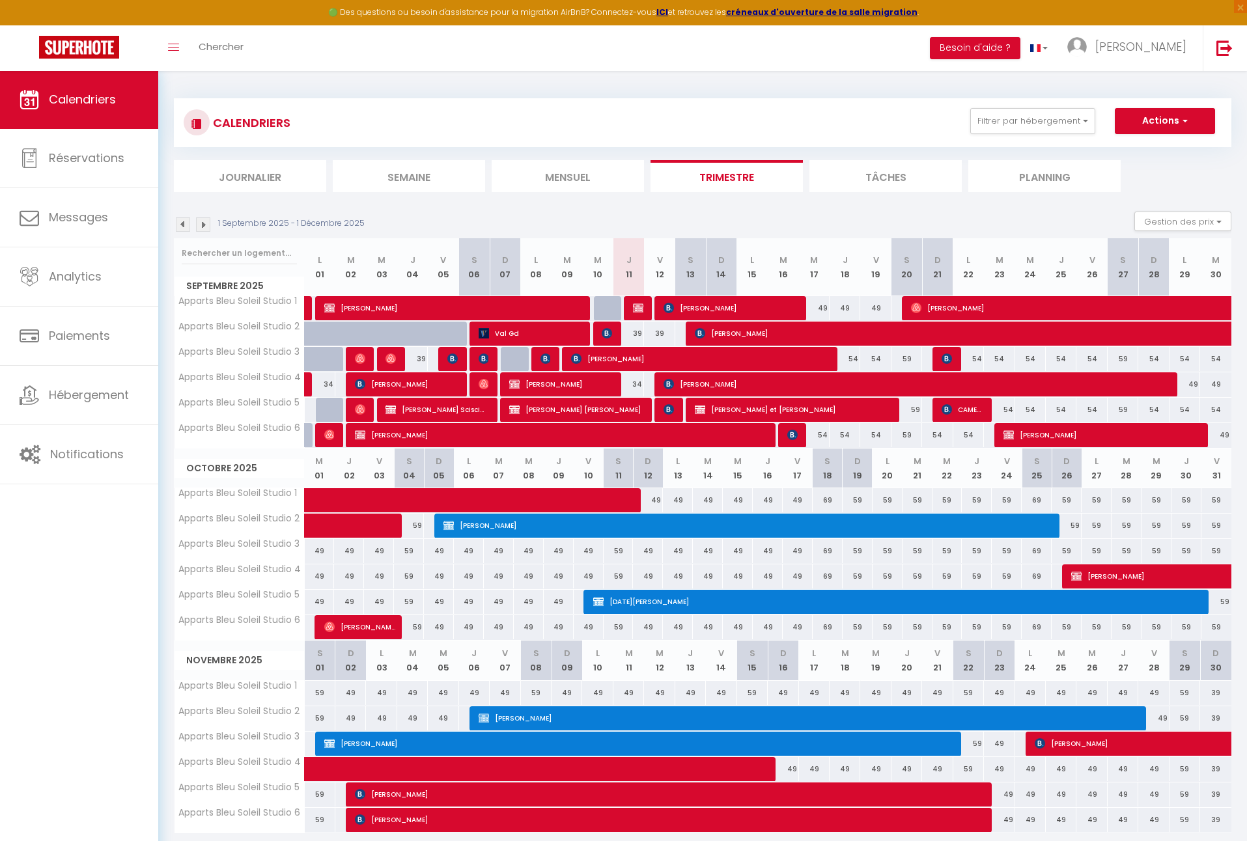
click at [642, 309] on img at bounding box center [638, 308] width 10 height 10
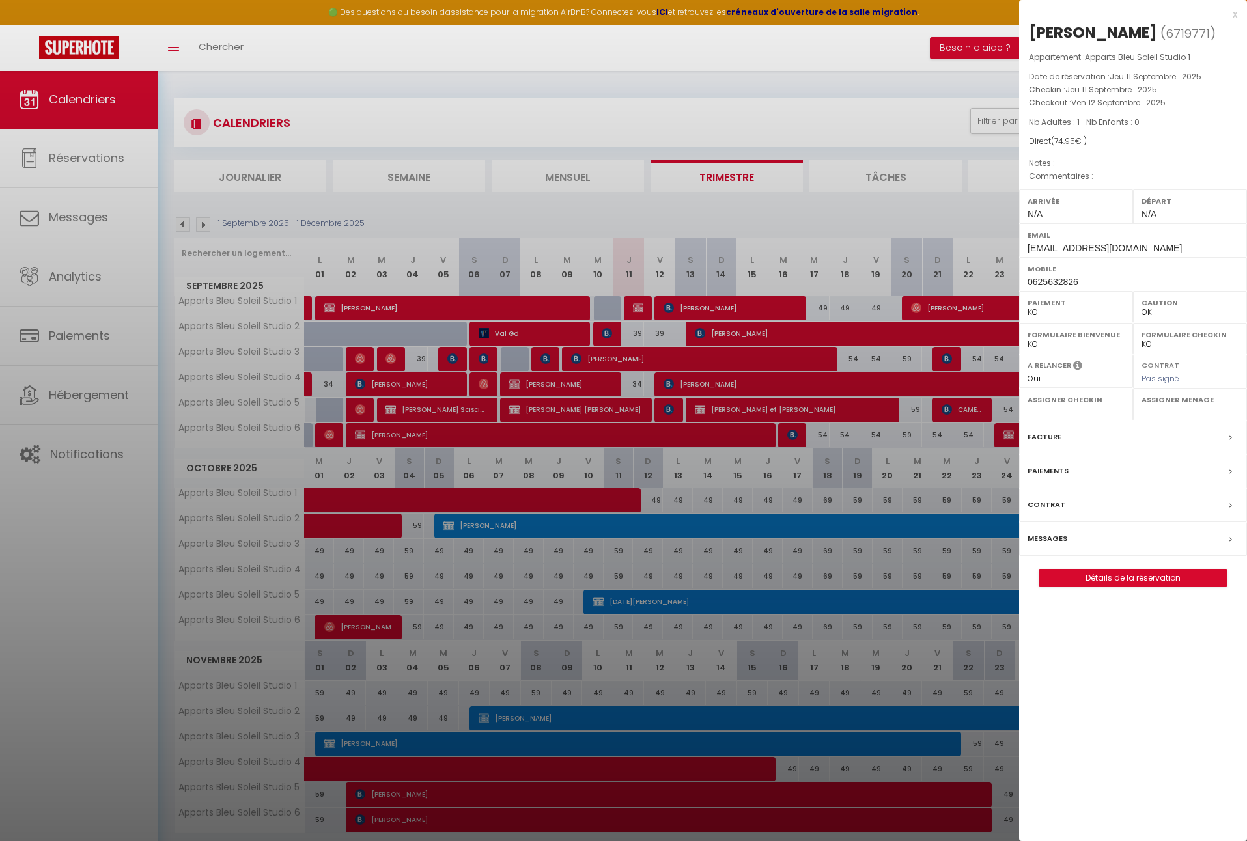
click at [1118, 572] on link "Détails de la réservation" at bounding box center [1132, 578] width 187 height 17
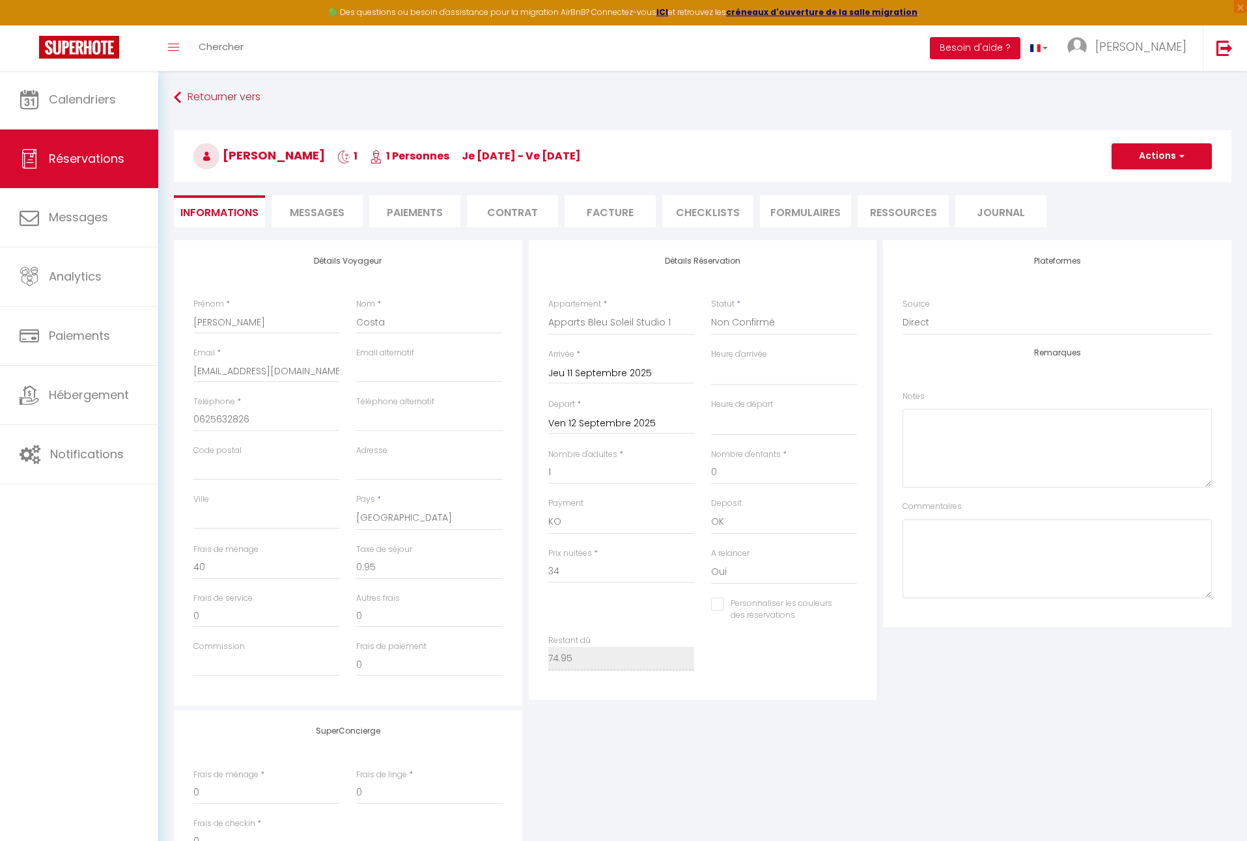
click at [427, 213] on li "Paiements" at bounding box center [414, 211] width 91 height 32
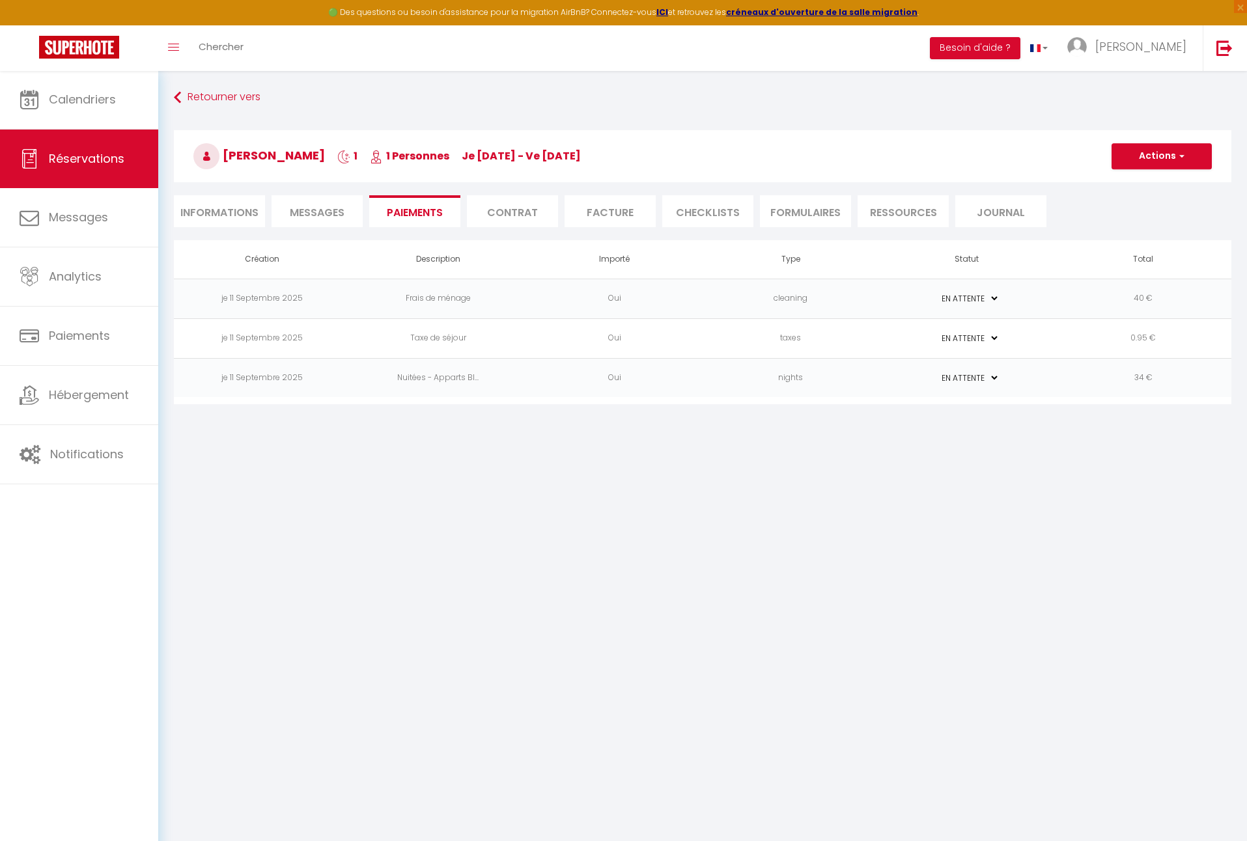
click at [1182, 159] on span "button" at bounding box center [1180, 156] width 8 height 12
click at [1179, 248] on link "Envoyer un paiement global" at bounding box center [1177, 252] width 160 height 17
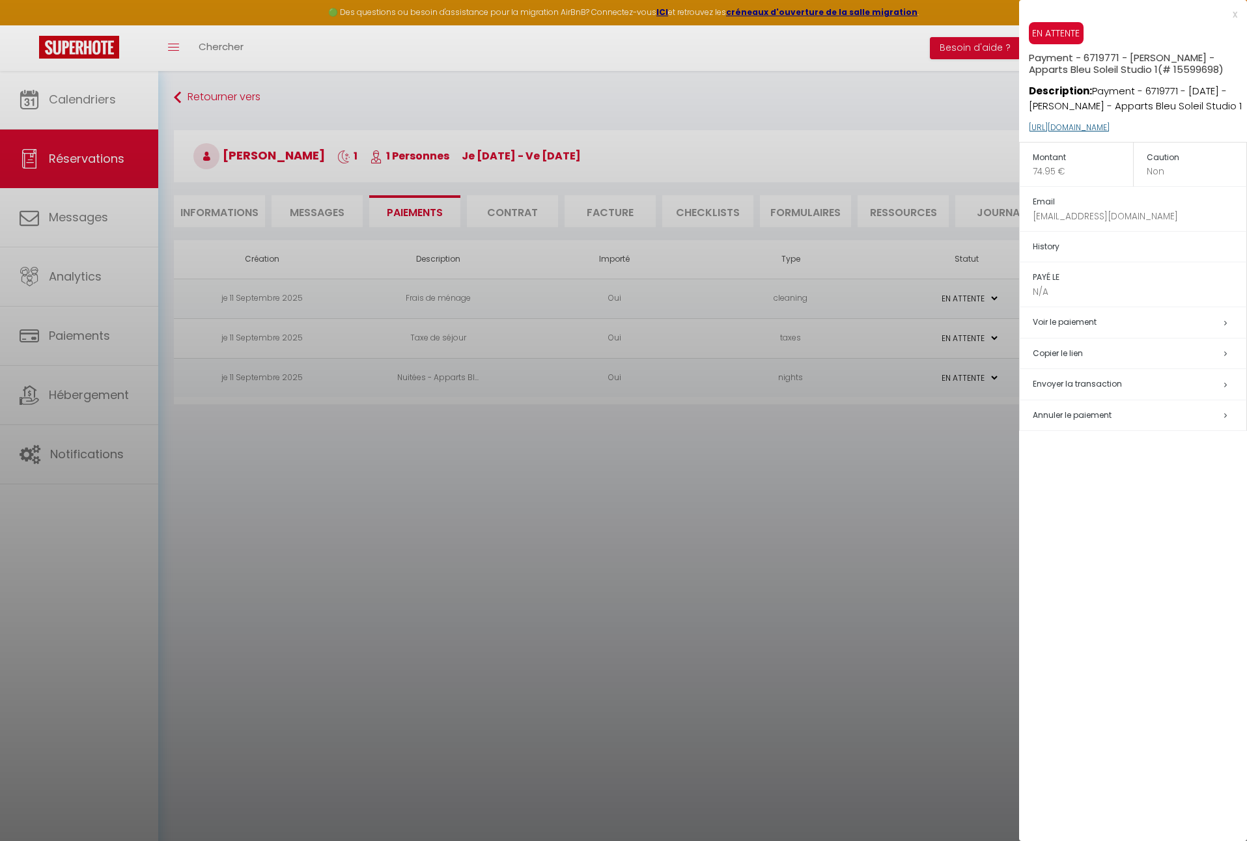
click at [1109, 127] on link "[URL][DOMAIN_NAME]" at bounding box center [1068, 127] width 81 height 11
click at [925, 489] on div at bounding box center [623, 420] width 1247 height 841
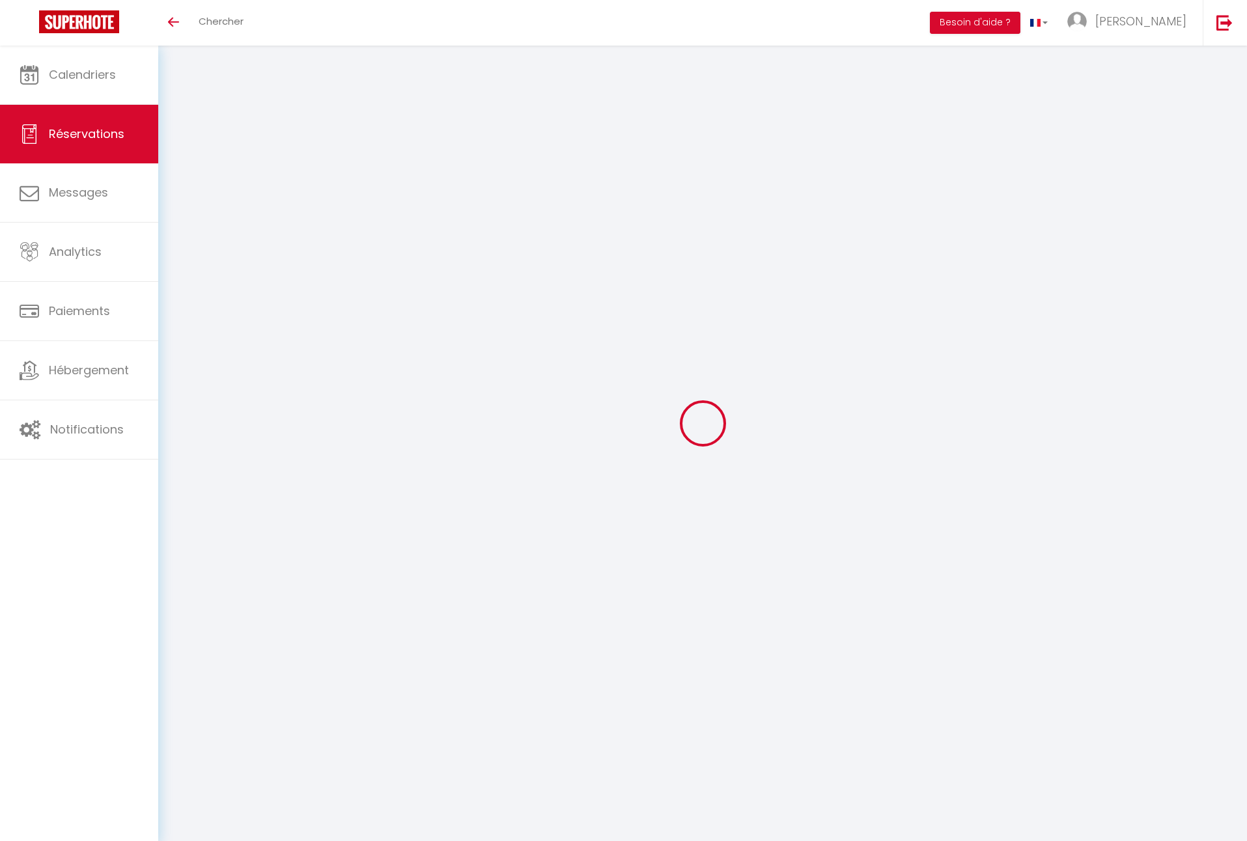
select select "0"
select select
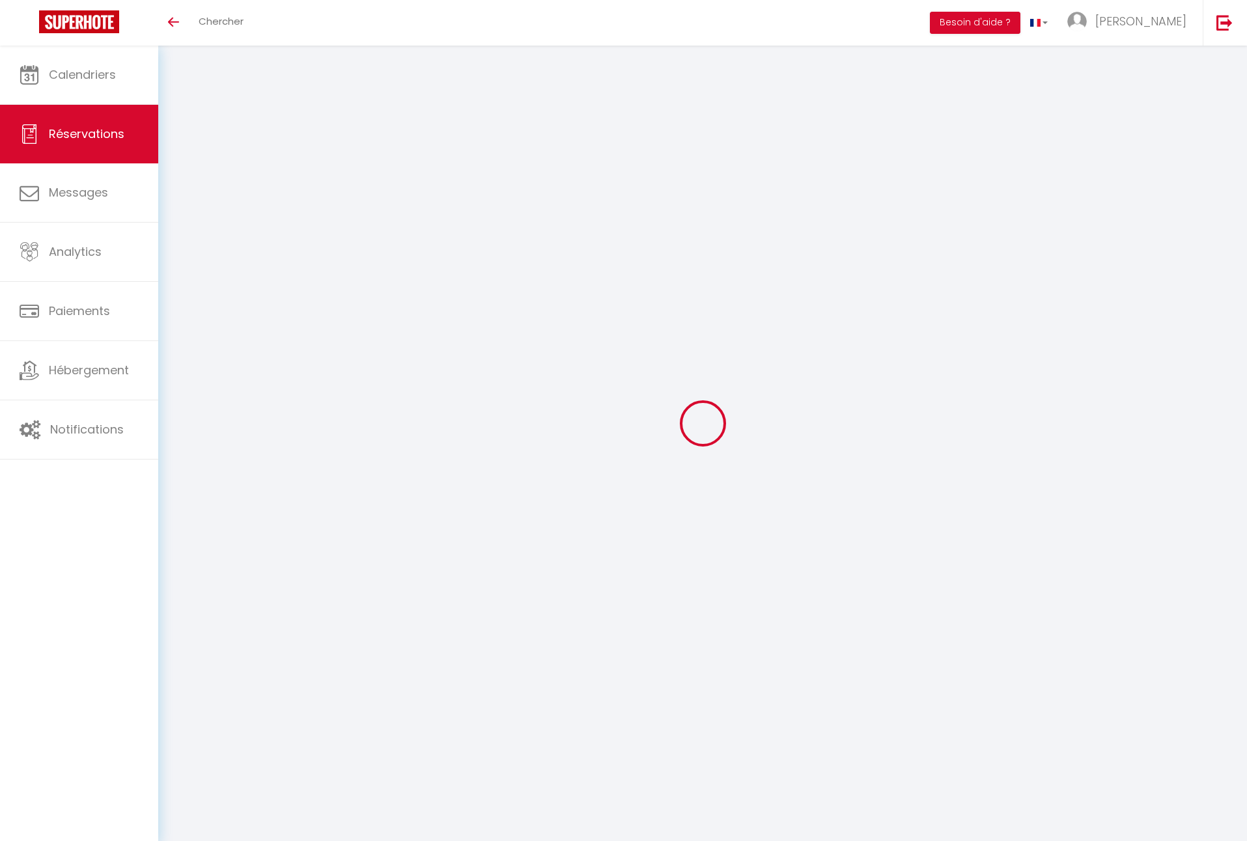
checkbox input "false"
select select
checkbox input "false"
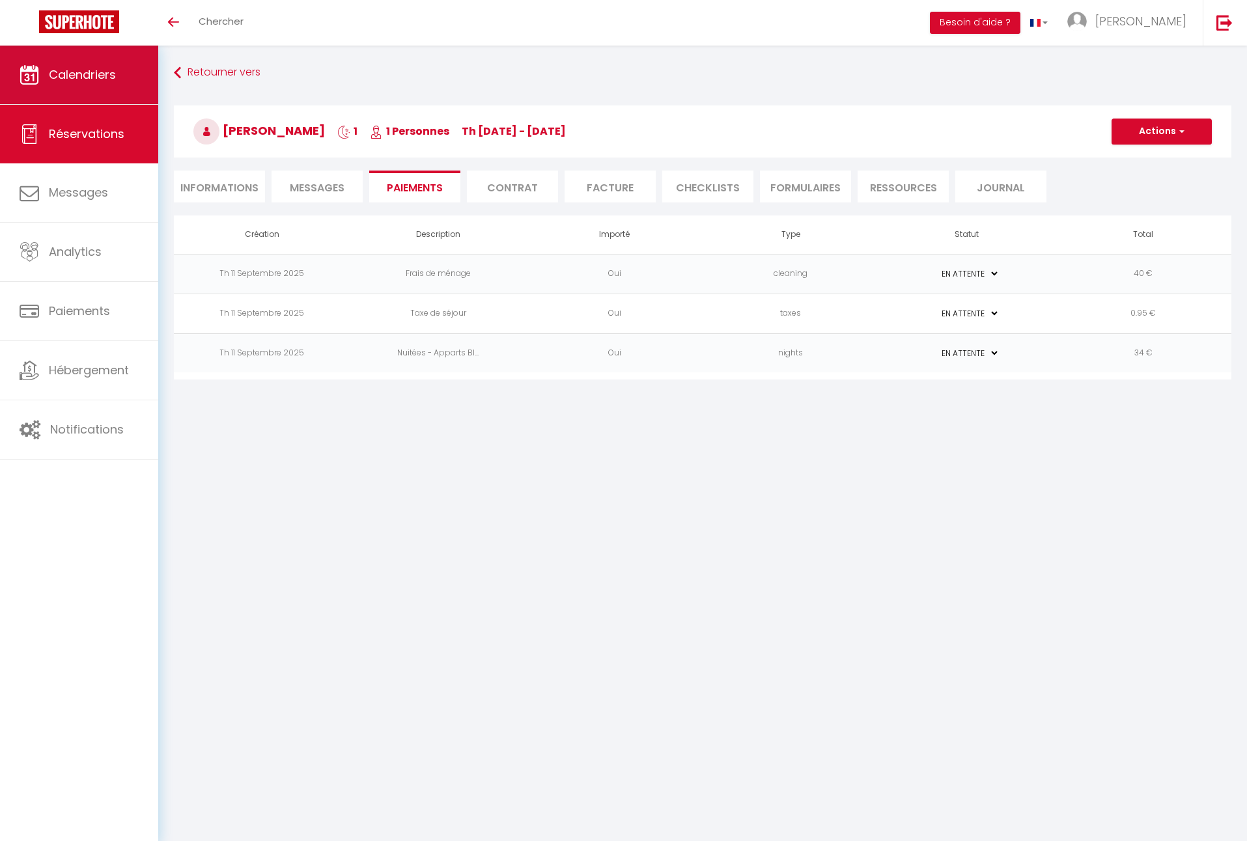
click at [102, 77] on span "Calendriers" at bounding box center [82, 74] width 67 height 16
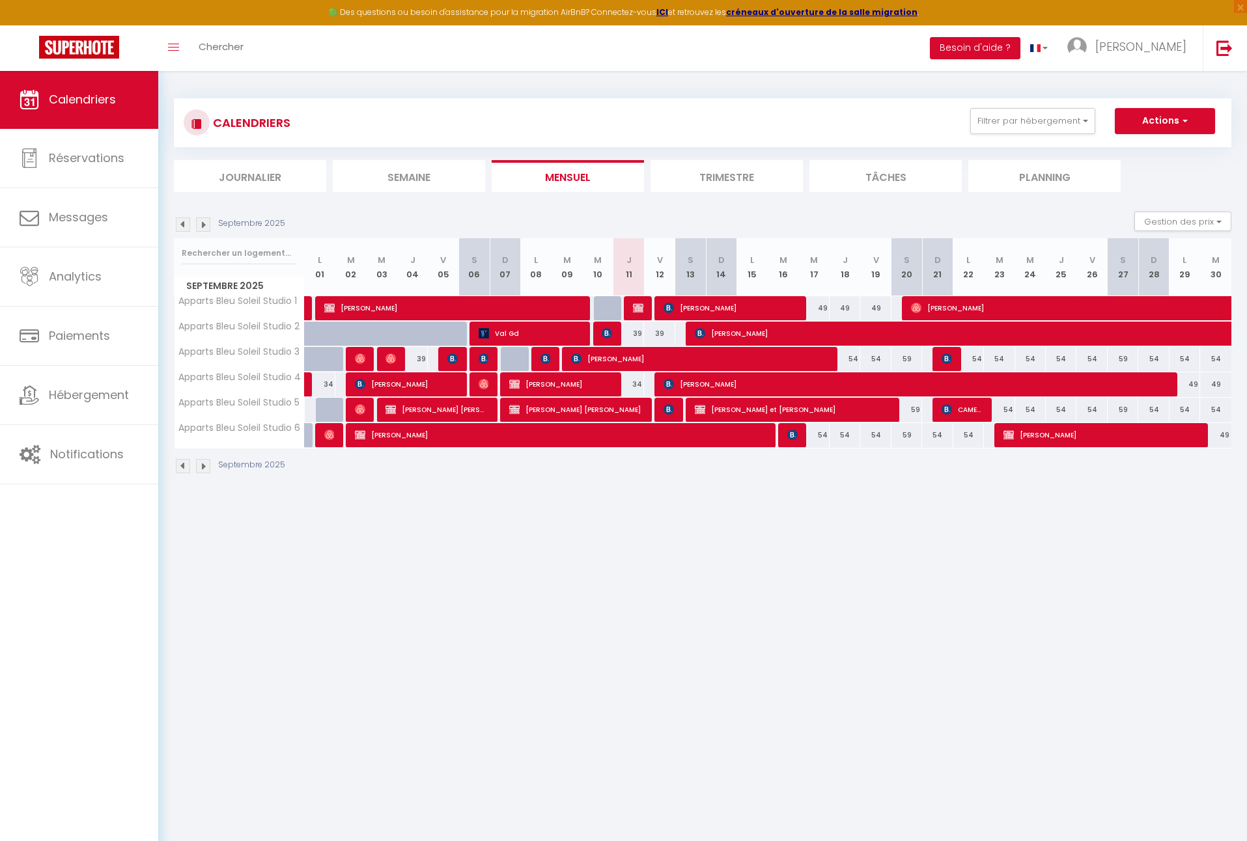
click at [747, 176] on li "Trimestre" at bounding box center [726, 176] width 152 height 32
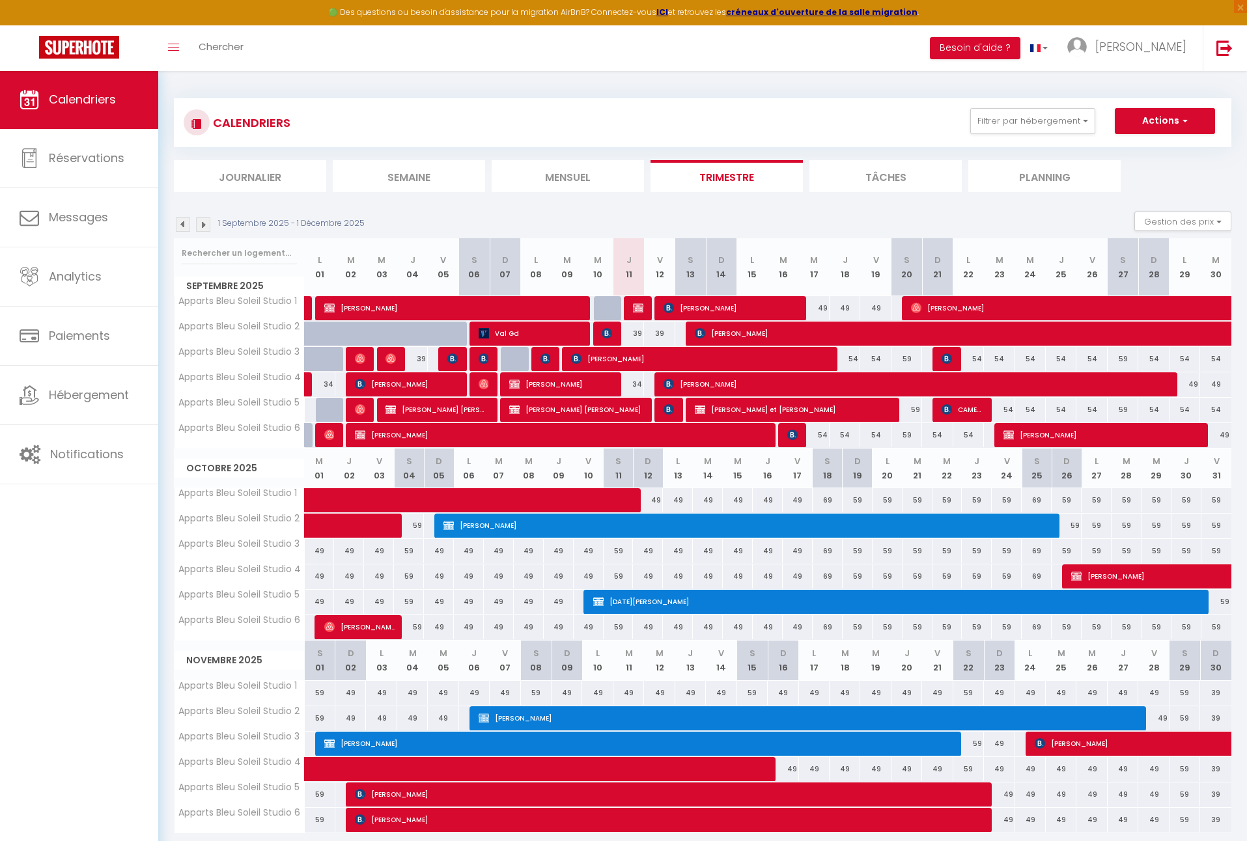
click at [638, 307] on img at bounding box center [638, 308] width 10 height 10
select select "KO"
select select "OK"
select select "0"
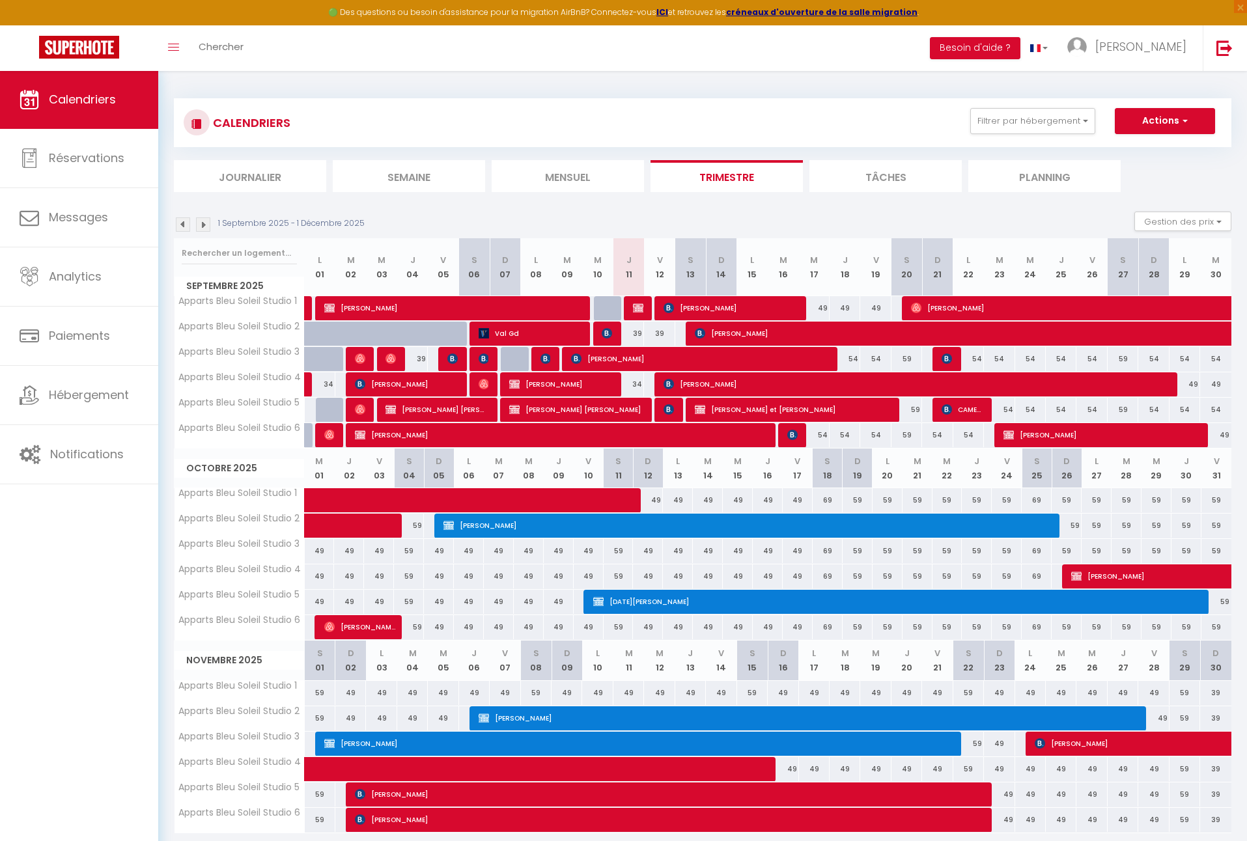
select select "1"
select select
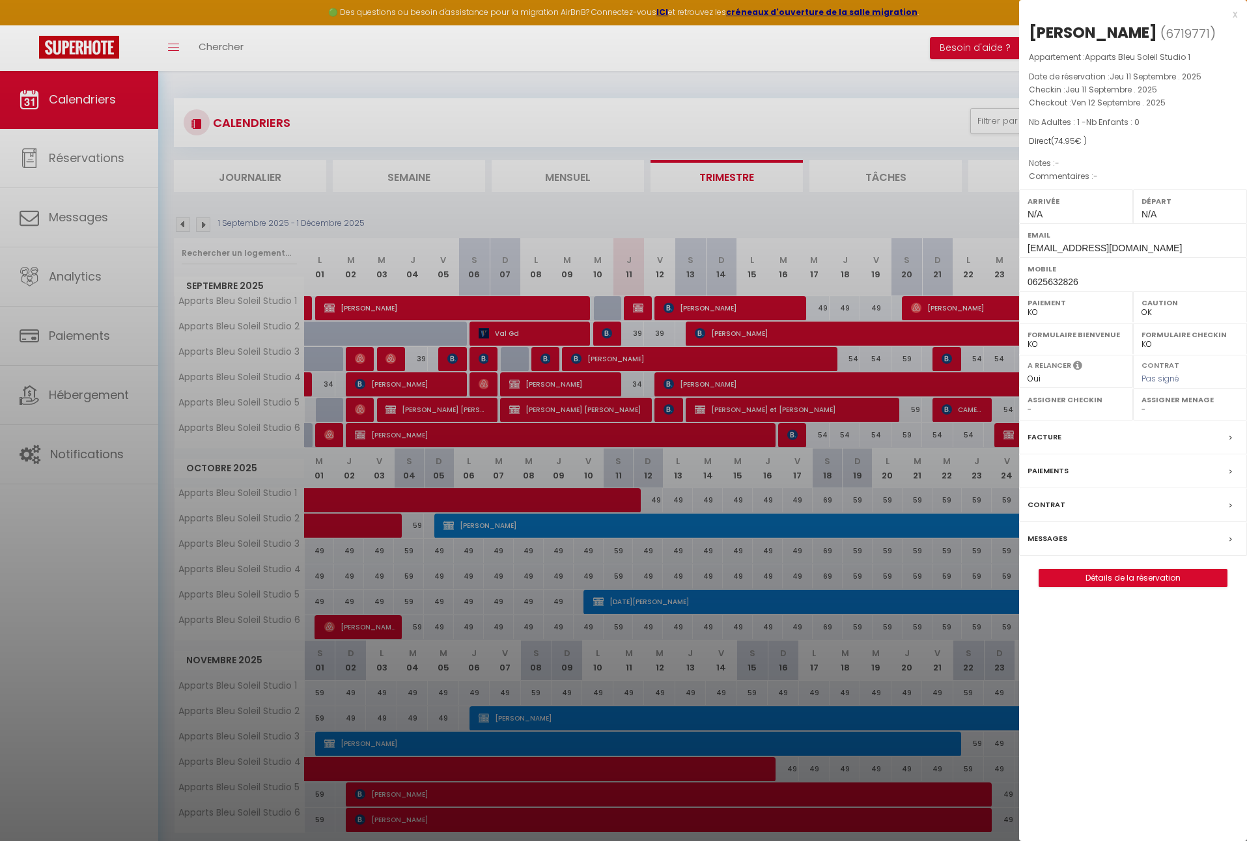
click at [871, 221] on div at bounding box center [623, 420] width 1247 height 841
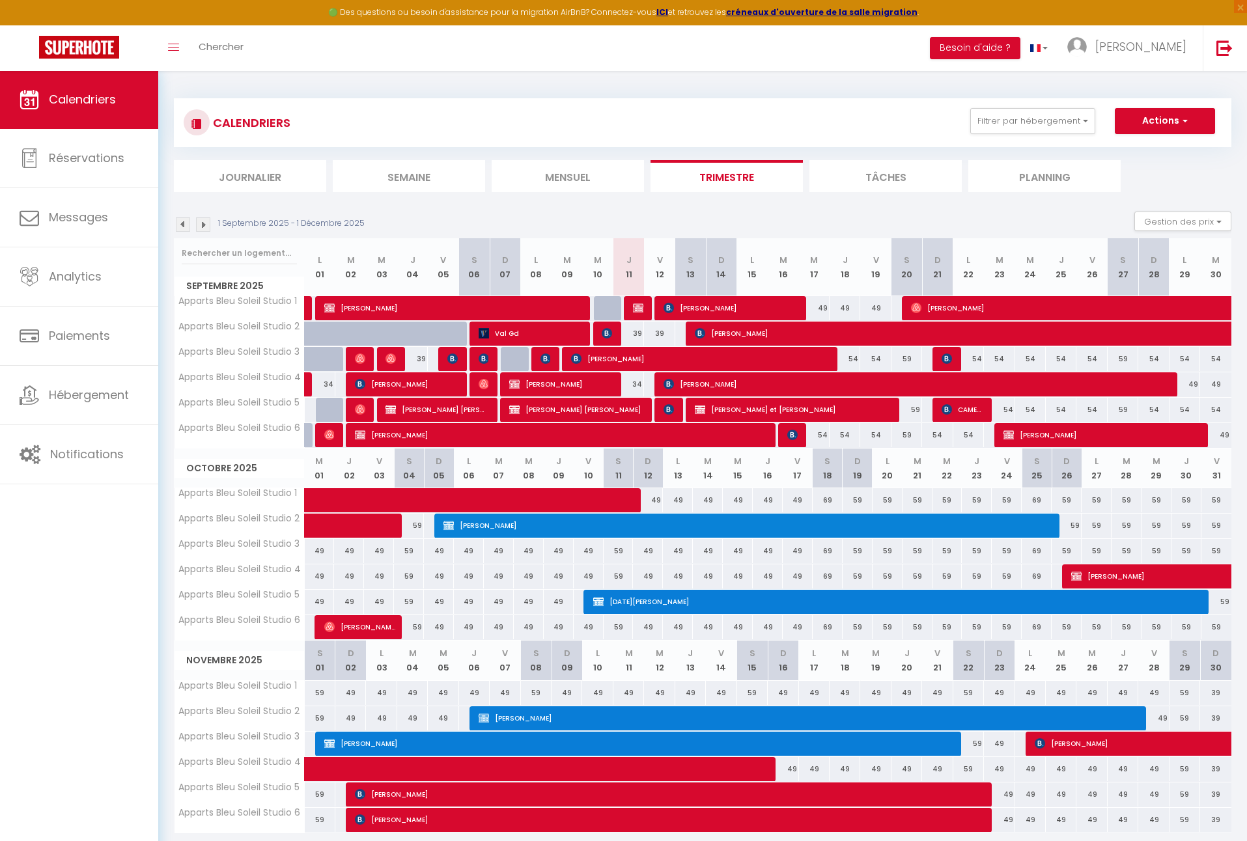
click at [638, 305] on img at bounding box center [638, 308] width 10 height 10
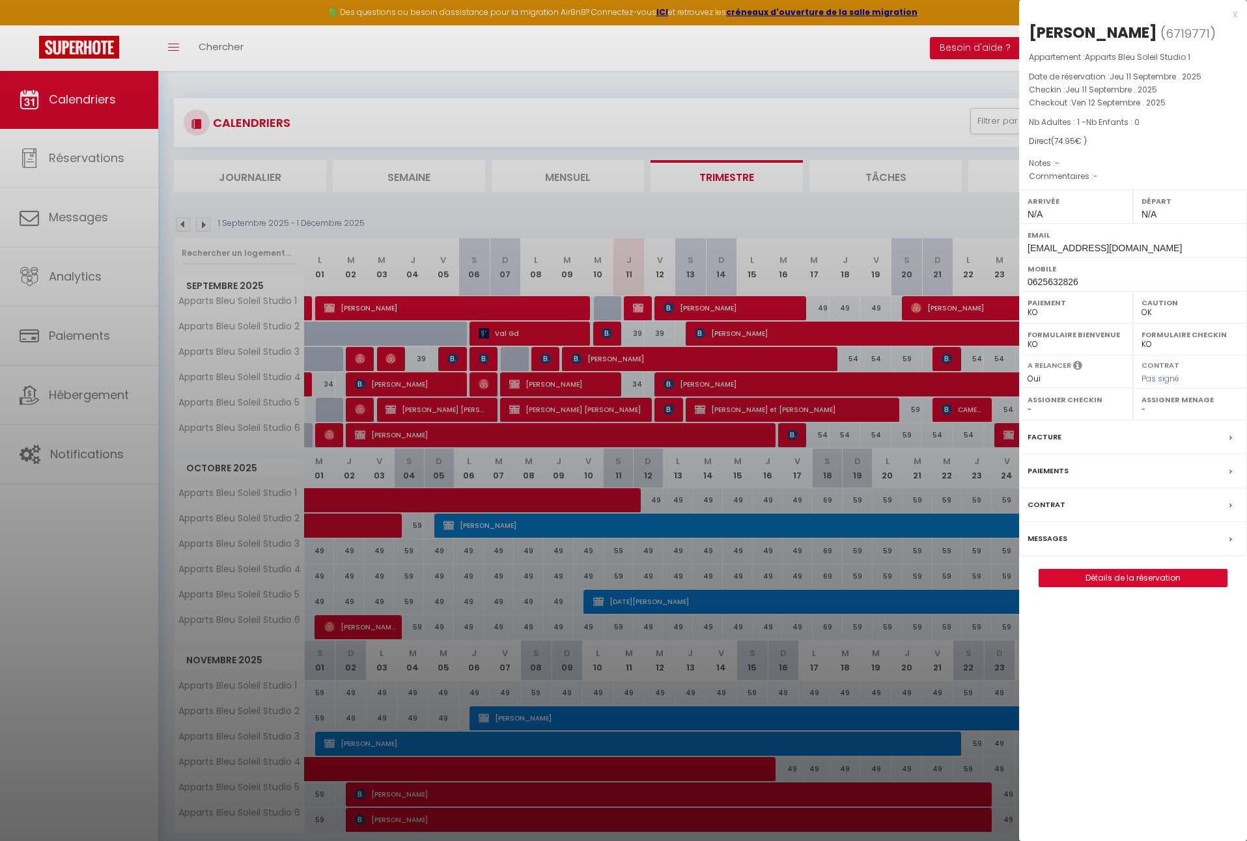
click at [1127, 575] on link "Détails de la réservation" at bounding box center [1132, 578] width 187 height 17
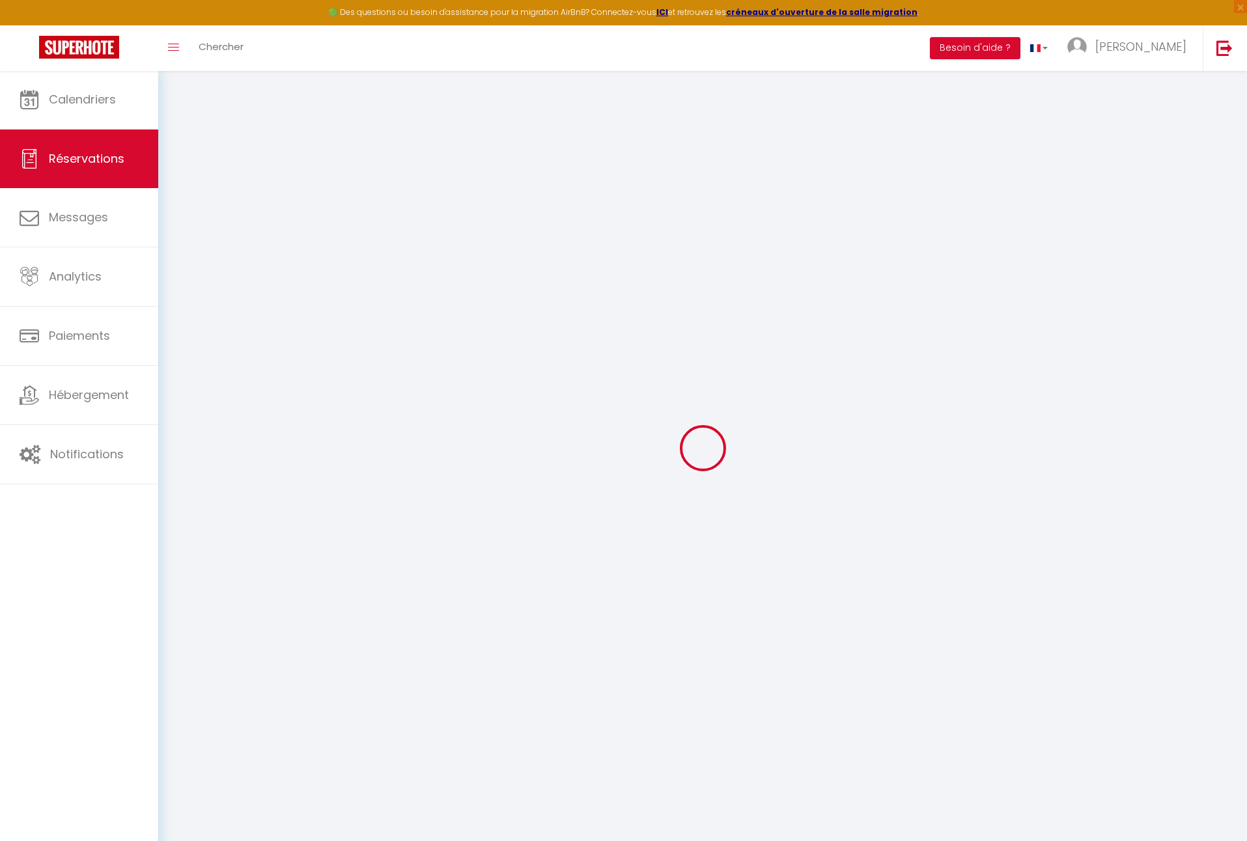
select select
checkbox input "false"
select select
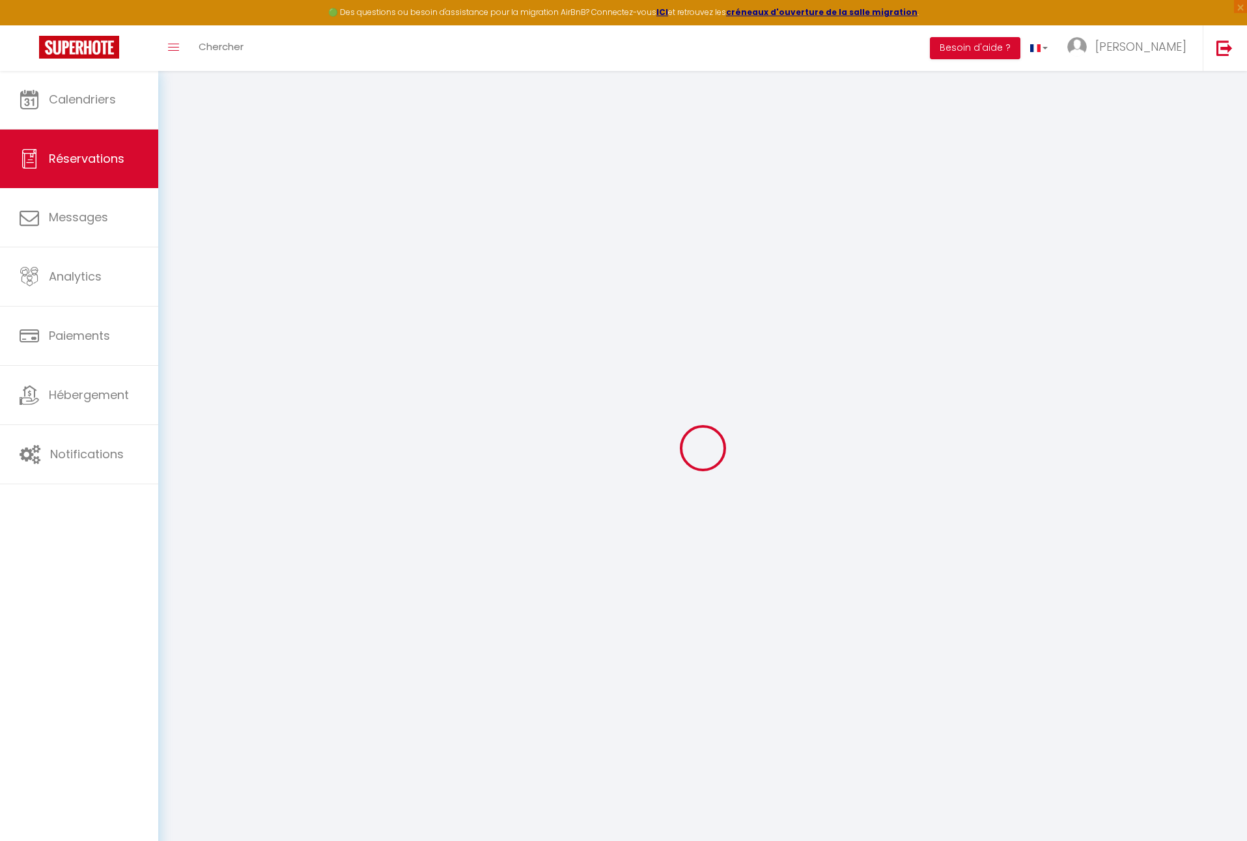
checkbox input "false"
type input "40"
type input "0.95"
select select
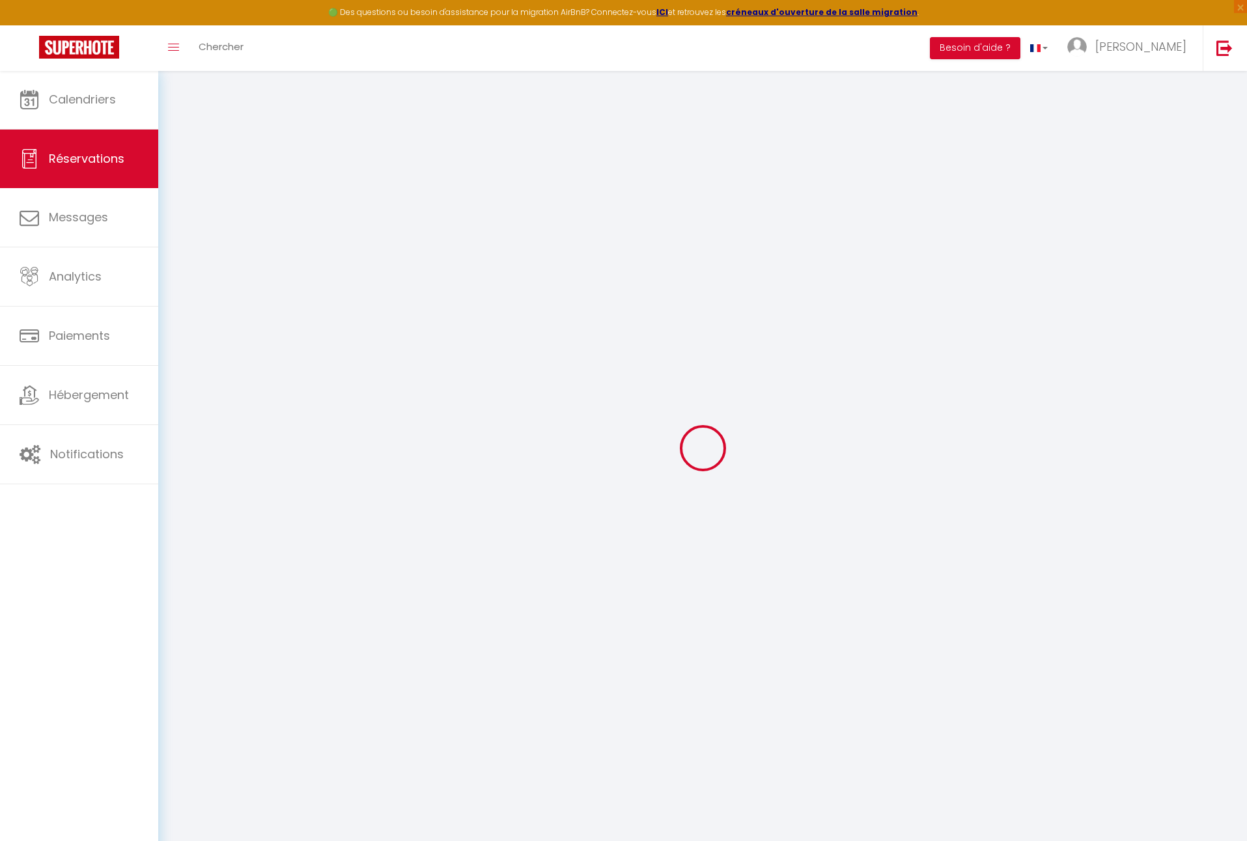
checkbox input "false"
select select
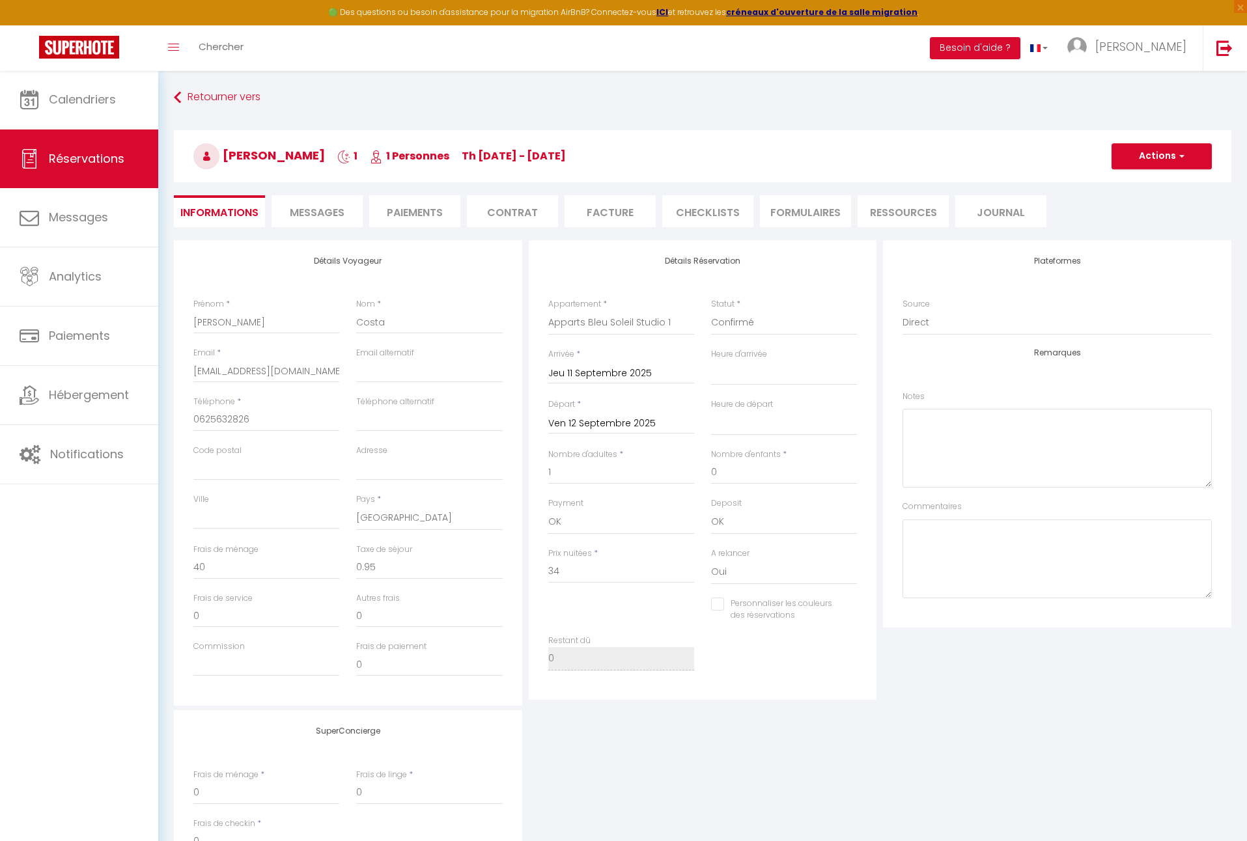
click at [327, 210] on span "Messages" at bounding box center [317, 212] width 55 height 15
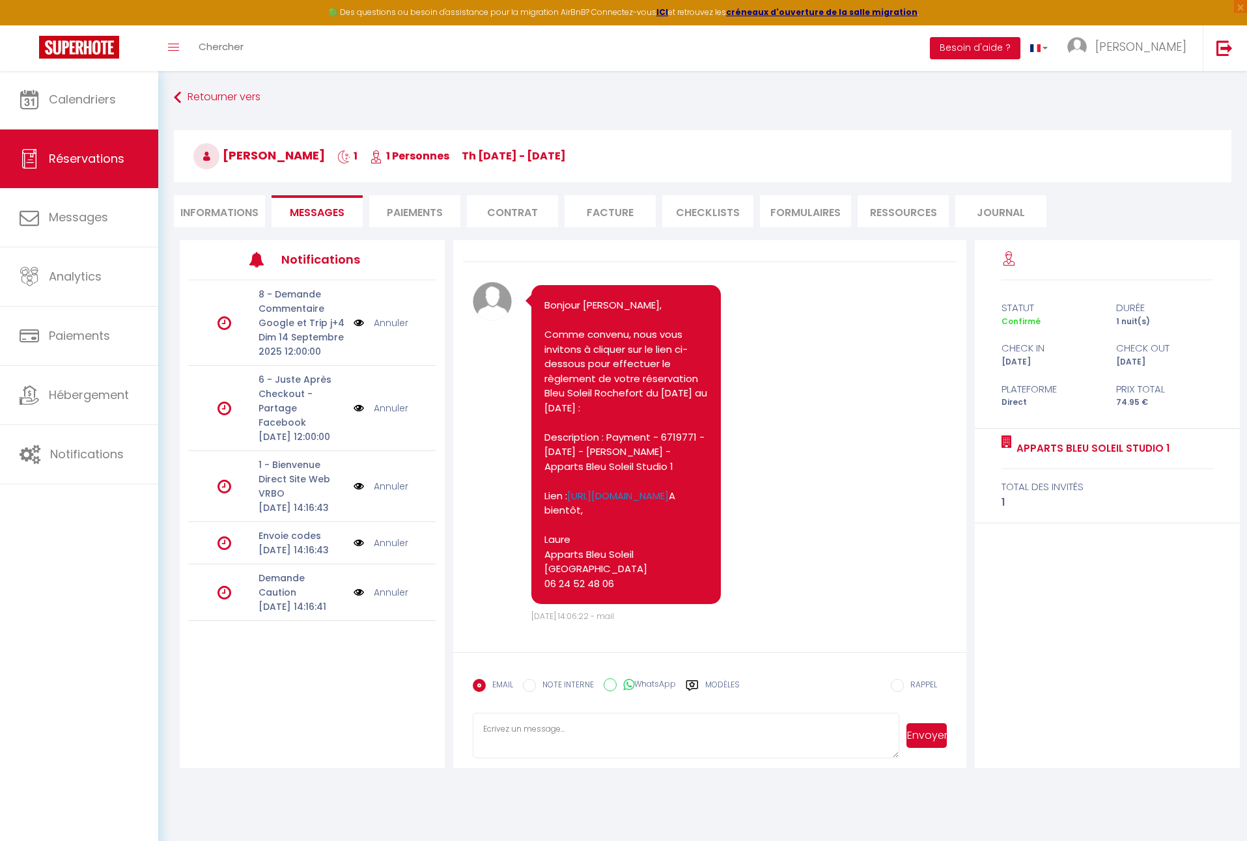
scroll to position [40, 0]
click at [387, 599] on link "Annuler" at bounding box center [391, 592] width 34 height 14
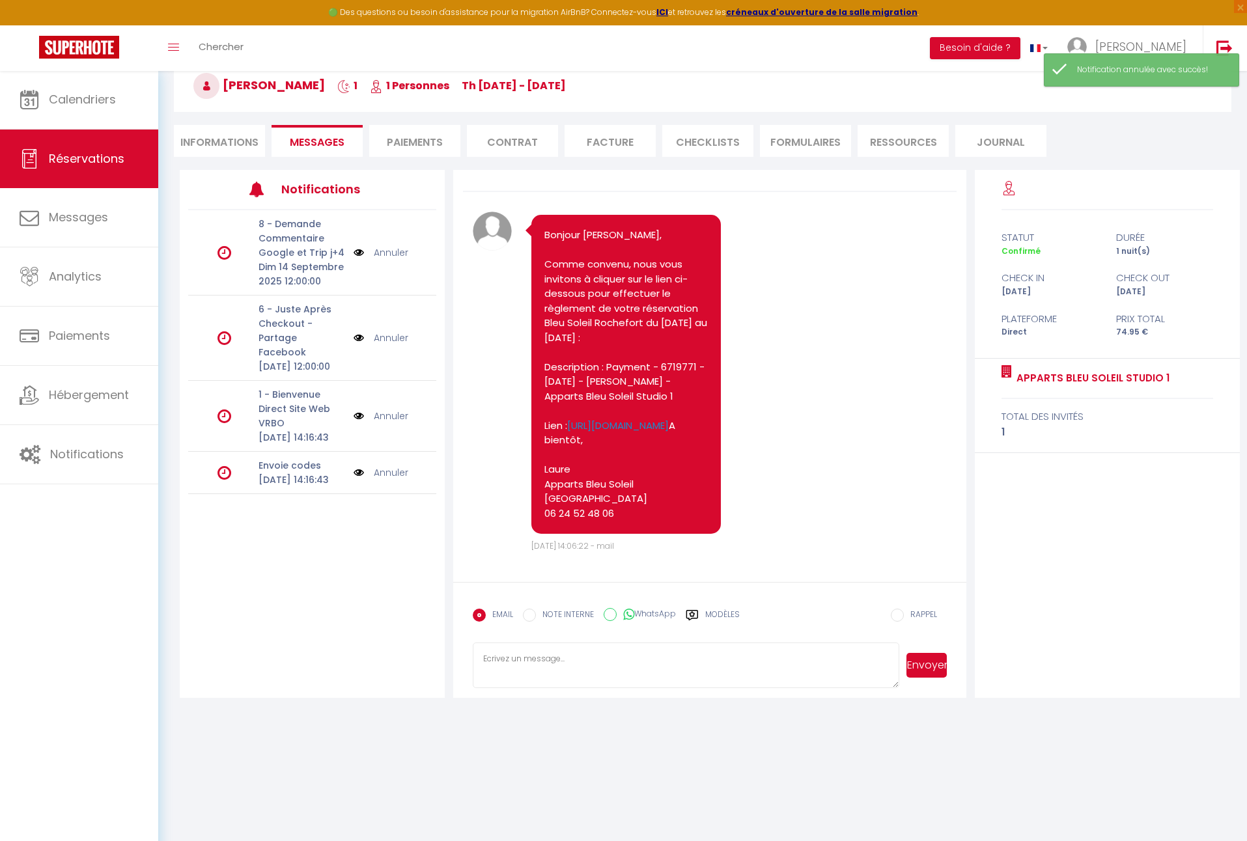
scroll to position [70, 0]
click at [392, 423] on link "Annuler" at bounding box center [391, 416] width 34 height 14
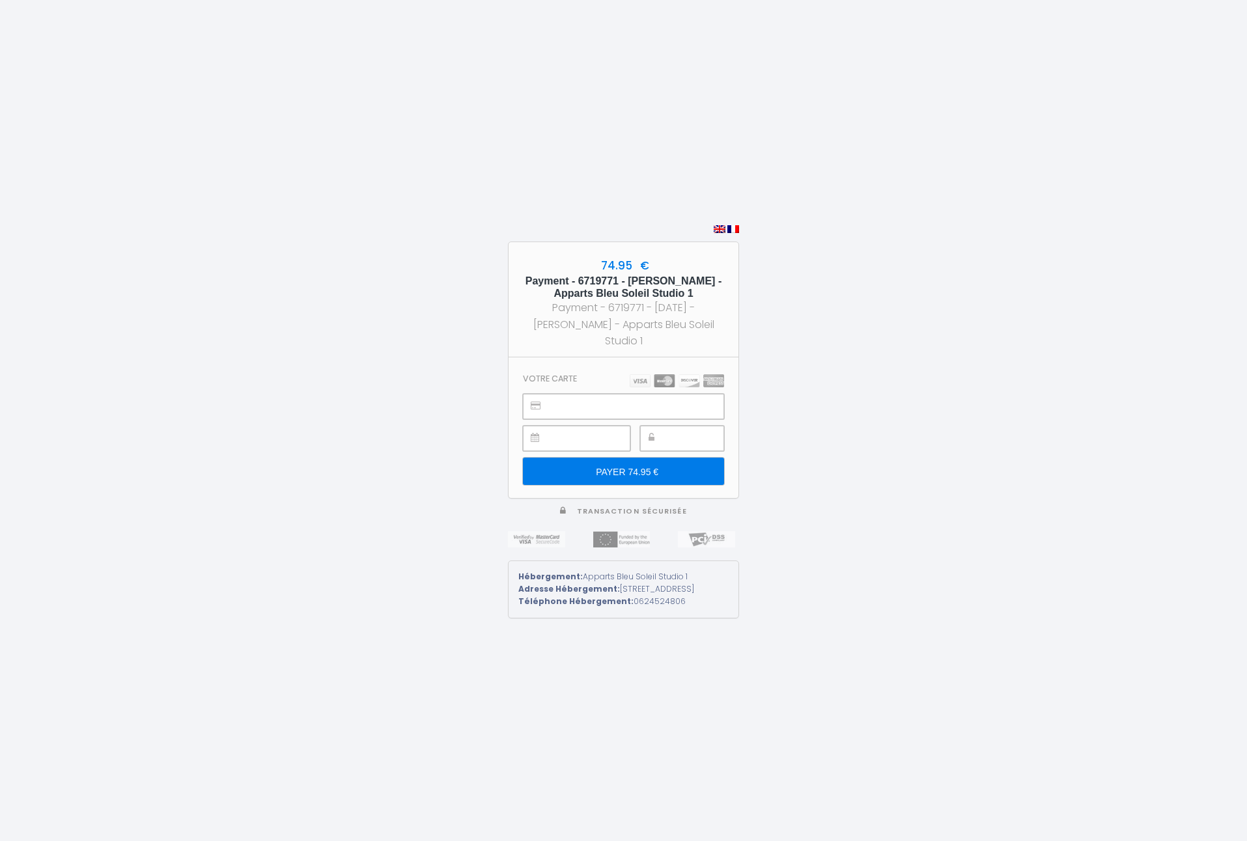
click at [785, 397] on div "74.95 € Payment - 6719771 - Roger Costa - Apparts Bleu Soleil Studio 1 Payment …" at bounding box center [623, 420] width 1247 height 841
click at [924, 428] on div "74.95 € Payment - 6719771 - Roger Costa - Apparts Bleu Soleil Studio 1 Payment …" at bounding box center [623, 420] width 1247 height 841
click at [861, 413] on div "74.95 € Payment - 6719771 - Roger Costa - Apparts Bleu Soleil Studio 1 Payment …" at bounding box center [623, 420] width 1247 height 841
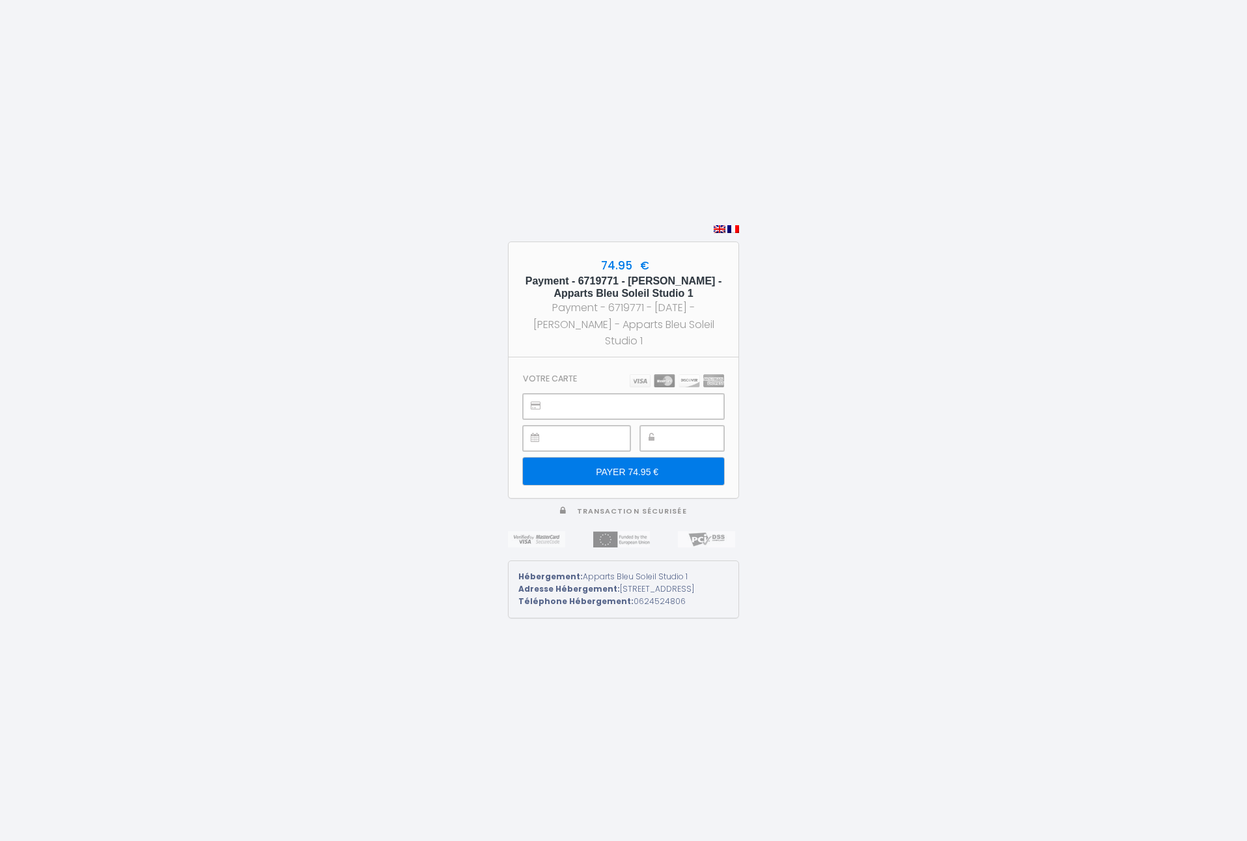
click at [652, 458] on input "PAYER 74.95 €" at bounding box center [623, 471] width 201 height 27
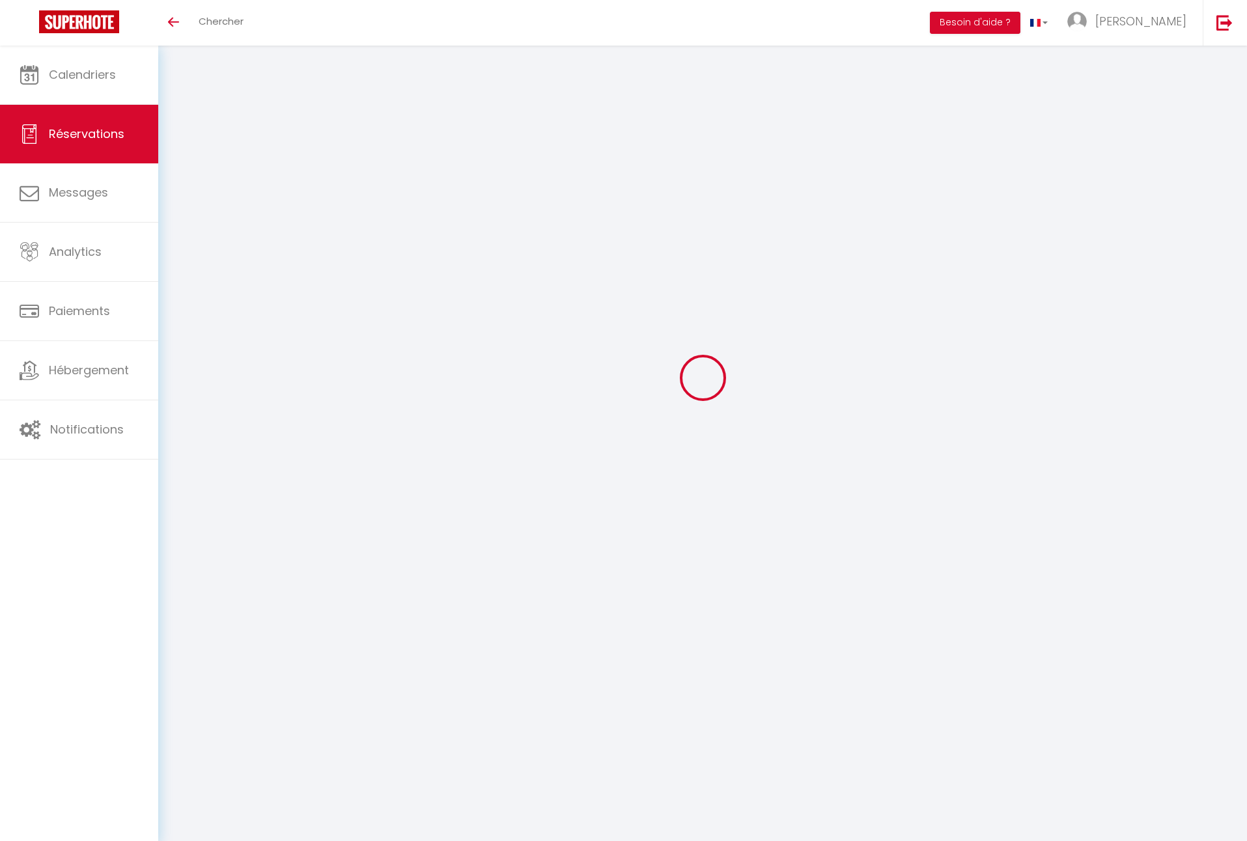
select select
checkbox input "false"
select select
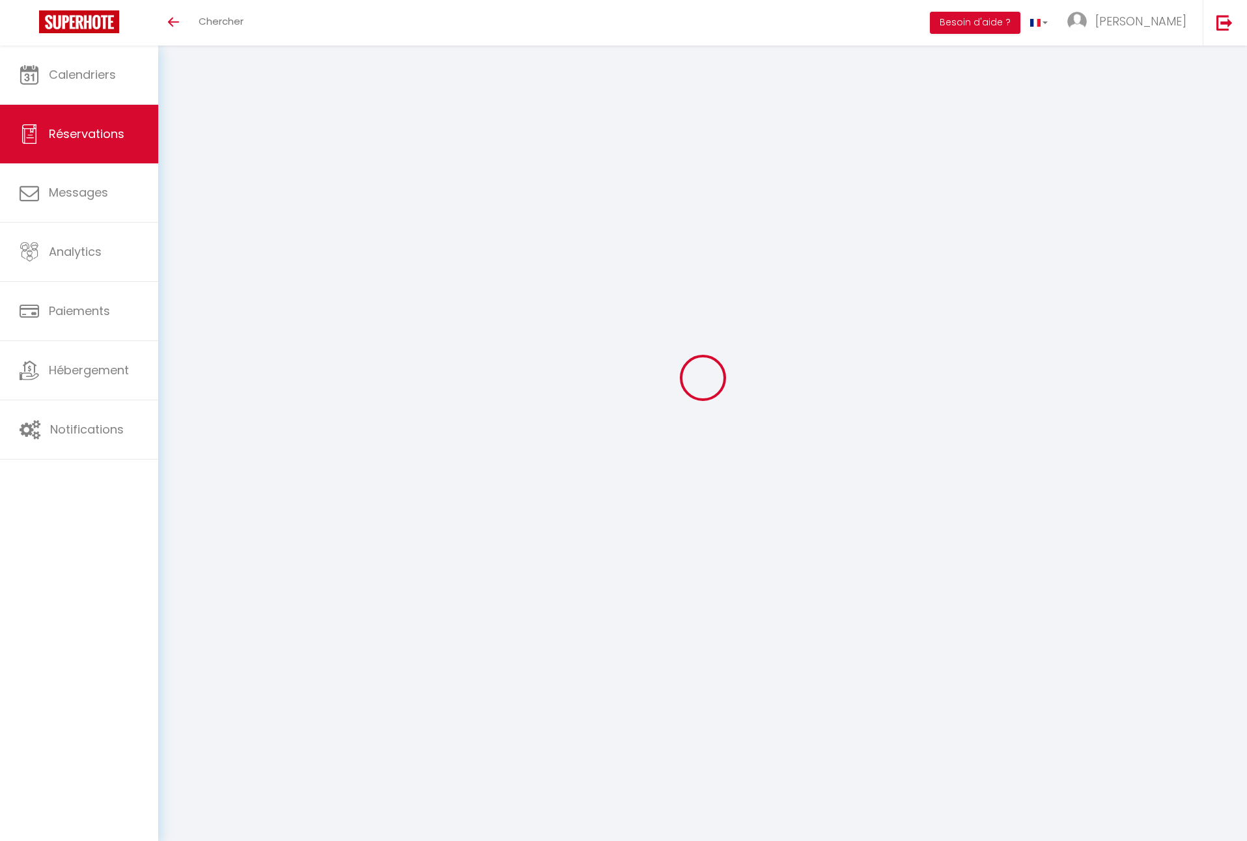
checkbox input "false"
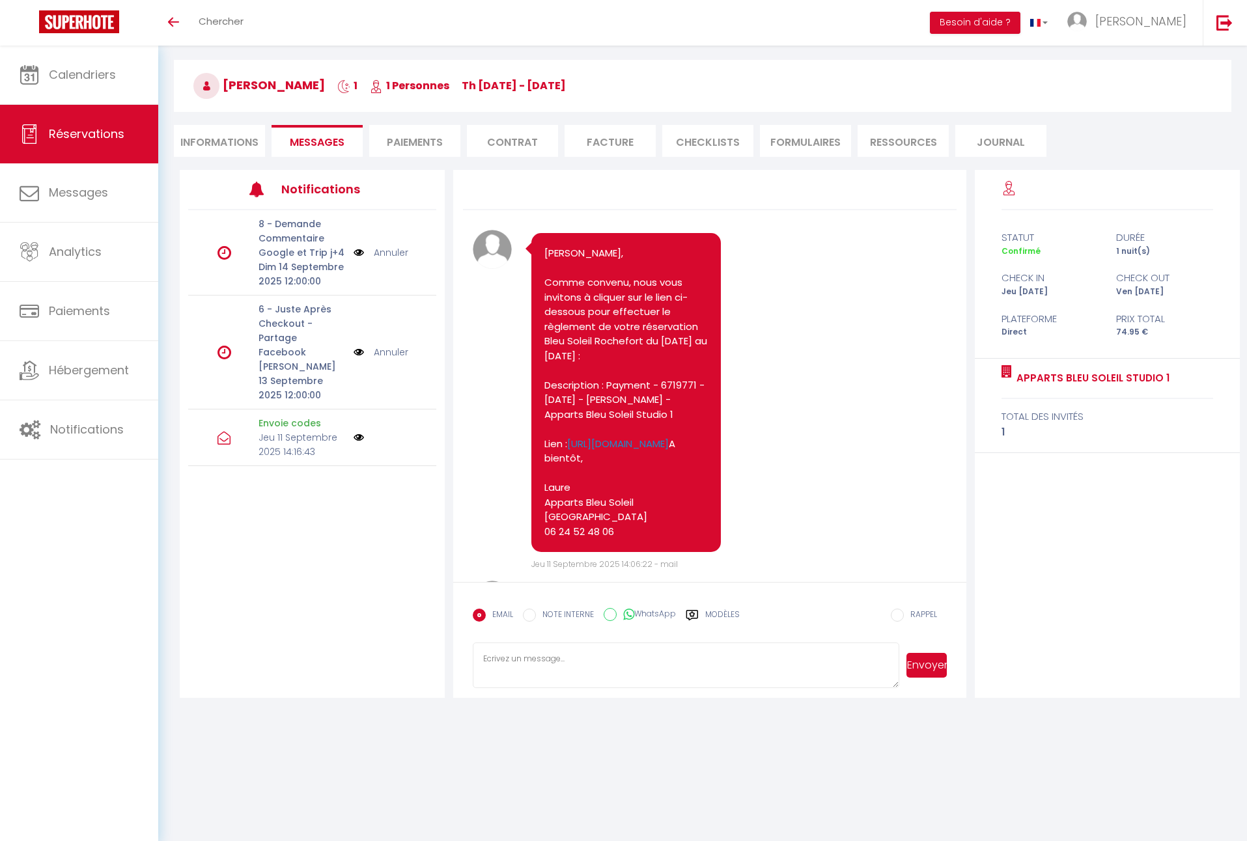
click at [221, 143] on li "Informations" at bounding box center [219, 141] width 91 height 32
select select
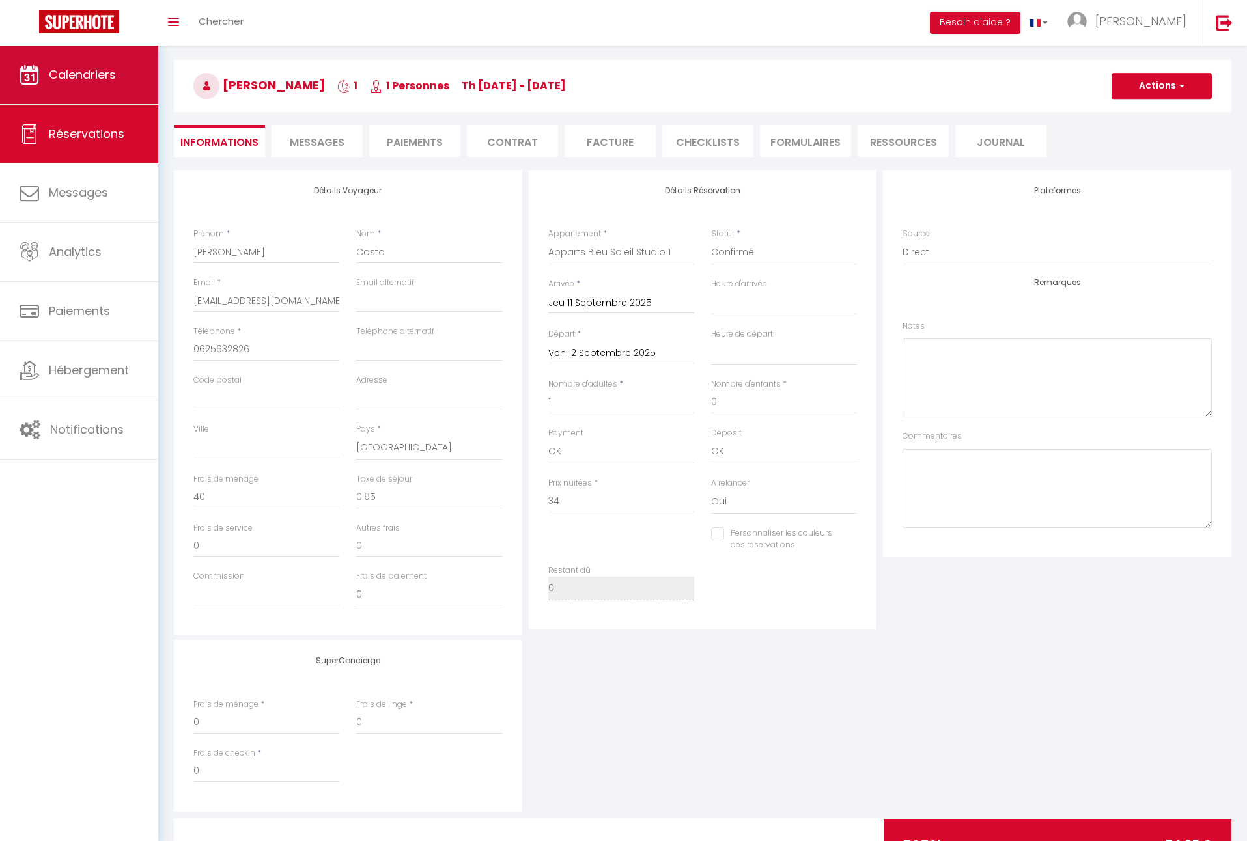
click at [121, 79] on link "Calendriers" at bounding box center [79, 75] width 158 height 59
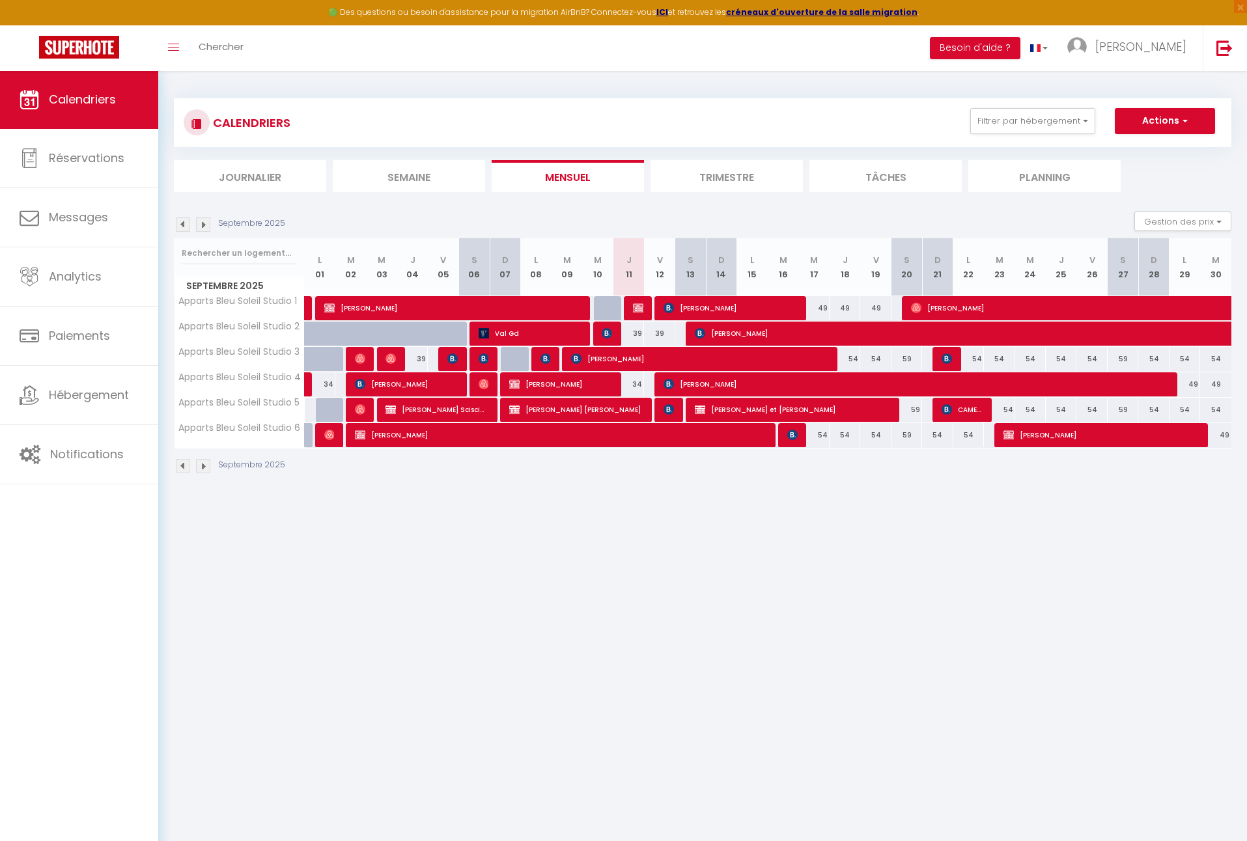
click at [694, 169] on li "Trimestre" at bounding box center [726, 176] width 152 height 32
